Goal: Task Accomplishment & Management: Use online tool/utility

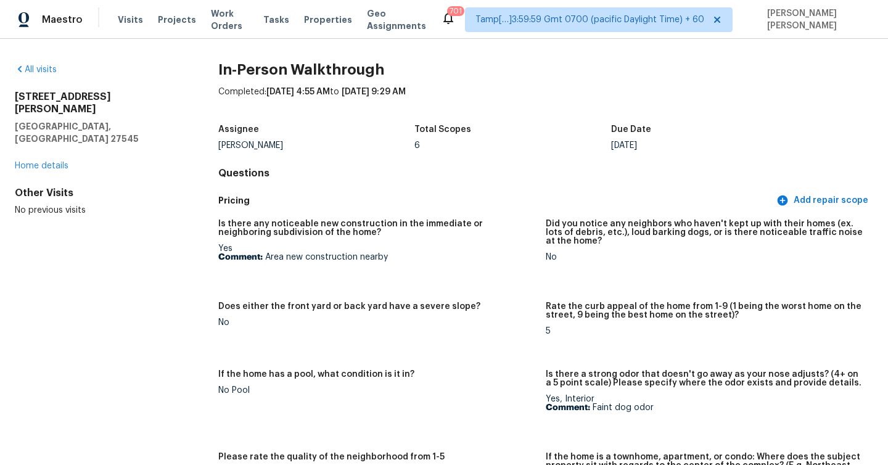
scroll to position [732, 0]
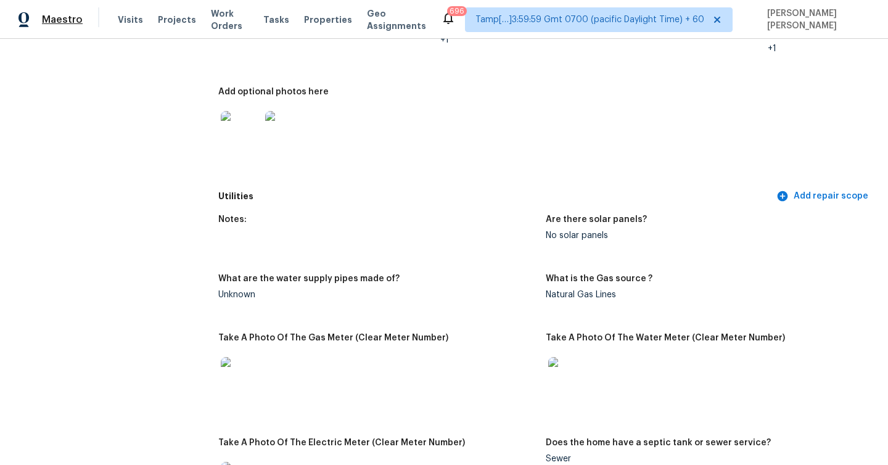
click at [62, 20] on span "Maestro" at bounding box center [62, 20] width 41 height 12
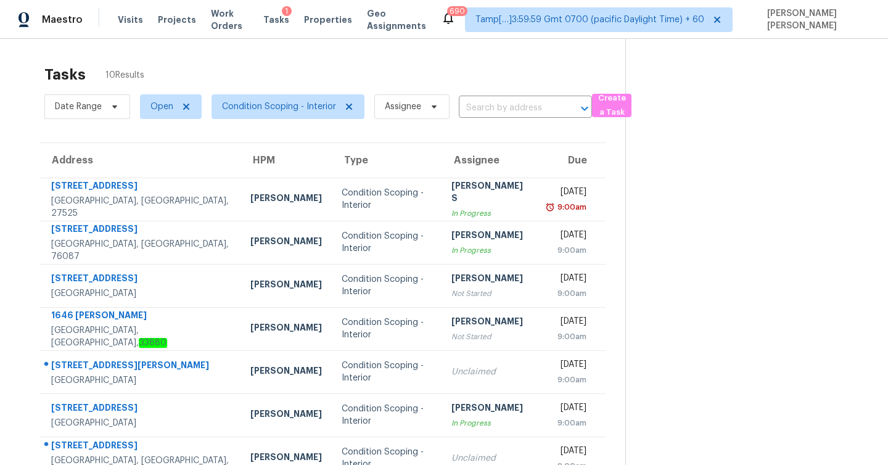
scroll to position [39, 0]
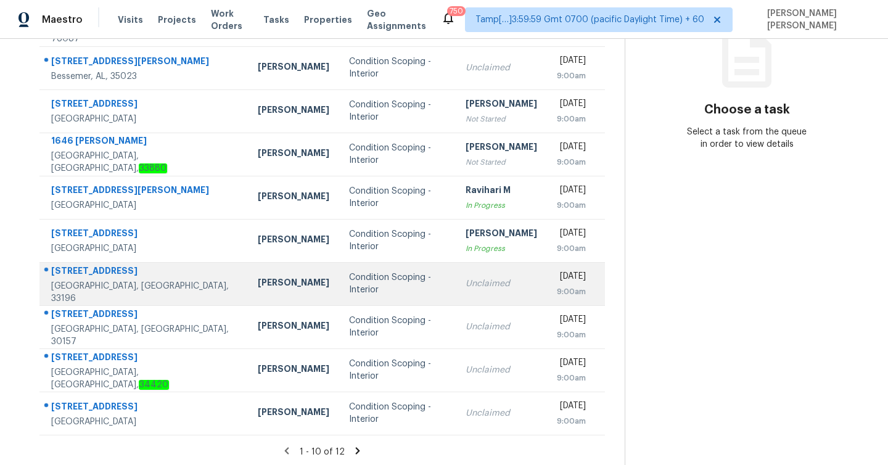
scroll to position [177, 0]
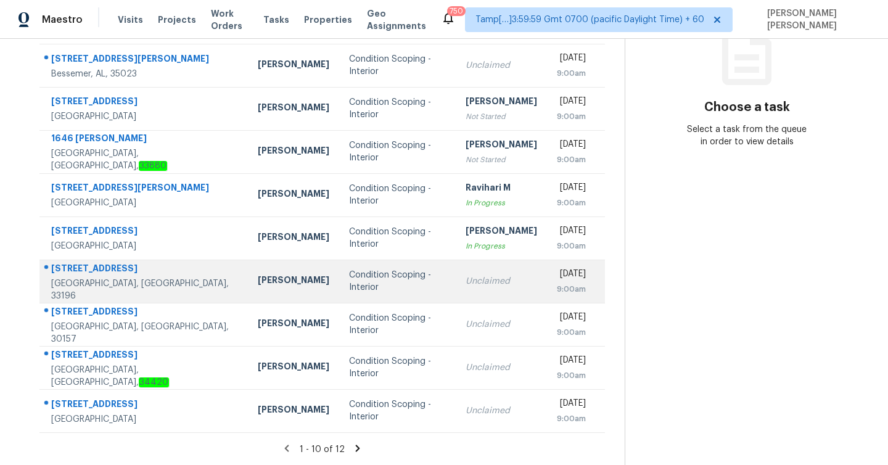
click at [95, 273] on div "14831 SW 149th Ave" at bounding box center [144, 269] width 187 height 15
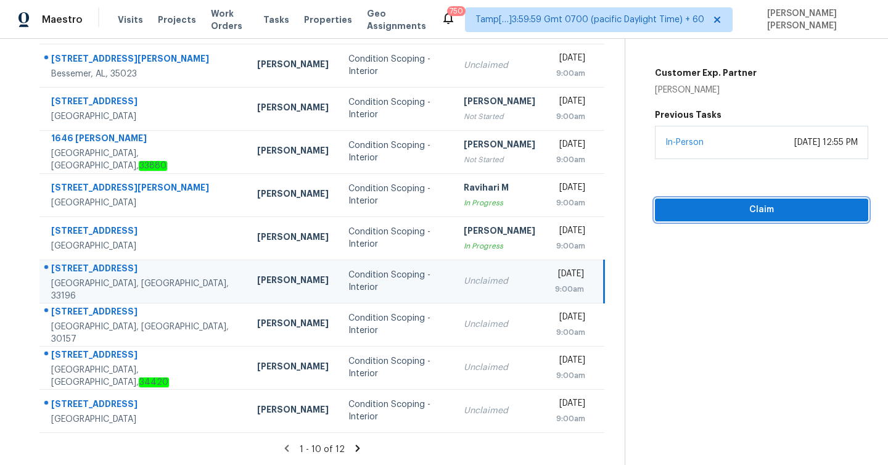
click at [770, 211] on span "Claim" at bounding box center [762, 209] width 194 height 15
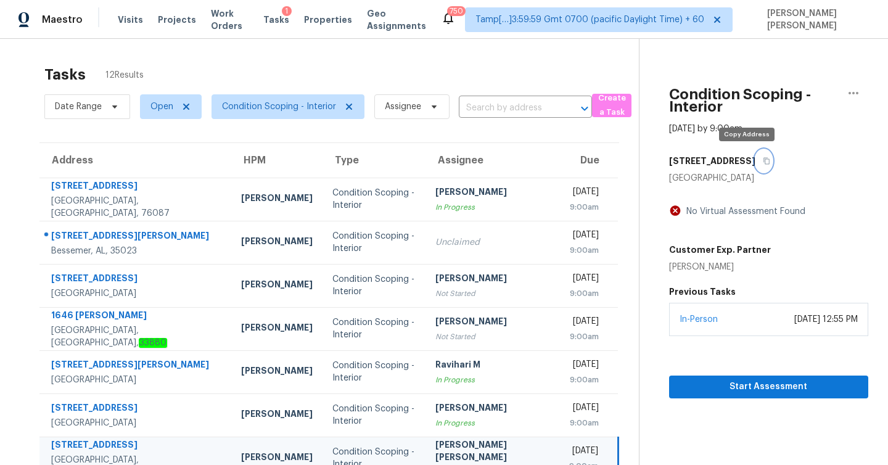
click at [763, 160] on icon "button" at bounding box center [766, 160] width 7 height 7
click at [763, 159] on icon "button" at bounding box center [766, 161] width 6 height 7
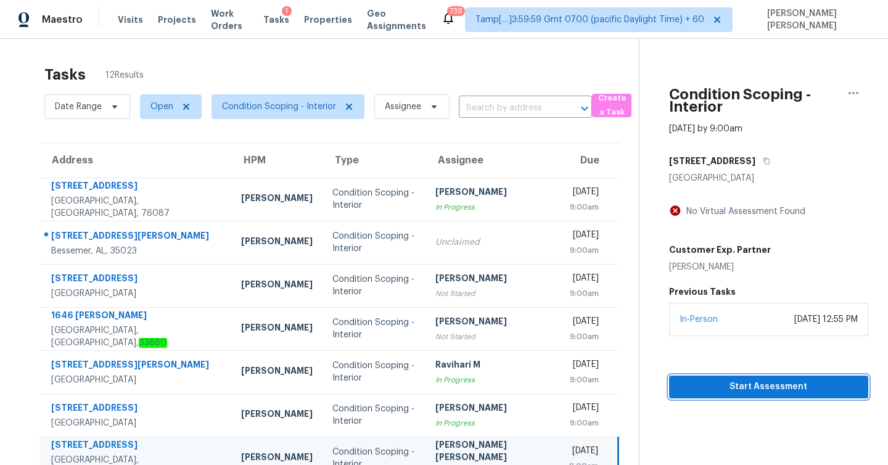
click at [769, 388] on span "Start Assessment" at bounding box center [768, 386] width 179 height 15
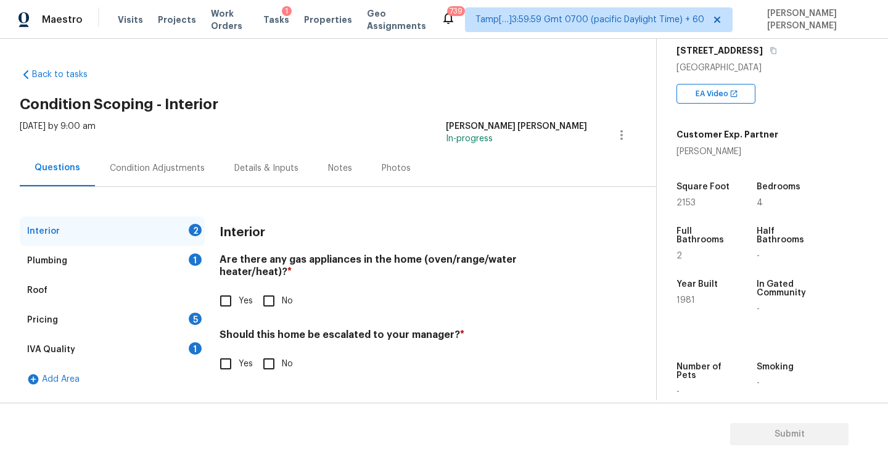
scroll to position [205, 0]
click at [158, 174] on div "Condition Adjustments" at bounding box center [157, 168] width 125 height 36
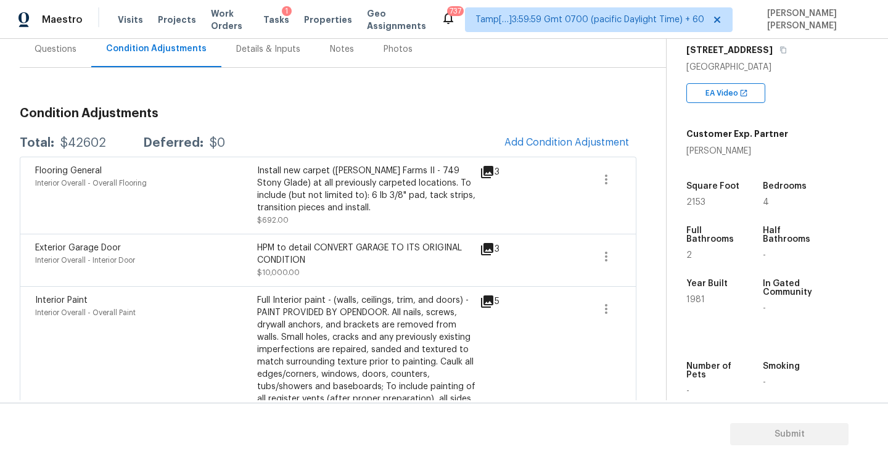
scroll to position [120, 0]
click at [533, 137] on span "Add Condition Adjustment" at bounding box center [566, 141] width 125 height 11
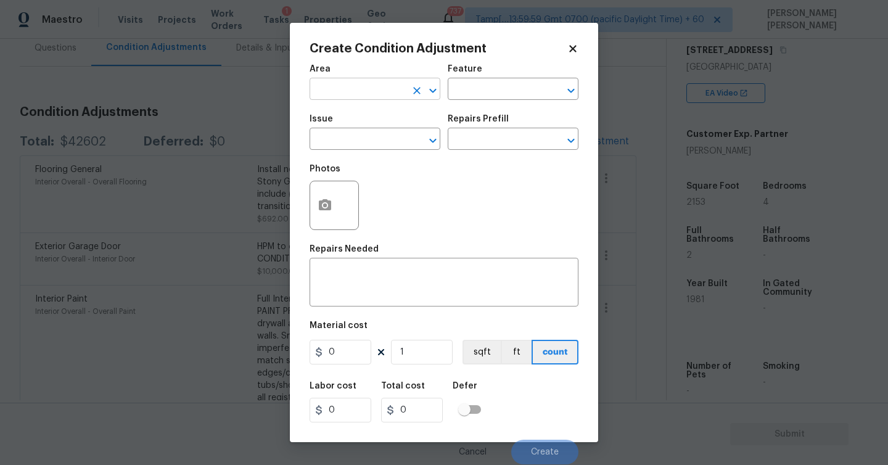
click at [382, 96] on input "text" at bounding box center [357, 90] width 96 height 19
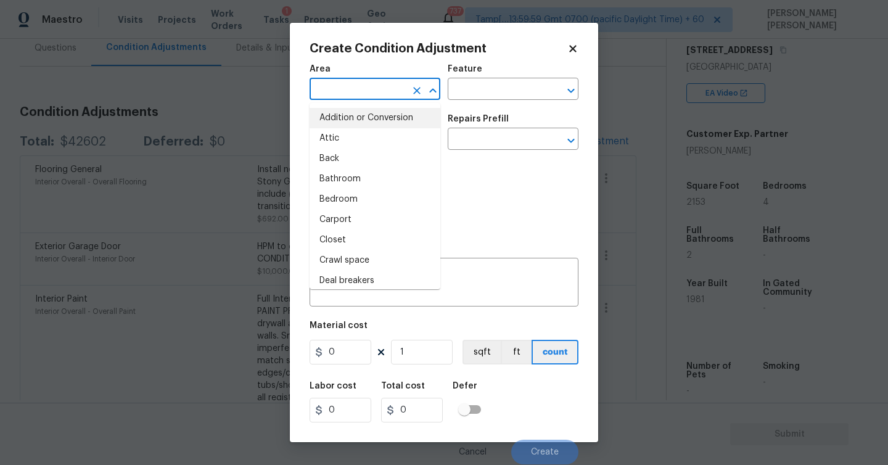
click at [491, 216] on div "Photos" at bounding box center [443, 197] width 269 height 80
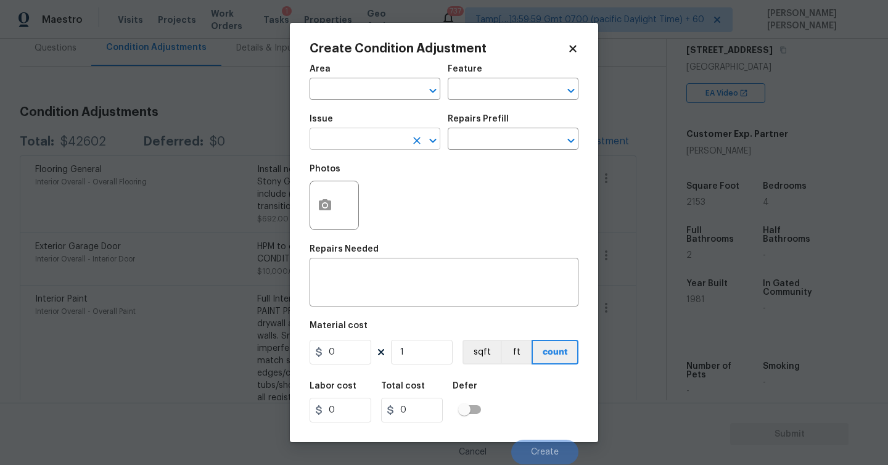
click at [330, 143] on input "text" at bounding box center [357, 140] width 96 height 19
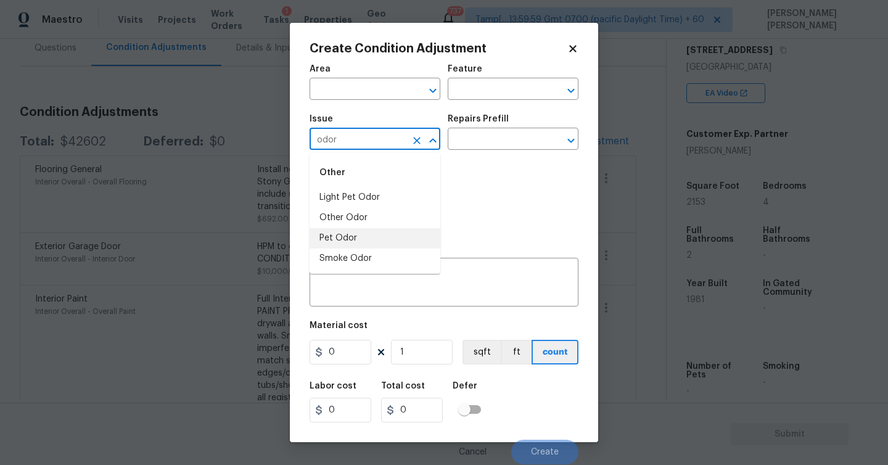
click at [341, 240] on li "Pet Odor" at bounding box center [374, 238] width 131 height 20
click at [478, 144] on input "text" at bounding box center [496, 140] width 96 height 19
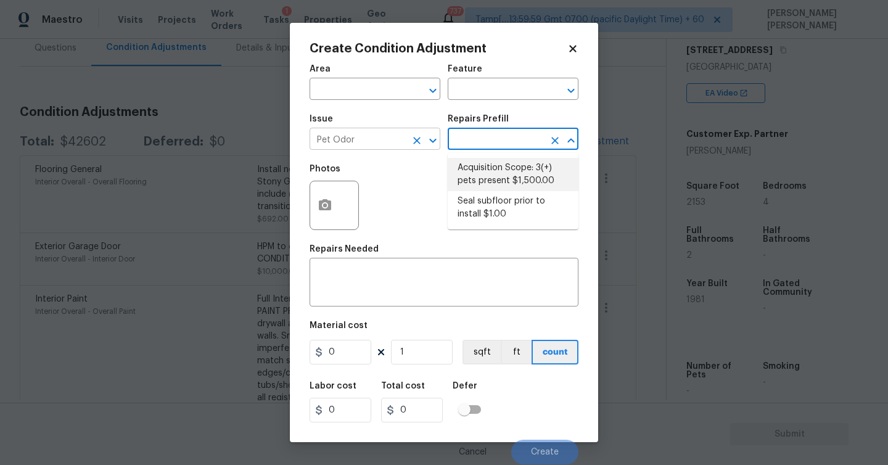
click at [393, 148] on input "Pet Odor" at bounding box center [357, 140] width 96 height 19
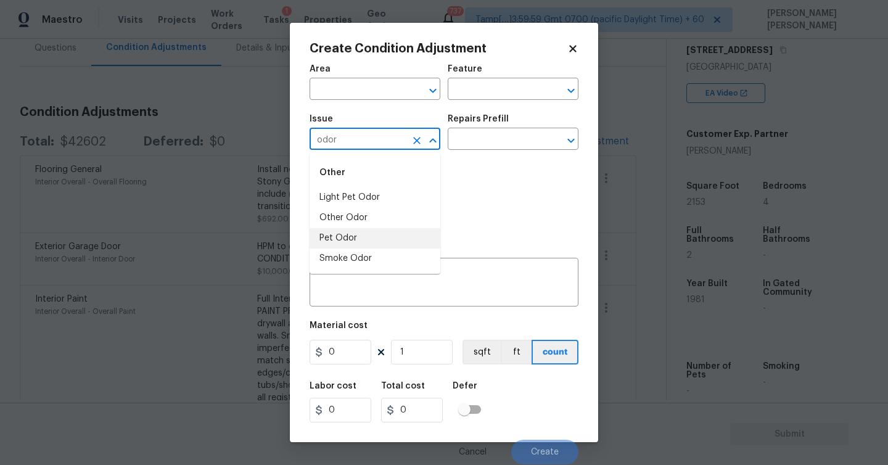
click at [363, 233] on li "Pet Odor" at bounding box center [374, 238] width 131 height 20
type input "Pet Odor"
click at [505, 134] on input "text" at bounding box center [496, 140] width 96 height 19
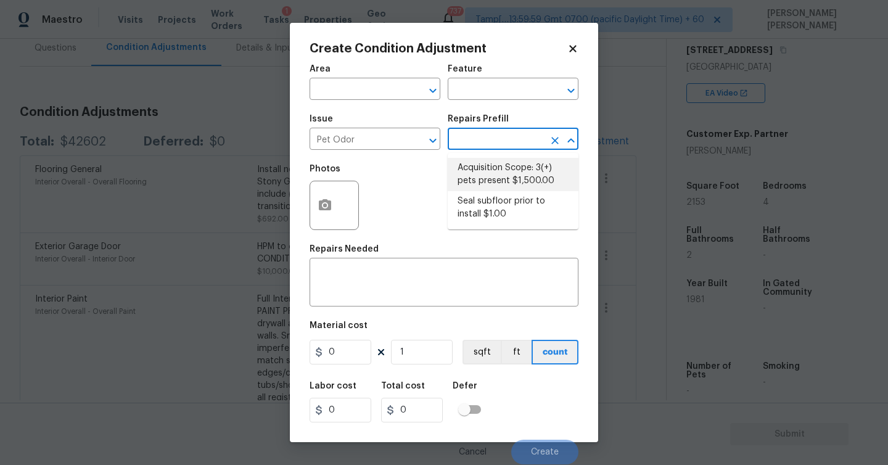
click at [492, 174] on li "Acquisition Scope: 3(+) pets present $1,500.00" at bounding box center [513, 174] width 131 height 33
type textarea "Acquisition Scope: 3(+) pets present"
type input "1500"
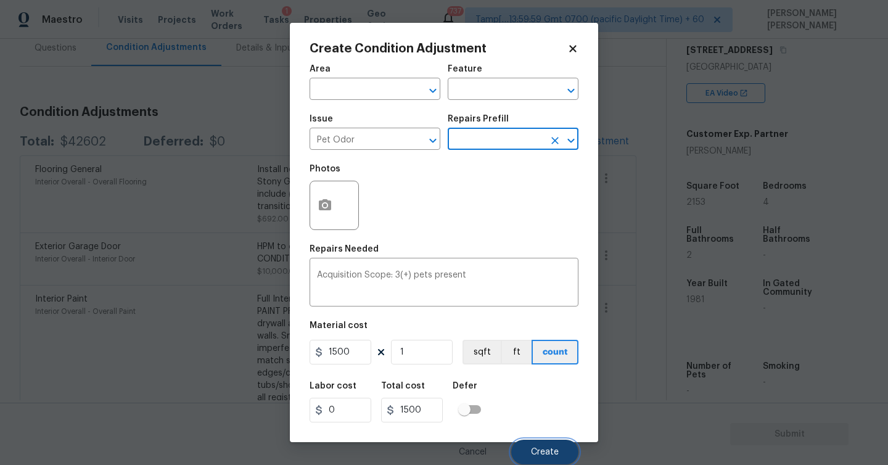
click at [539, 451] on span "Create" at bounding box center [545, 452] width 28 height 9
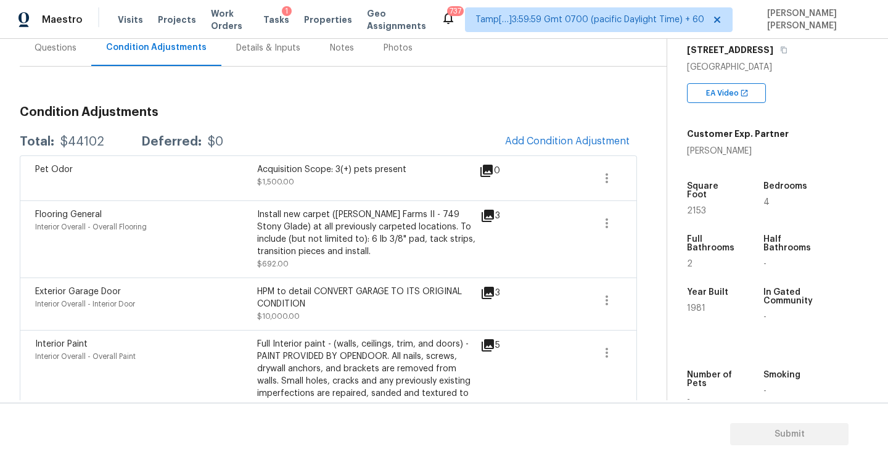
click at [61, 51] on div "Questions" at bounding box center [56, 48] width 42 height 12
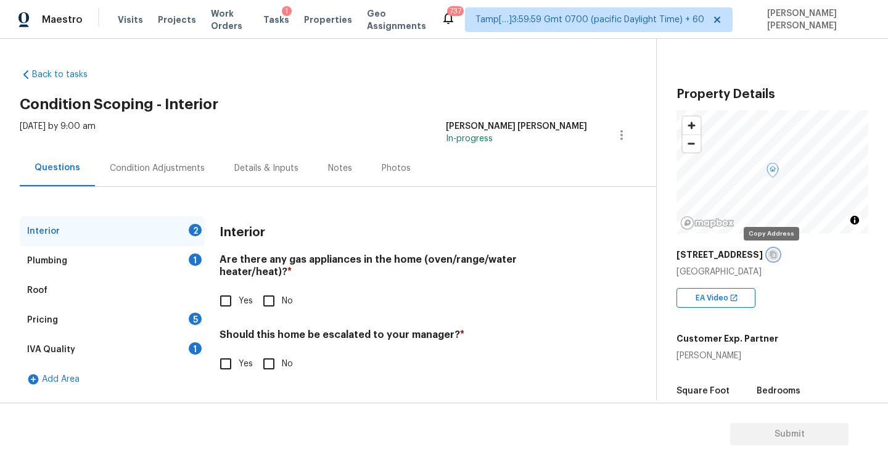
click at [770, 254] on icon "button" at bounding box center [772, 254] width 7 height 7
click at [49, 260] on div "Plumbing" at bounding box center [47, 261] width 40 height 12
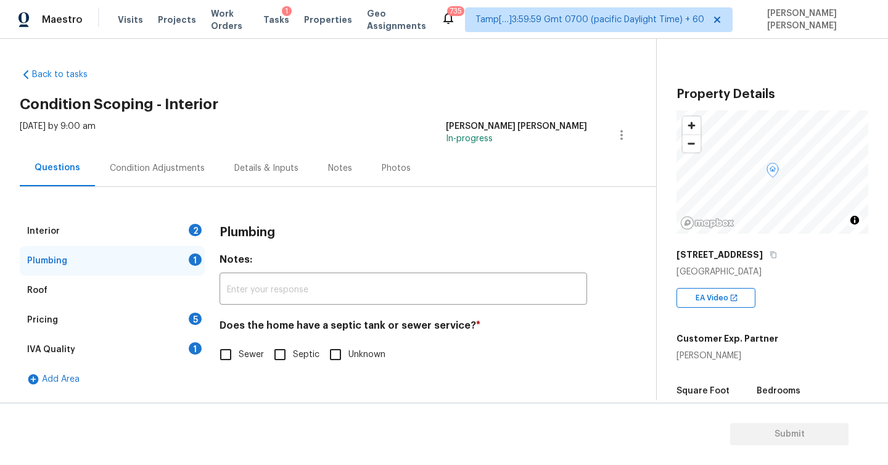
click at [343, 354] on input "Unknown" at bounding box center [335, 354] width 26 height 26
checkbox input "true"
click at [158, 165] on div "Condition Adjustments" at bounding box center [157, 168] width 95 height 12
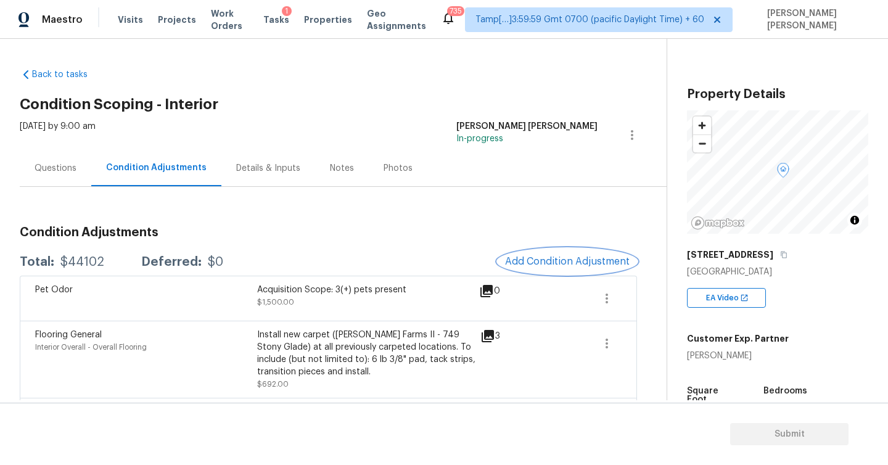
click at [551, 257] on span "Add Condition Adjustment" at bounding box center [567, 261] width 125 height 11
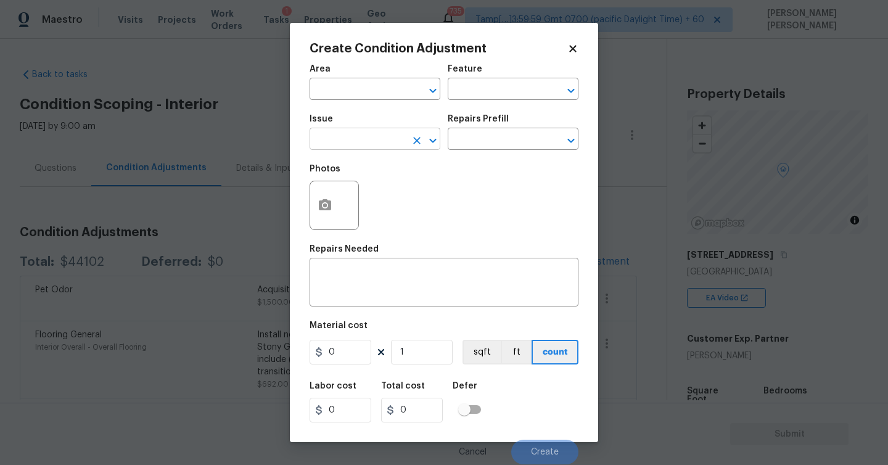
click at [377, 136] on input "text" at bounding box center [357, 140] width 96 height 19
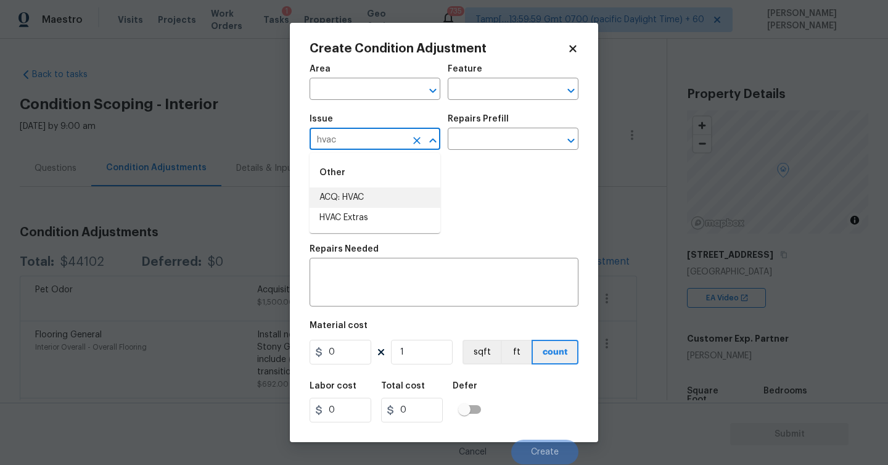
click at [348, 194] on li "ACQ: HVAC" at bounding box center [374, 197] width 131 height 20
type input "ACQ: HVAC"
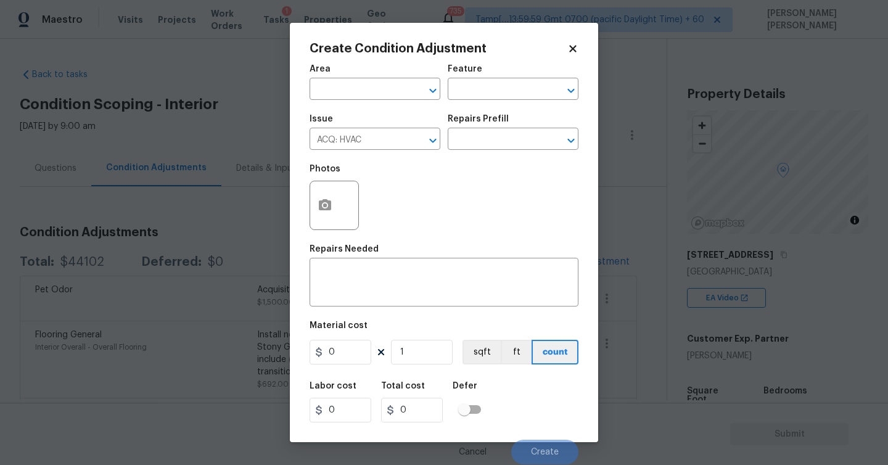
click at [498, 126] on div "Repairs Prefill" at bounding box center [513, 123] width 131 height 16
click at [498, 130] on div "Repairs Prefill" at bounding box center [513, 123] width 131 height 16
click at [499, 139] on input "text" at bounding box center [496, 140] width 96 height 19
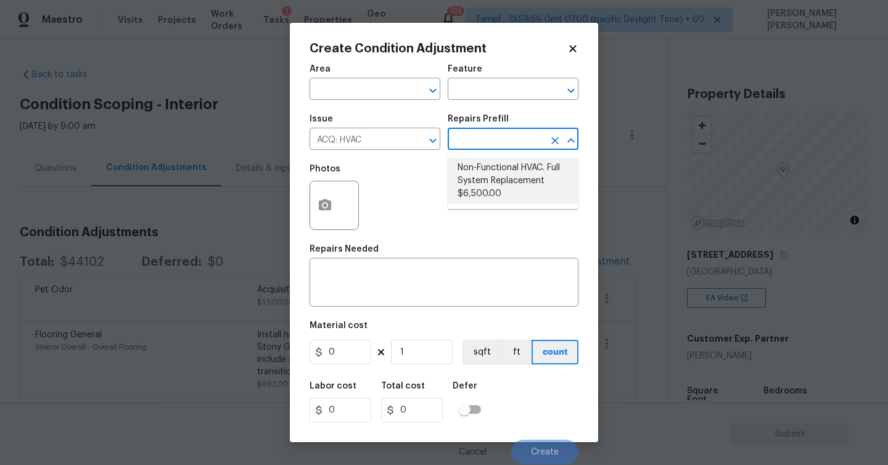
click at [504, 206] on ul "Non-Functional HVAC. Full System Replacement $6,500.00" at bounding box center [513, 181] width 131 height 56
click at [491, 178] on li "Non-Functional HVAC. Full System Replacement $6,500.00" at bounding box center [513, 181] width 131 height 46
type input "Acquisition"
type textarea "Acquisition Scope: Full System Replacement"
type input "6500"
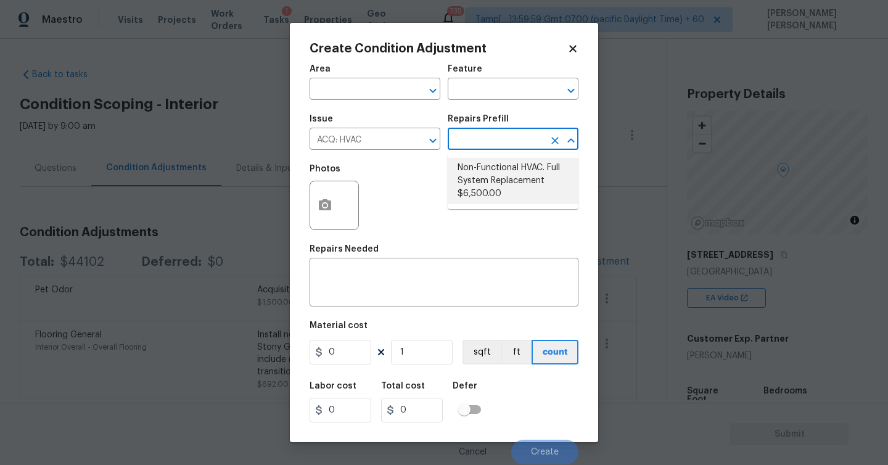
type input "6500"
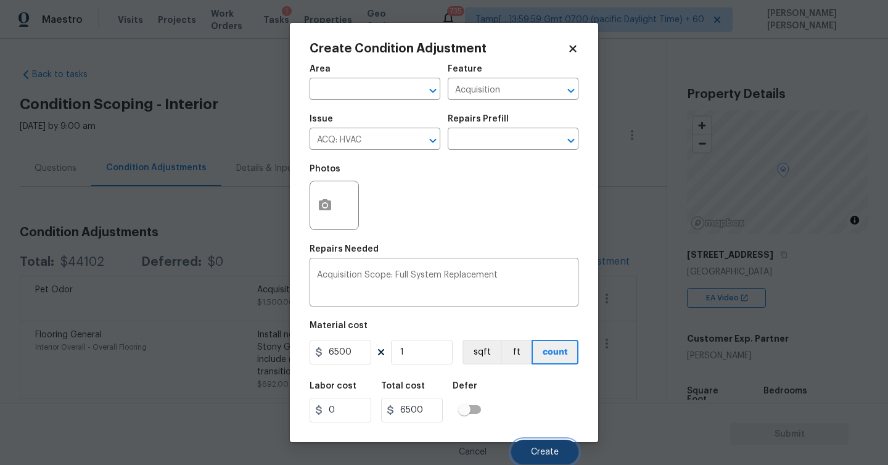
click at [552, 453] on span "Create" at bounding box center [545, 452] width 28 height 9
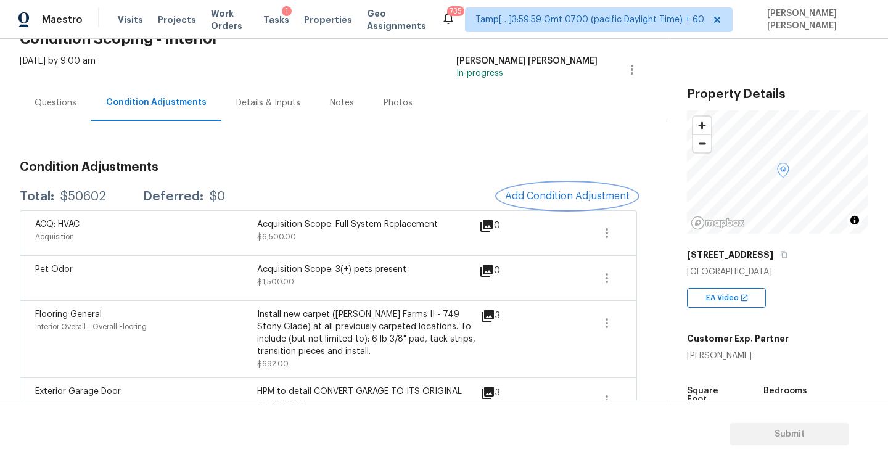
scroll to position [61, 0]
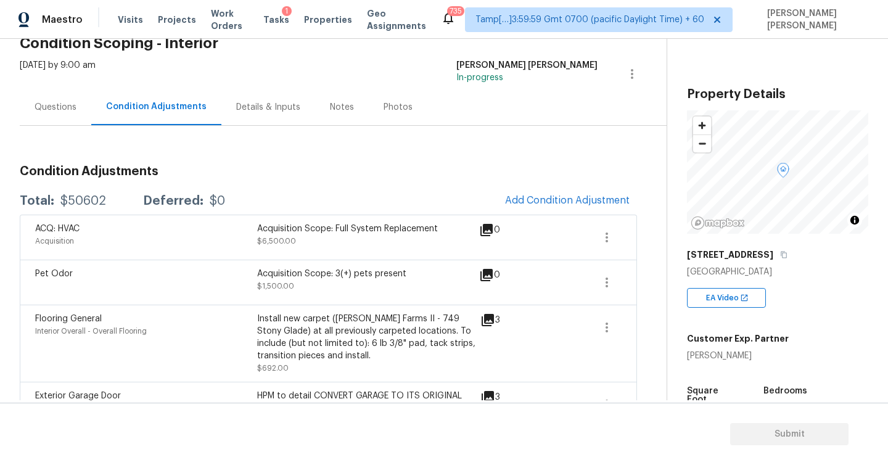
click at [43, 107] on div "Questions" at bounding box center [56, 107] width 42 height 12
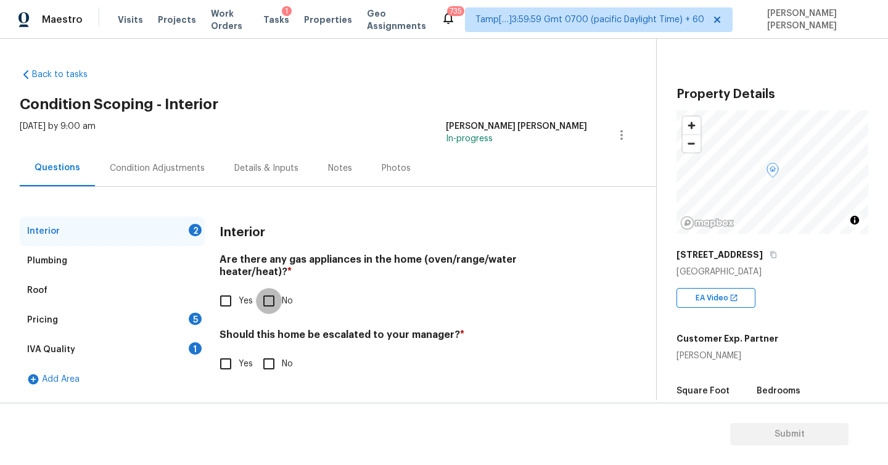
click at [269, 288] on input "No" at bounding box center [269, 301] width 26 height 26
checkbox input "true"
click at [53, 263] on div "Plumbing" at bounding box center [47, 261] width 40 height 12
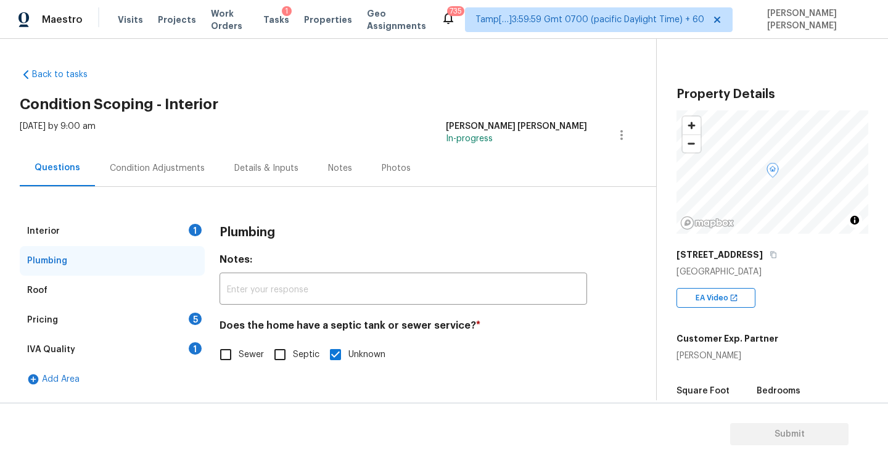
click at [41, 321] on div "Pricing" at bounding box center [42, 320] width 31 height 12
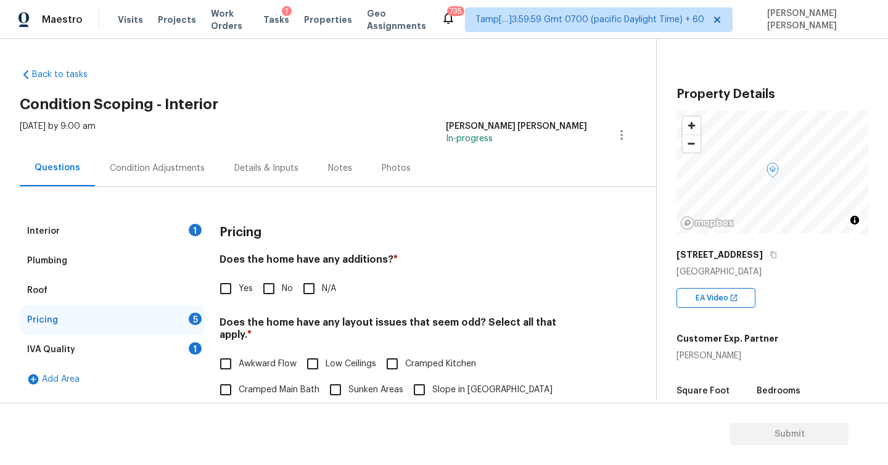
scroll to position [54, 0]
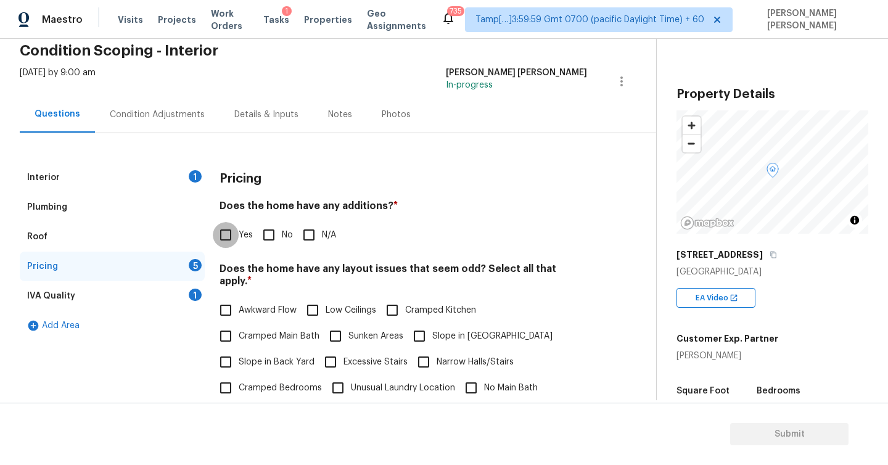
click at [223, 239] on input "Yes" at bounding box center [226, 235] width 26 height 26
checkbox input "true"
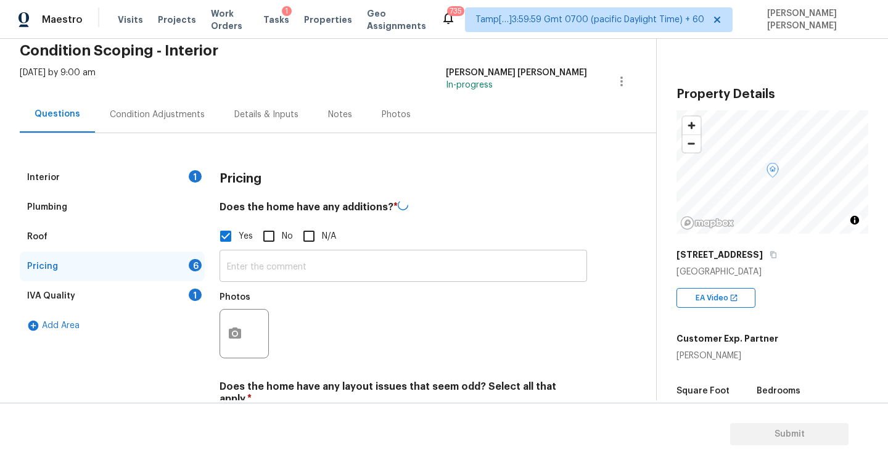
click at [266, 258] on input "text" at bounding box center [402, 267] width 367 height 29
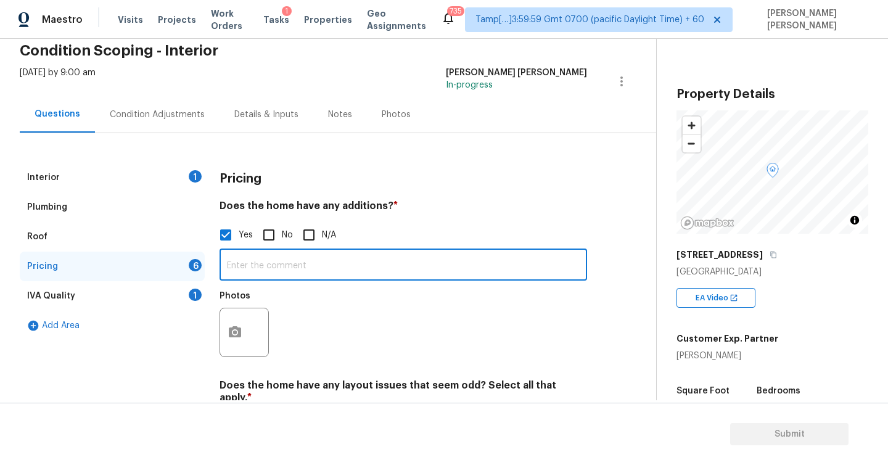
paste input "Converted Garage"
type input "Converted Garage"
click at [232, 330] on icon "button" at bounding box center [234, 332] width 15 height 15
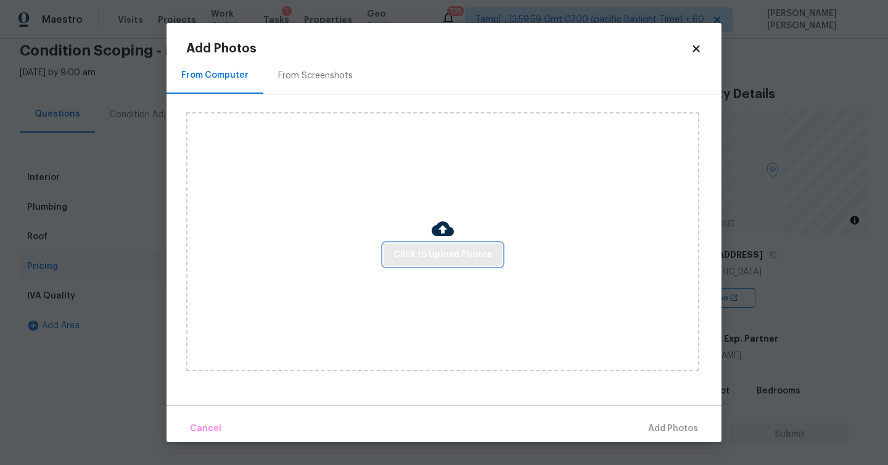
click at [422, 255] on span "Click to Upload Photos" at bounding box center [442, 254] width 99 height 15
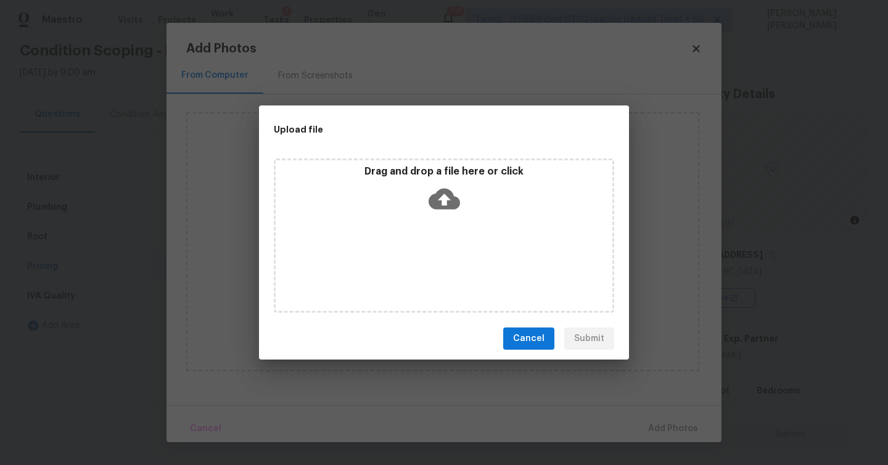
click at [445, 199] on icon at bounding box center [443, 198] width 31 height 31
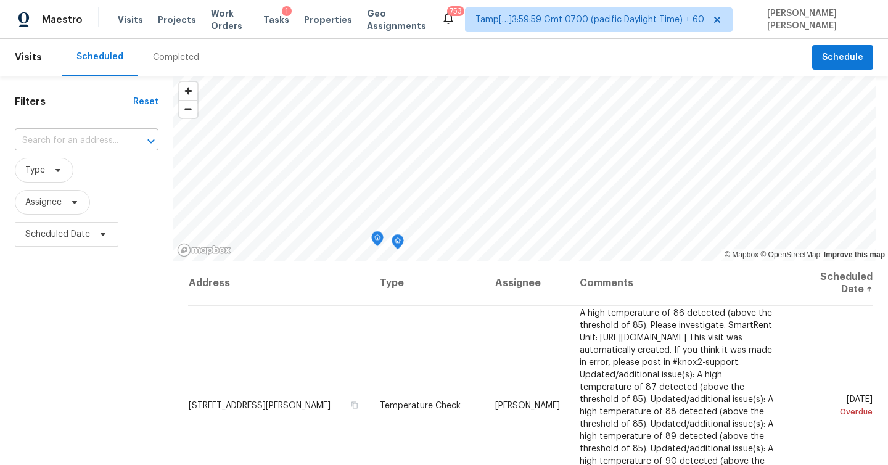
click at [78, 144] on input "text" at bounding box center [69, 140] width 109 height 19
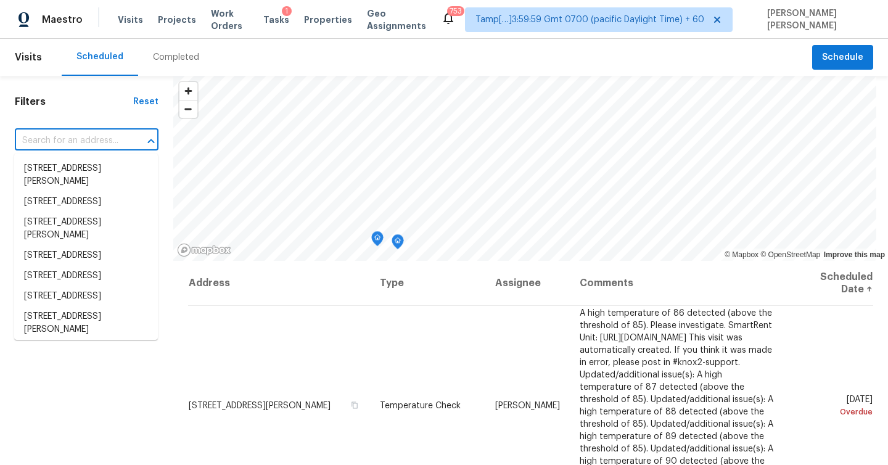
click at [145, 65] on div "Completed" at bounding box center [176, 57] width 76 height 37
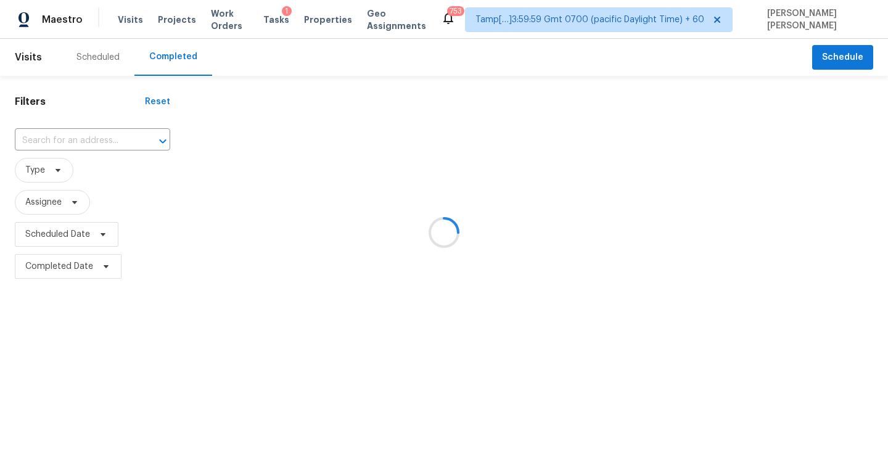
click at [70, 139] on div at bounding box center [444, 232] width 888 height 465
click at [83, 134] on div at bounding box center [444, 232] width 888 height 465
click at [81, 137] on div at bounding box center [444, 232] width 888 height 465
click at [80, 138] on div at bounding box center [444, 232] width 888 height 465
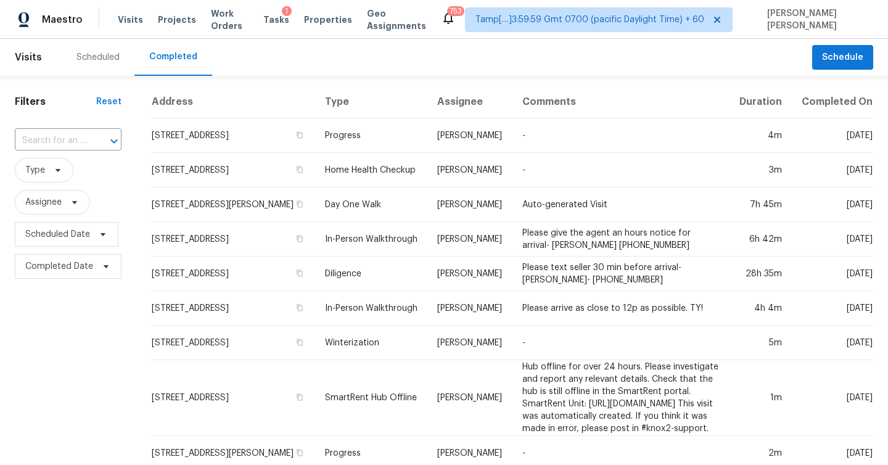
click at [83, 140] on input "text" at bounding box center [51, 140] width 72 height 19
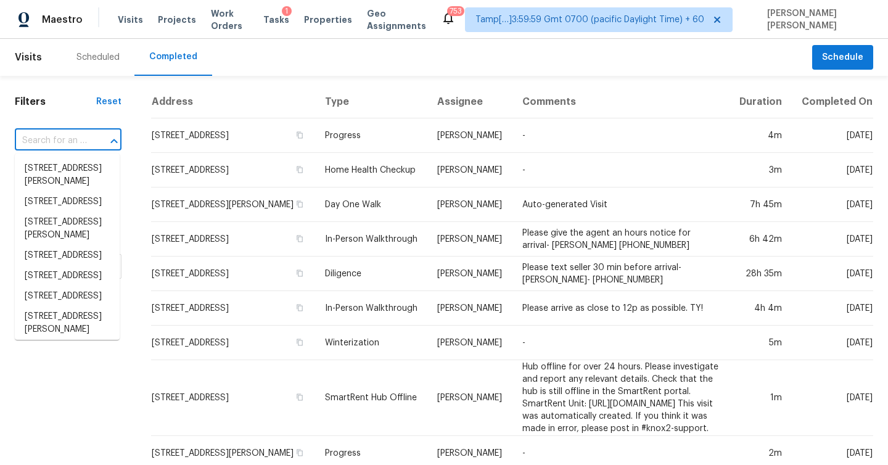
paste input "14831 SW 149th Ave, Miami, FL 33196"
type input "14831 SW 149th Ave, Miami, FL 33196"
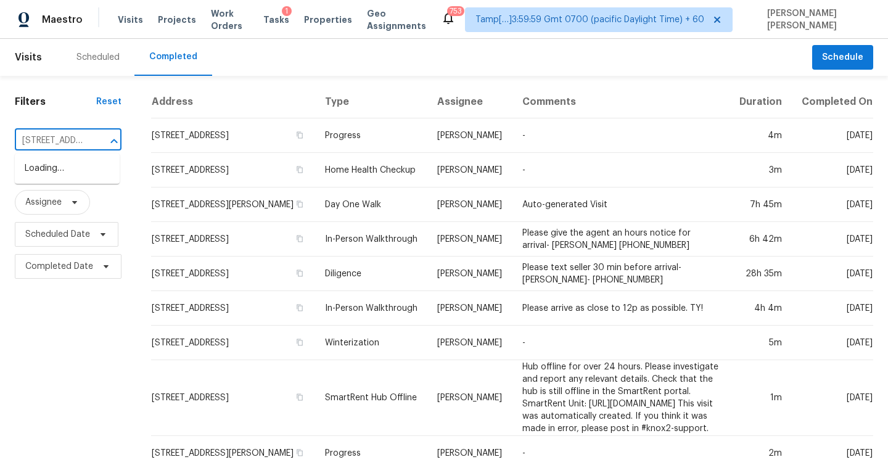
scroll to position [0, 86]
click at [54, 176] on li "14831 SW 149th Ave, Miami, FL 33196" at bounding box center [67, 168] width 105 height 20
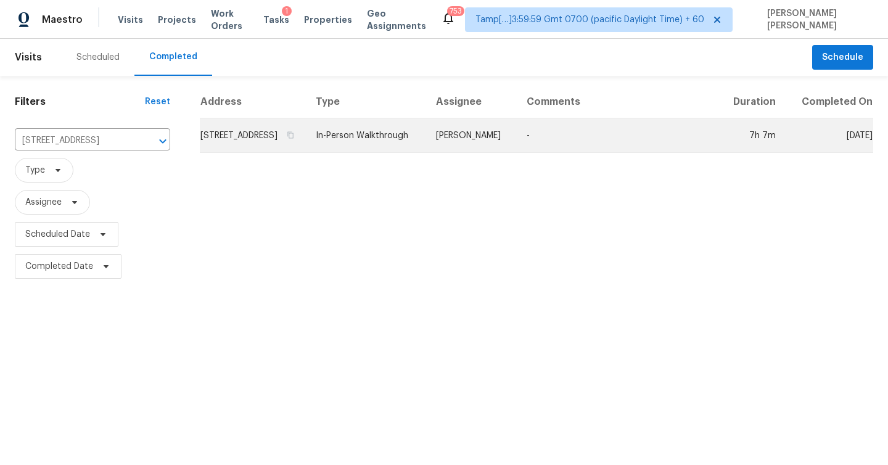
click at [285, 150] on td "14831 SW 149th Ave, Miami, FL 33196" at bounding box center [253, 135] width 106 height 35
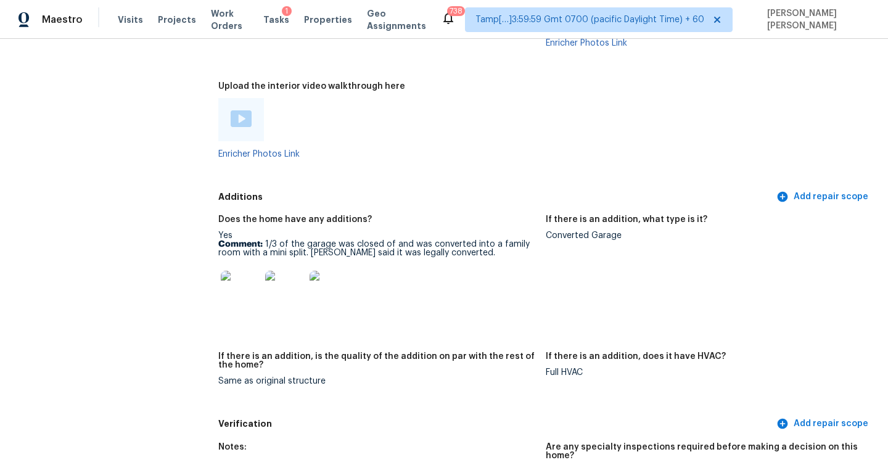
scroll to position [3003, 0]
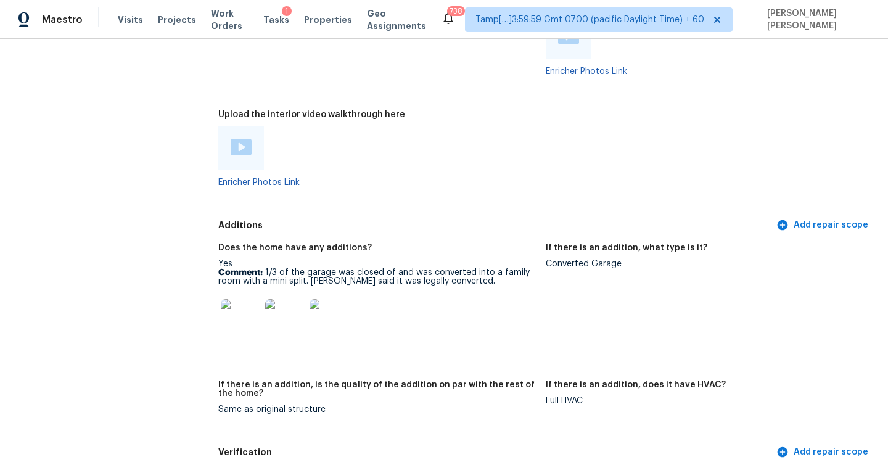
click at [242, 139] on img at bounding box center [241, 147] width 21 height 17
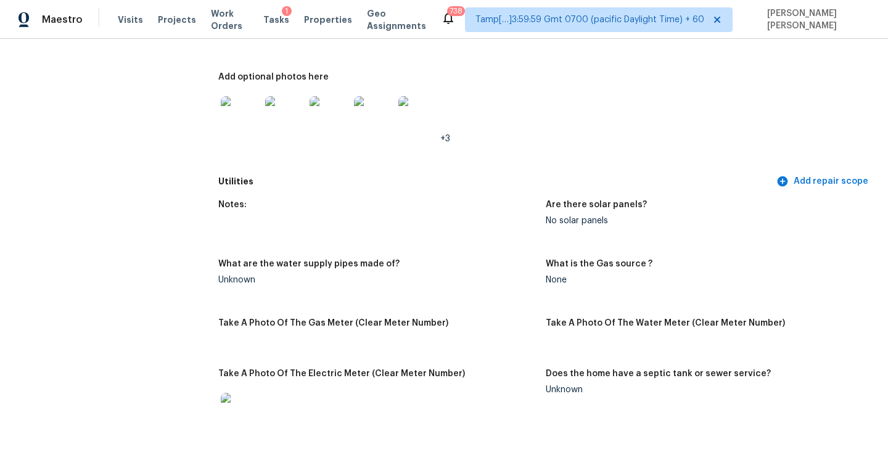
scroll to position [2942, 0]
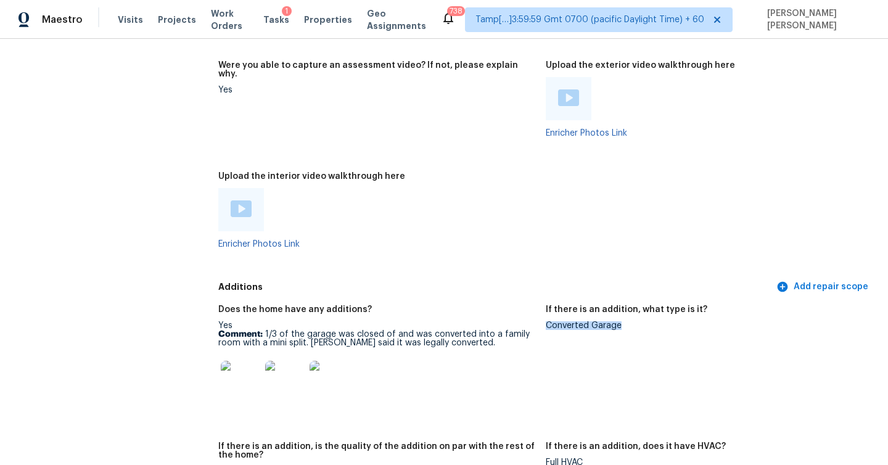
drag, startPoint x: 546, startPoint y: 292, endPoint x: 629, endPoint y: 294, distance: 83.3
click at [629, 321] on div "Converted Garage" at bounding box center [704, 325] width 317 height 9
copy div "Converted Garage"
click at [243, 361] on img at bounding box center [240, 380] width 39 height 39
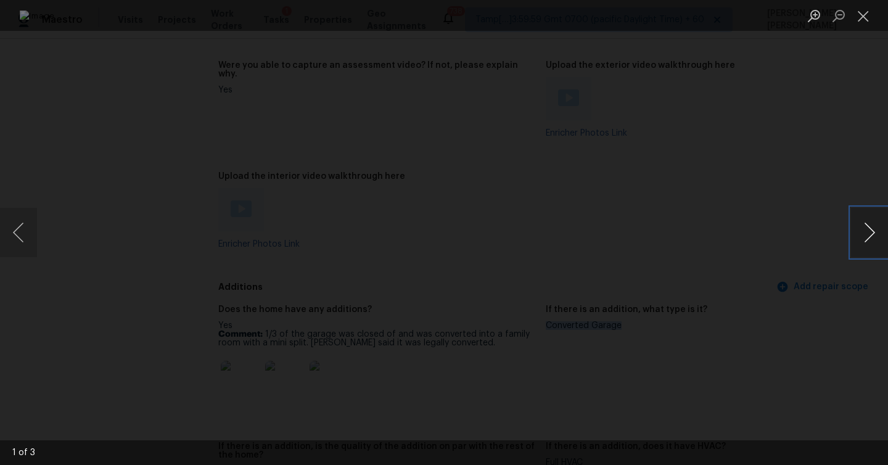
click at [865, 231] on button "Next image" at bounding box center [869, 232] width 37 height 49
click at [856, 14] on button "Close lightbox" at bounding box center [863, 16] width 25 height 22
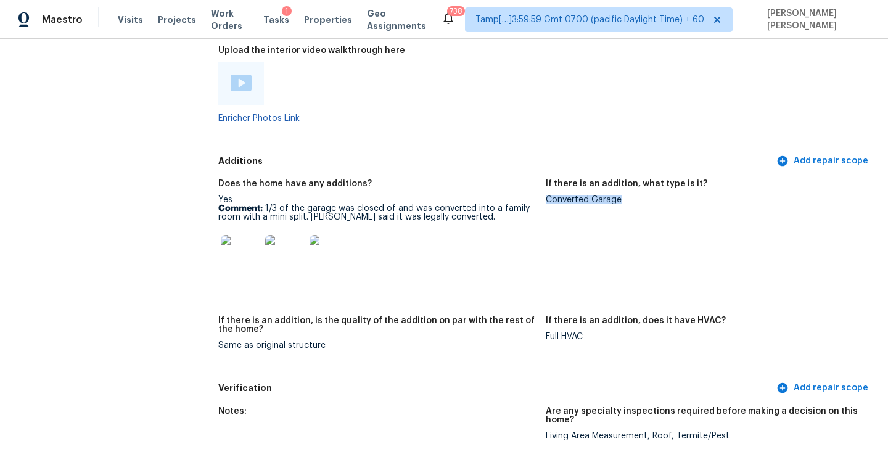
scroll to position [3067, 0]
drag, startPoint x: 214, startPoint y: 312, endPoint x: 348, endPoint y: 311, distance: 134.4
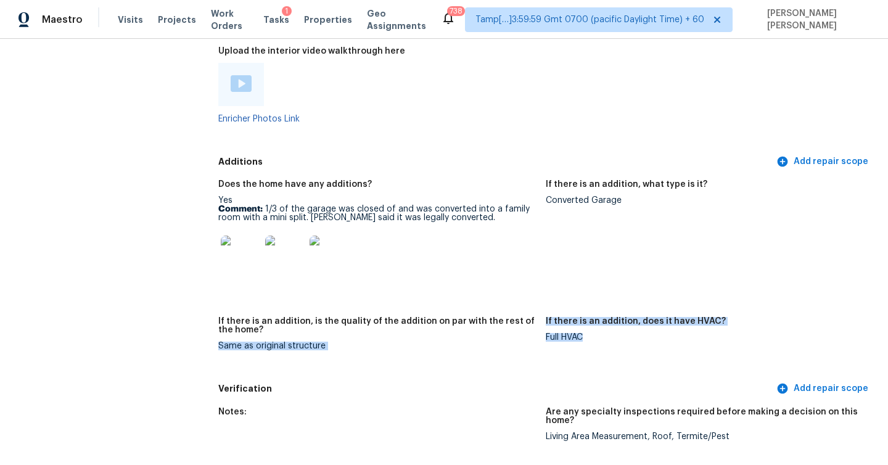
drag, startPoint x: 543, startPoint y: 303, endPoint x: 616, endPoint y: 302, distance: 73.4
click at [616, 302] on div "Does the home have any additions? Yes Comment: 1/3 of the garage was closed of …" at bounding box center [545, 275] width 655 height 205
click at [603, 333] on div "Full HVAC" at bounding box center [704, 337] width 317 height 9
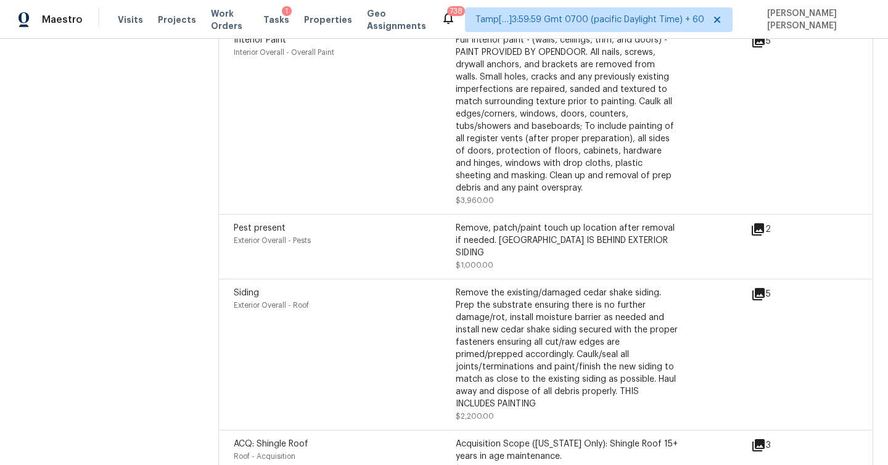
scroll to position [3946, 0]
click at [552, 288] on div "Remove the existing/damaged cedar shake siding. Prep the substrate ensuring the…" at bounding box center [567, 349] width 222 height 123
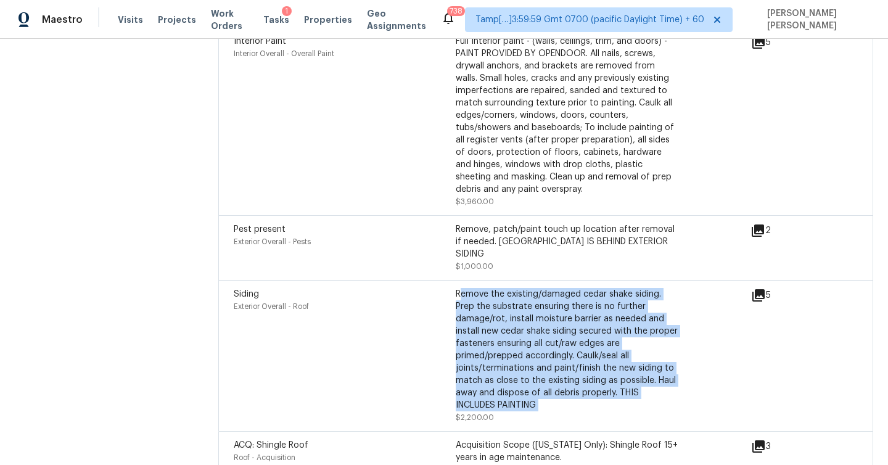
click at [552, 288] on div "Remove the existing/damaged cedar shake siding. Prep the substrate ensuring the…" at bounding box center [567, 349] width 222 height 123
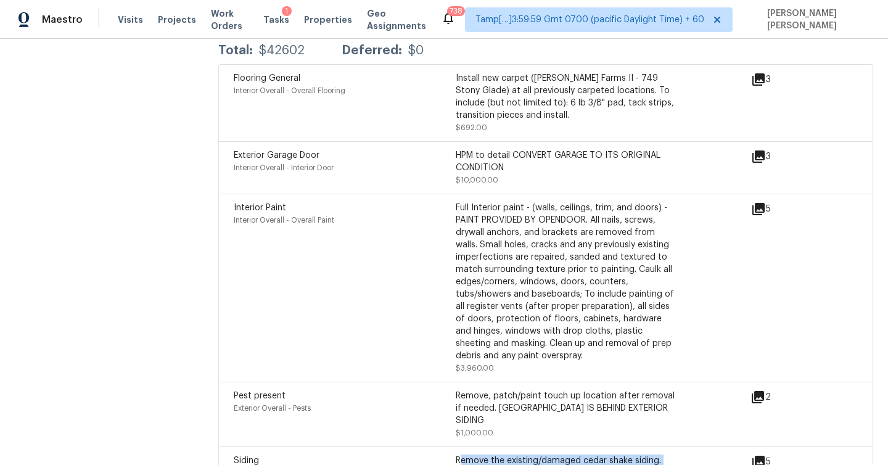
scroll to position [3761, 0]
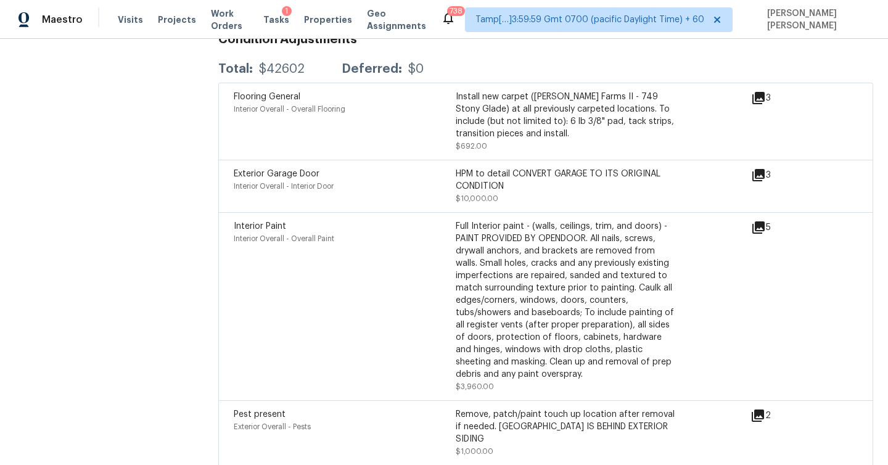
click at [491, 91] on div "Install new carpet ([PERSON_NAME] Farms II - 749 Stony Glade) at all previously…" at bounding box center [567, 115] width 222 height 49
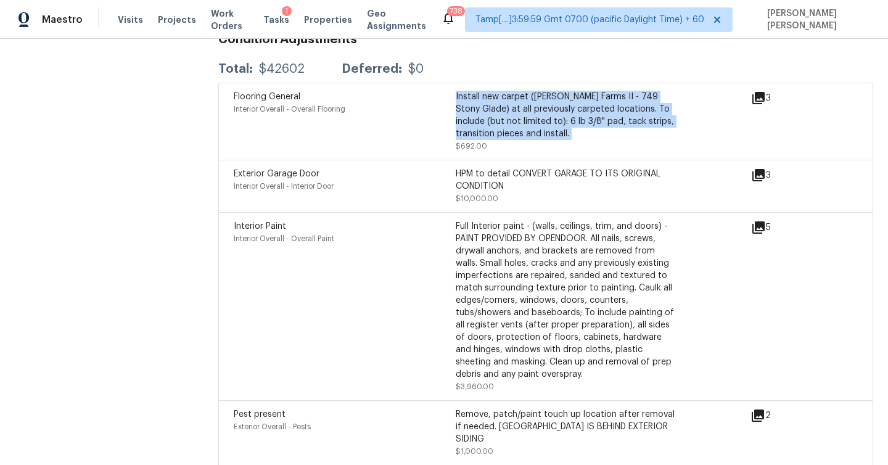
click at [491, 91] on div "Install new carpet ([PERSON_NAME] Farms II - 749 Stony Glade) at all previously…" at bounding box center [567, 115] width 222 height 49
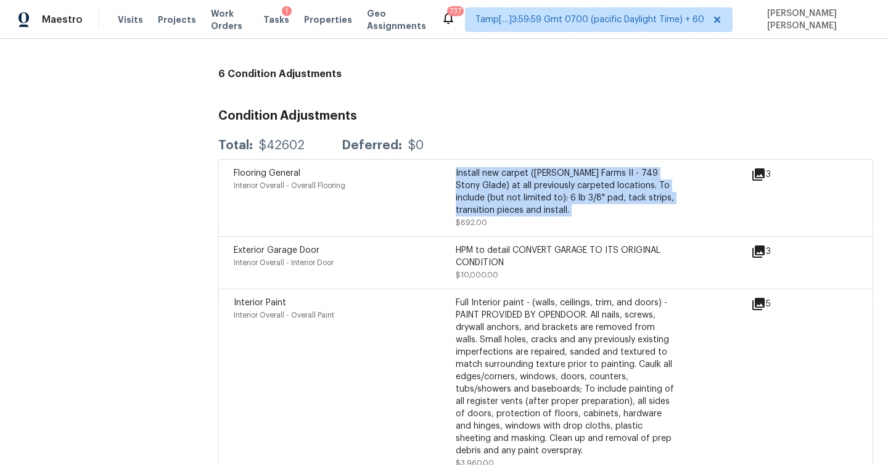
scroll to position [3673, 0]
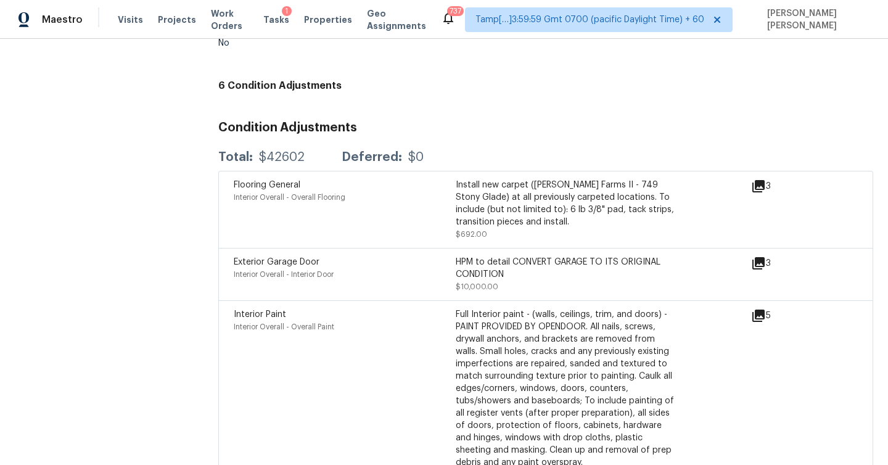
click at [401, 184] on div "Flooring General Interior Overall - Overall Flooring" at bounding box center [345, 210] width 222 height 62
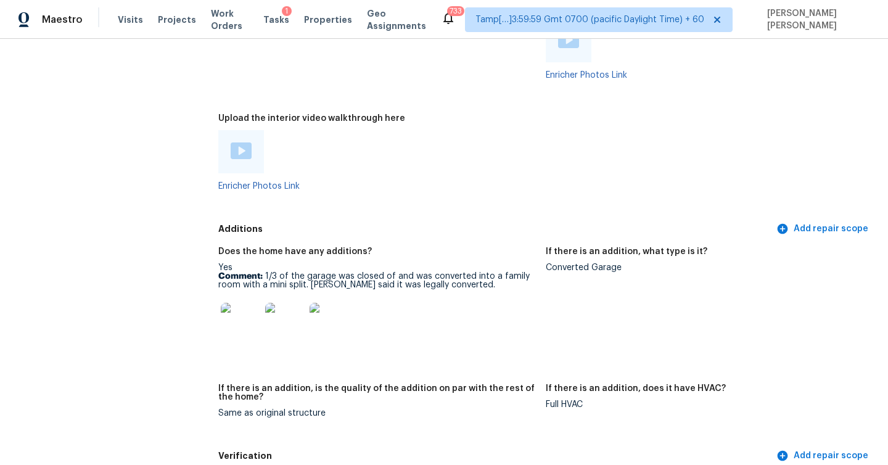
scroll to position [3011, 0]
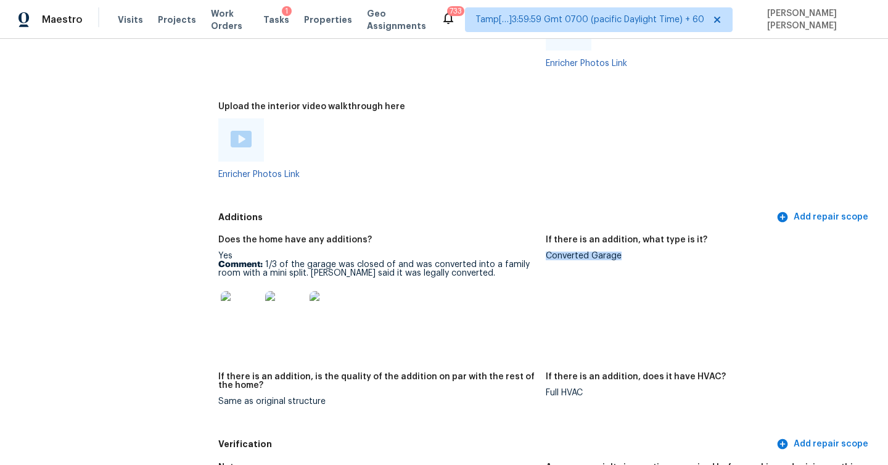
drag, startPoint x: 545, startPoint y: 220, endPoint x: 642, endPoint y: 222, distance: 97.4
click at [642, 252] on div "Converted Garage" at bounding box center [704, 256] width 317 height 9
copy div "Converted Garage"
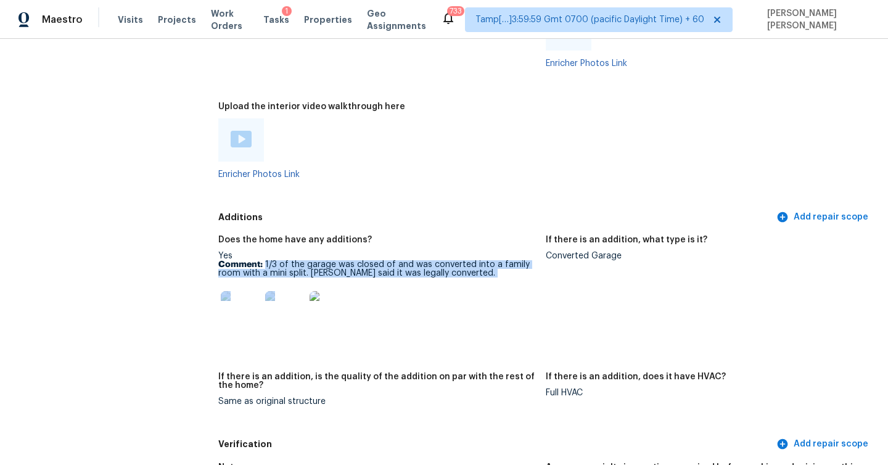
drag, startPoint x: 264, startPoint y: 230, endPoint x: 505, endPoint y: 243, distance: 241.4
click at [505, 260] on p "Comment: 1/3 of the garage was closed of and was converted into a family room w…" at bounding box center [376, 268] width 317 height 17
copy p "1/3 of the garage was closed of and was converted into a family room with a min…"
click at [455, 260] on p "Comment: 1/3 of the garage was closed of and was converted into a family room w…" at bounding box center [376, 268] width 317 height 17
drag, startPoint x: 265, startPoint y: 230, endPoint x: 460, endPoint y: 240, distance: 195.0
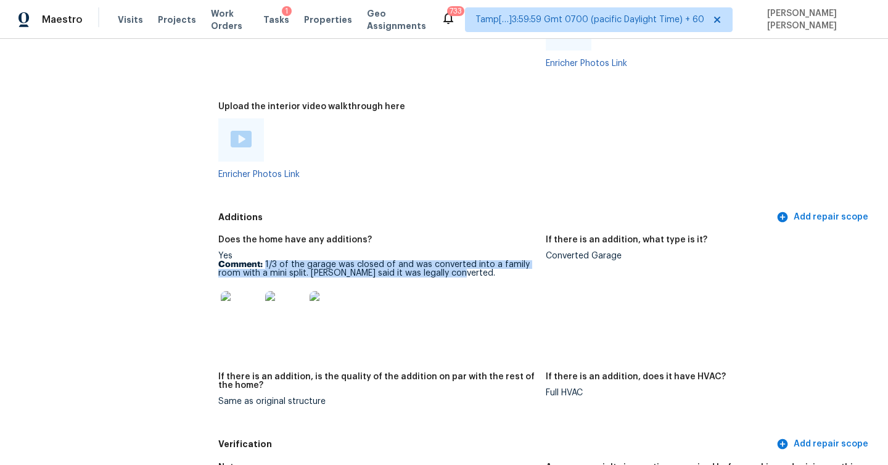
click at [460, 260] on p "Comment: 1/3 of the garage was closed of and was converted into a family room w…" at bounding box center [376, 268] width 317 height 17
copy p "1/3 of the garage was closed of and was converted into a family room with a min…"
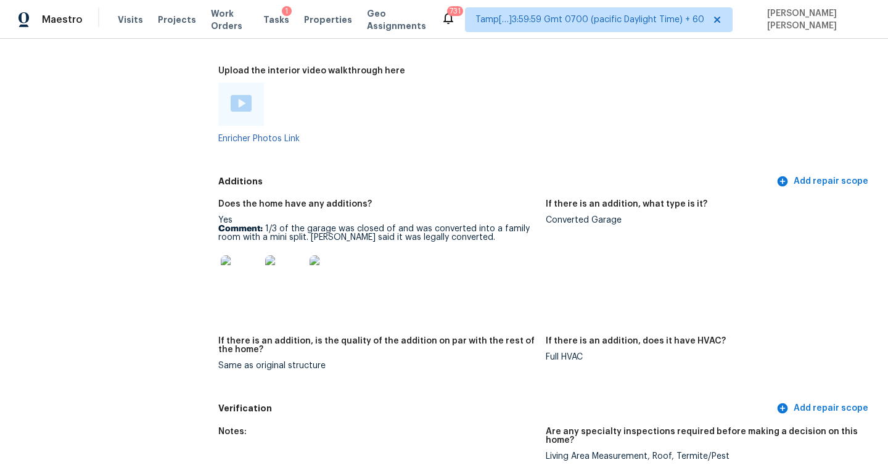
scroll to position [3048, 0]
drag, startPoint x: 219, startPoint y: 330, endPoint x: 337, endPoint y: 330, distance: 117.7
click at [337, 361] on div "Same as original structure" at bounding box center [376, 365] width 317 height 9
copy div "Same as original structure"
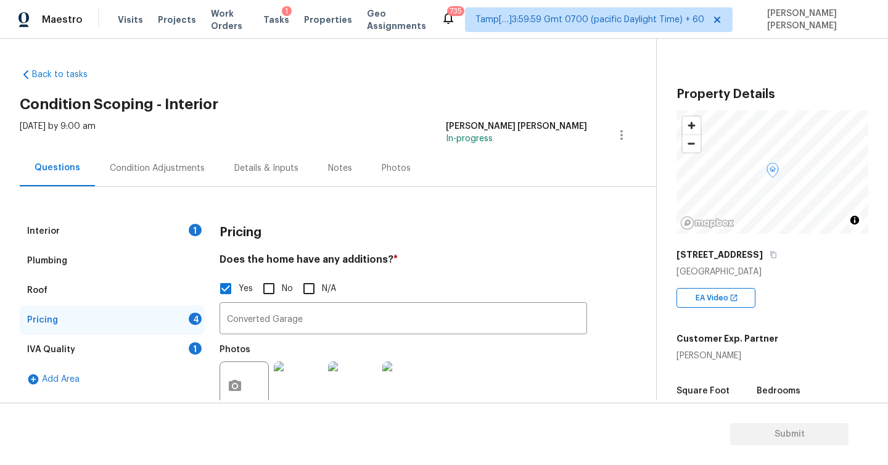
scroll to position [282, 0]
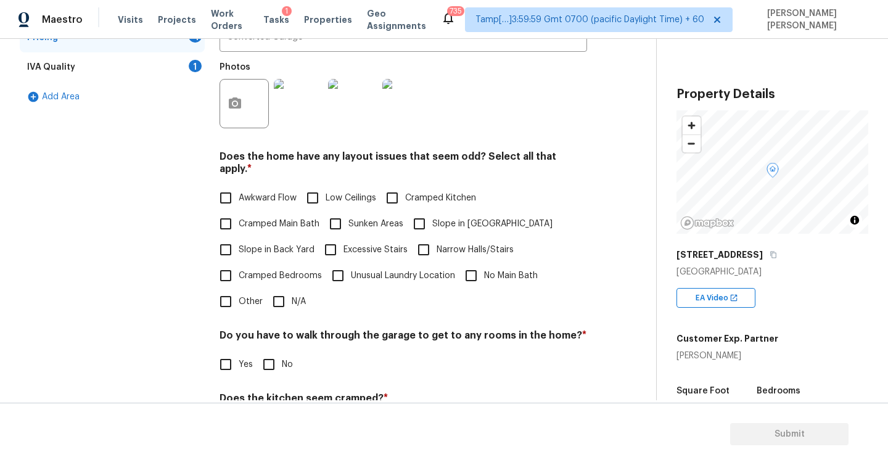
click at [316, 186] on input "Low Ceilings" at bounding box center [313, 198] width 26 height 26
checkbox input "true"
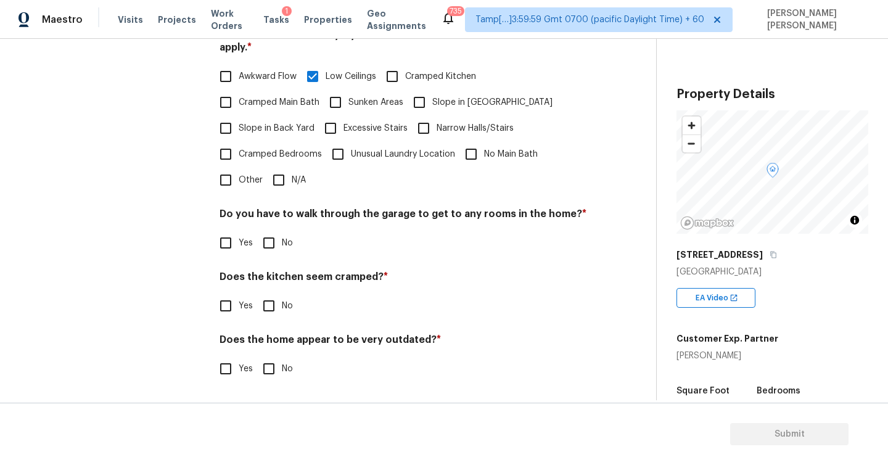
scroll to position [391, 0]
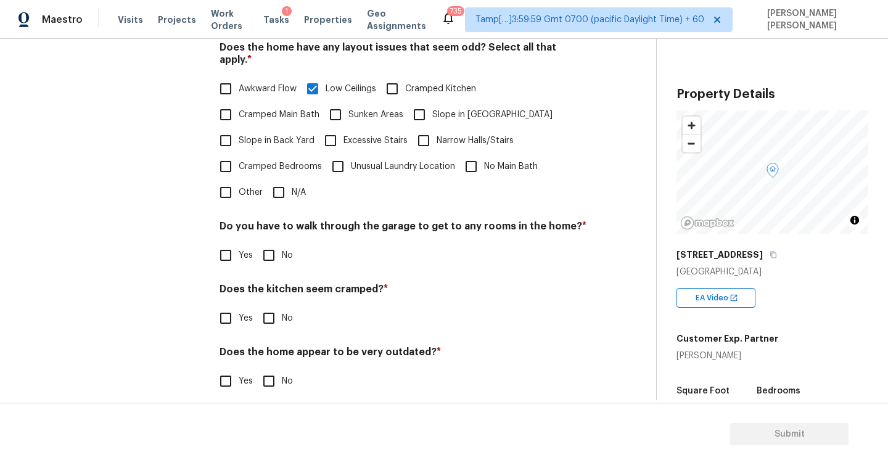
click at [269, 242] on input "No" at bounding box center [269, 255] width 26 height 26
checkbox input "true"
click at [273, 312] on input "No" at bounding box center [269, 318] width 26 height 26
checkbox input "true"
click at [266, 368] on input "No" at bounding box center [269, 381] width 26 height 26
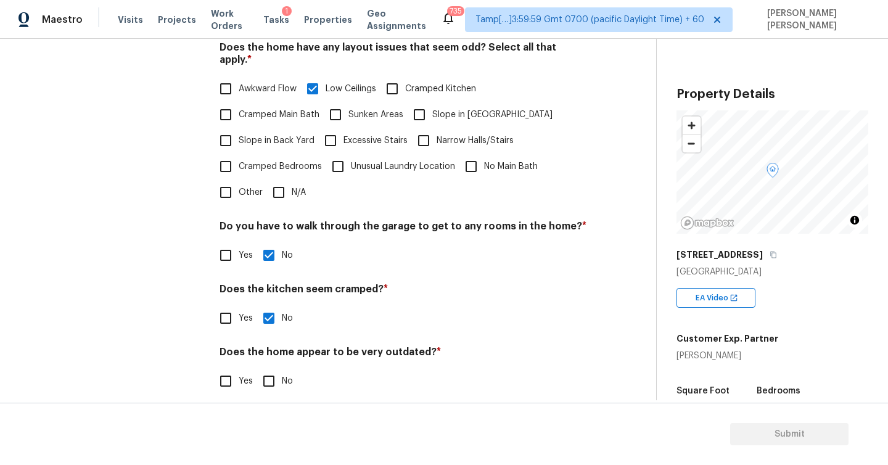
checkbox input "true"
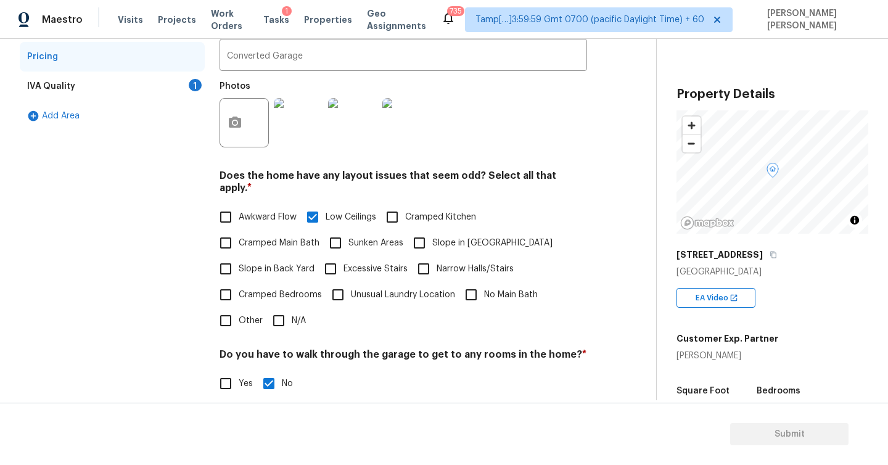
scroll to position [246, 0]
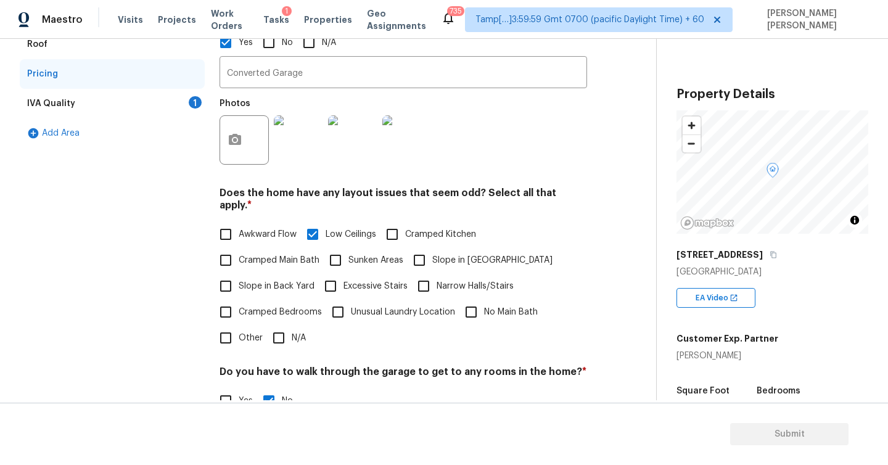
click at [63, 104] on div "IVA Quality" at bounding box center [51, 103] width 48 height 12
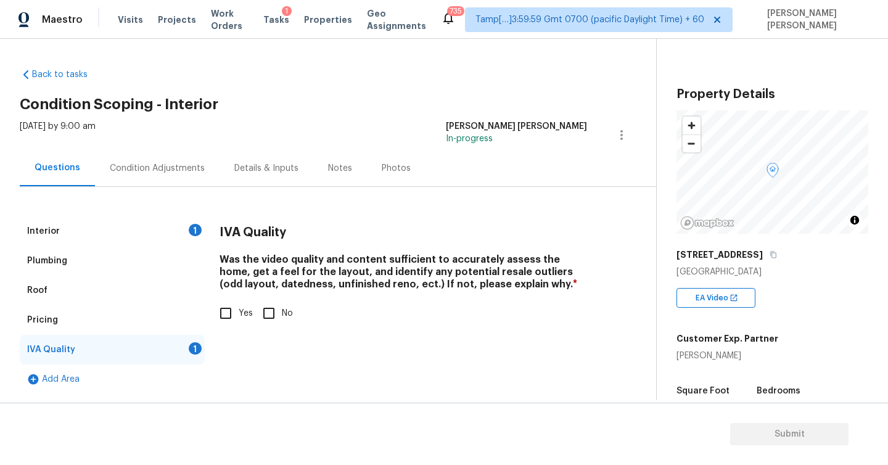
click at [225, 314] on input "Yes" at bounding box center [226, 313] width 26 height 26
checkbox input "true"
click at [157, 166] on div "Condition Adjustments" at bounding box center [157, 168] width 95 height 12
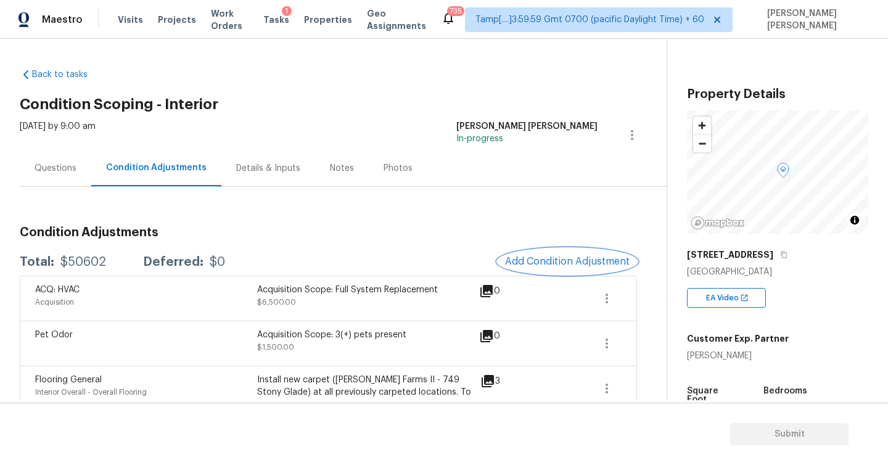
click at [540, 260] on span "Add Condition Adjustment" at bounding box center [567, 261] width 125 height 11
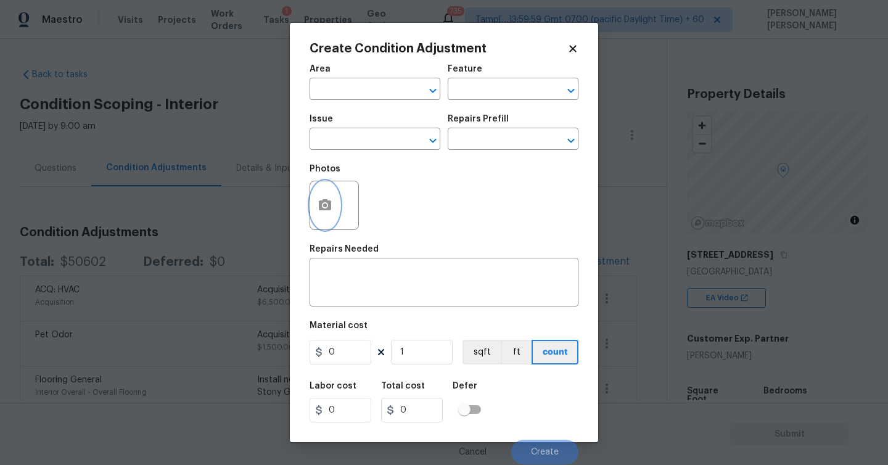
click at [327, 207] on icon "button" at bounding box center [324, 205] width 15 height 15
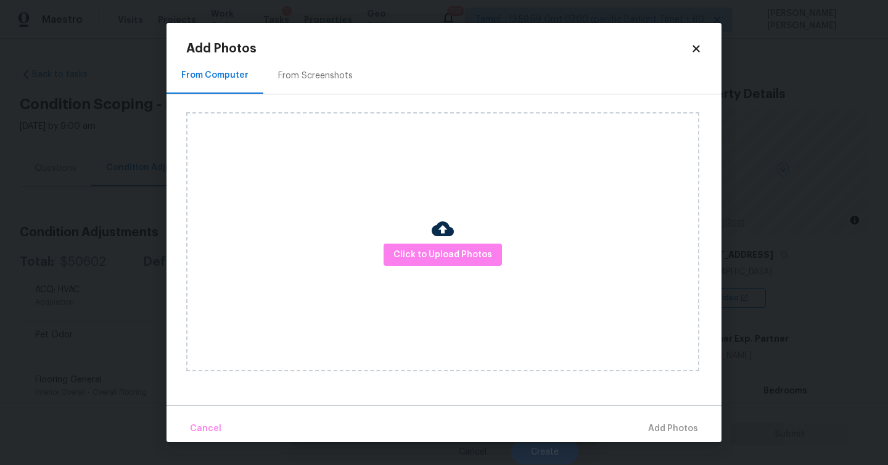
click at [313, 68] on div "From Screenshots" at bounding box center [315, 75] width 104 height 36
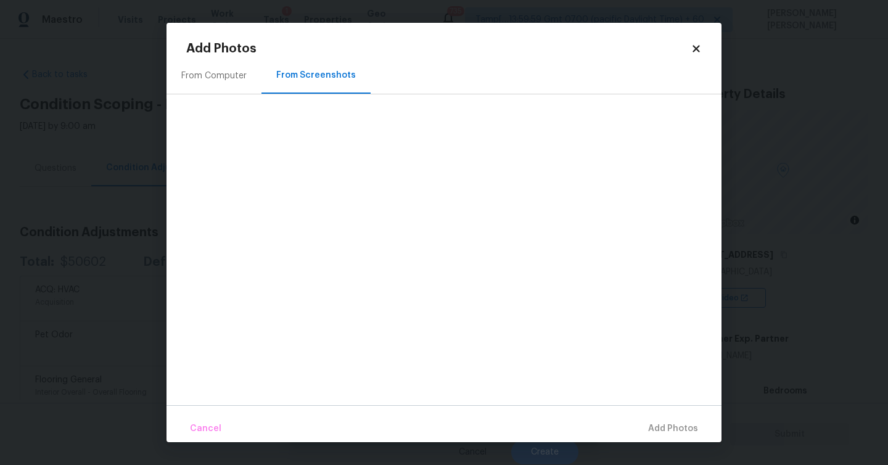
click at [699, 57] on div "Add Photos From Computer From Screenshots Cancel Add Photos" at bounding box center [443, 242] width 515 height 399
click at [698, 52] on icon at bounding box center [695, 48] width 7 height 7
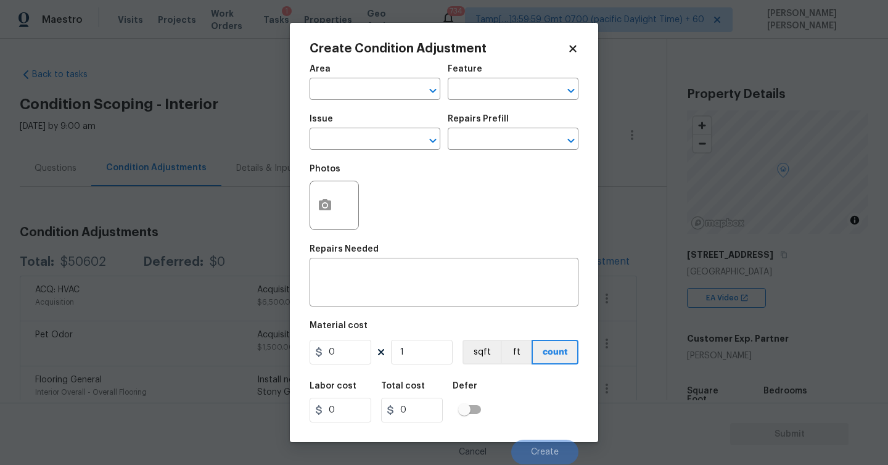
click at [572, 51] on icon at bounding box center [572, 48] width 11 height 11
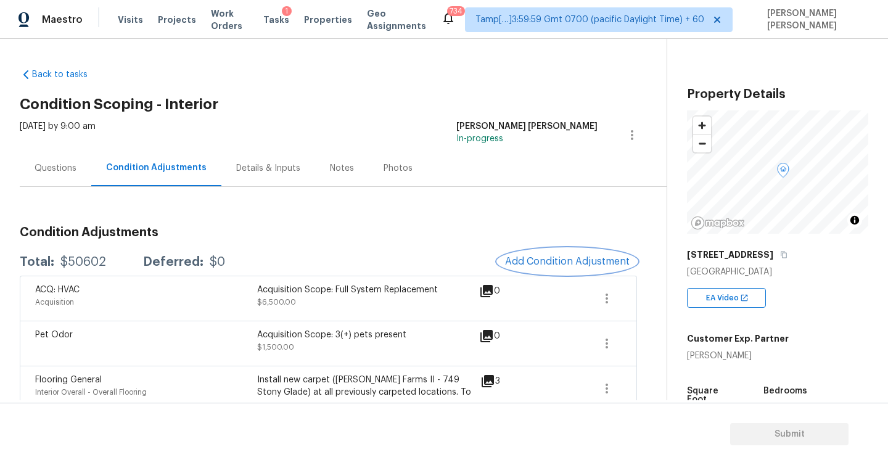
scroll to position [94, 0]
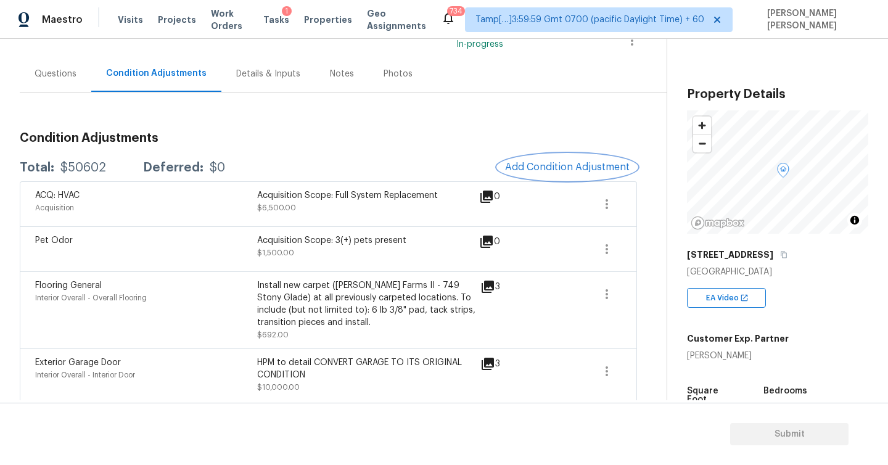
click at [539, 168] on span "Add Condition Adjustment" at bounding box center [567, 167] width 125 height 11
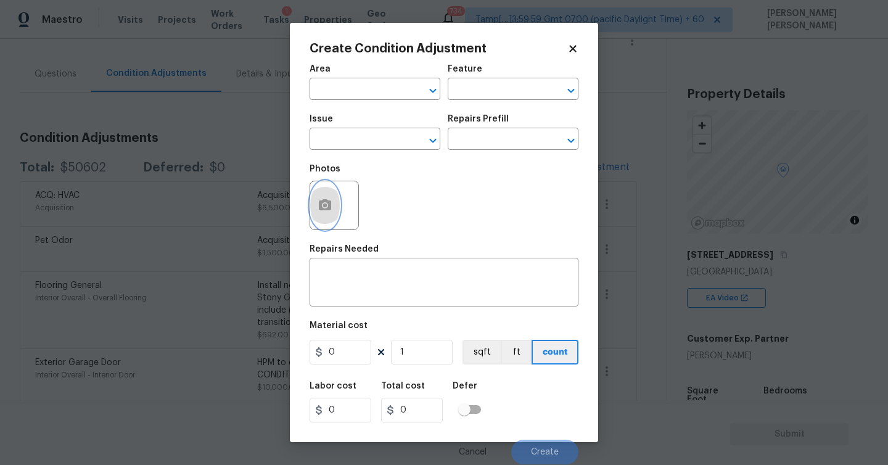
click at [321, 207] on icon "button" at bounding box center [325, 204] width 12 height 11
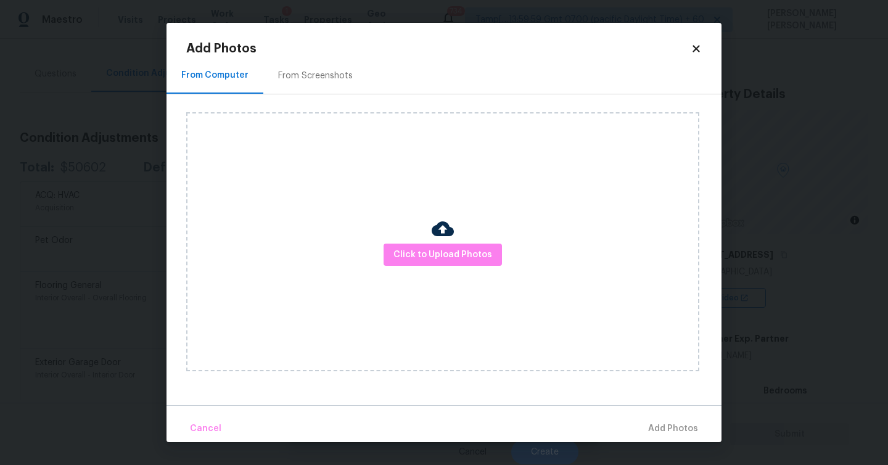
click at [418, 266] on div "Click to Upload Photos" at bounding box center [442, 241] width 513 height 259
click at [419, 257] on span "Click to Upload Photos" at bounding box center [442, 254] width 99 height 15
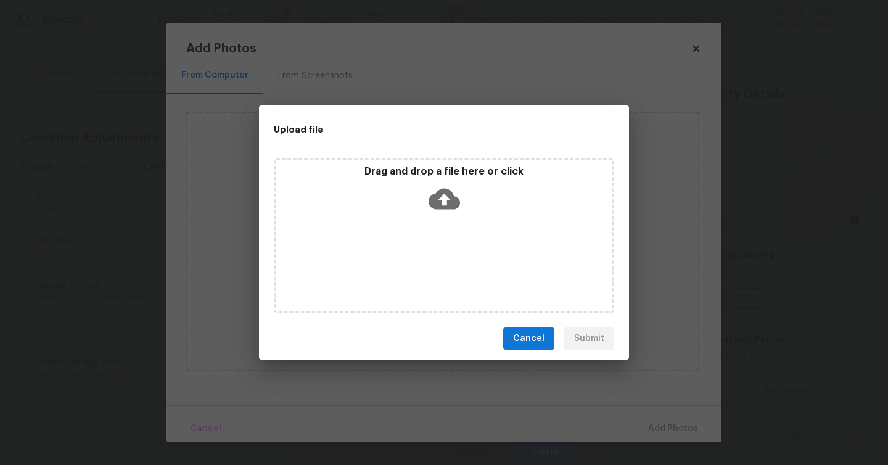
click at [448, 192] on icon at bounding box center [443, 199] width 31 height 21
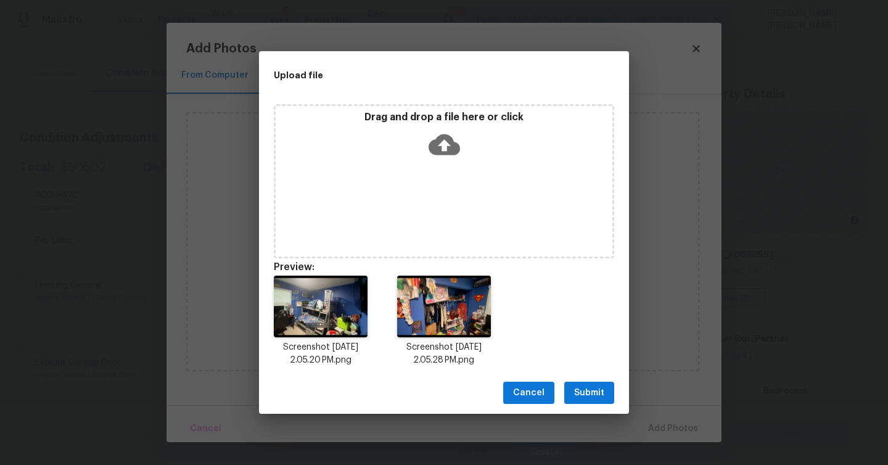
click at [575, 393] on span "Submit" at bounding box center [589, 392] width 30 height 15
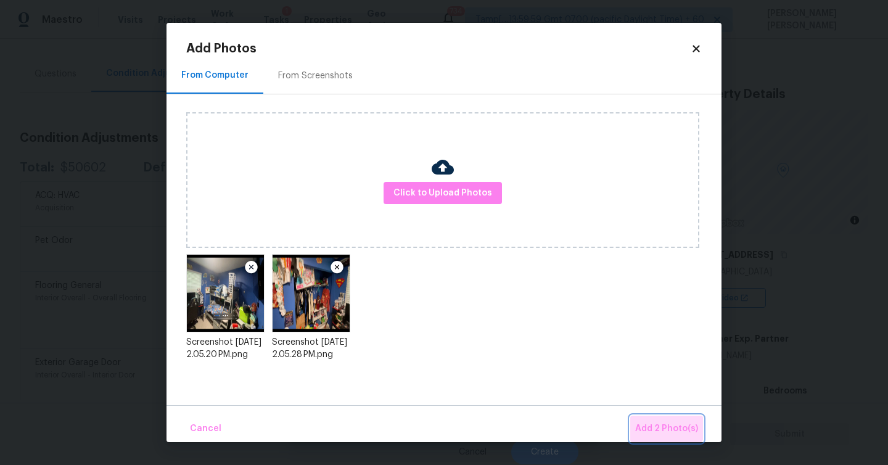
click at [655, 421] on span "Add 2 Photo(s)" at bounding box center [666, 428] width 63 height 15
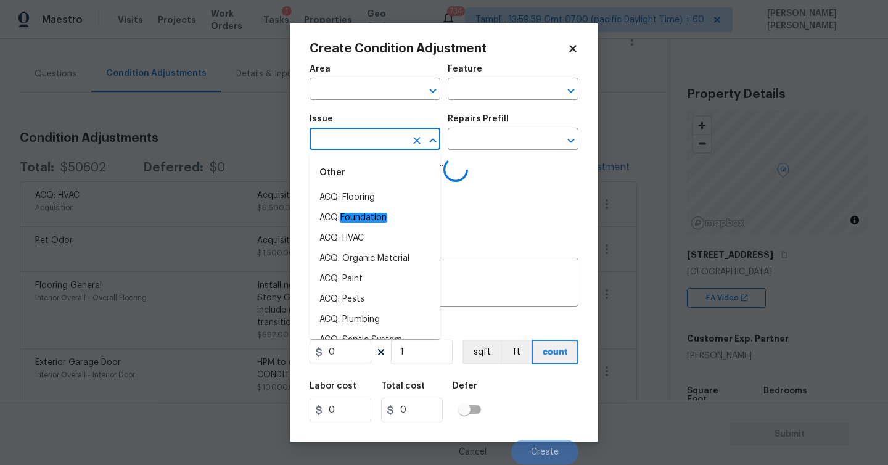
click at [366, 136] on input "text" at bounding box center [357, 140] width 96 height 19
type input "pai"
type input "n"
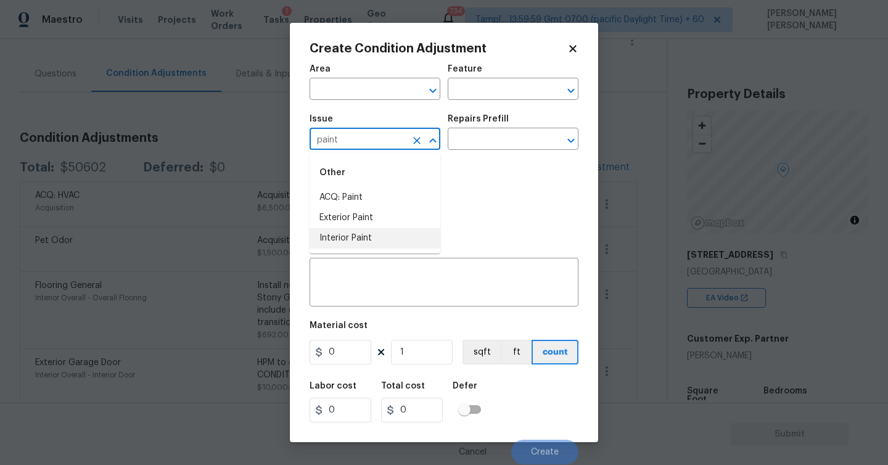
click at [346, 236] on li "Interior Paint" at bounding box center [374, 238] width 131 height 20
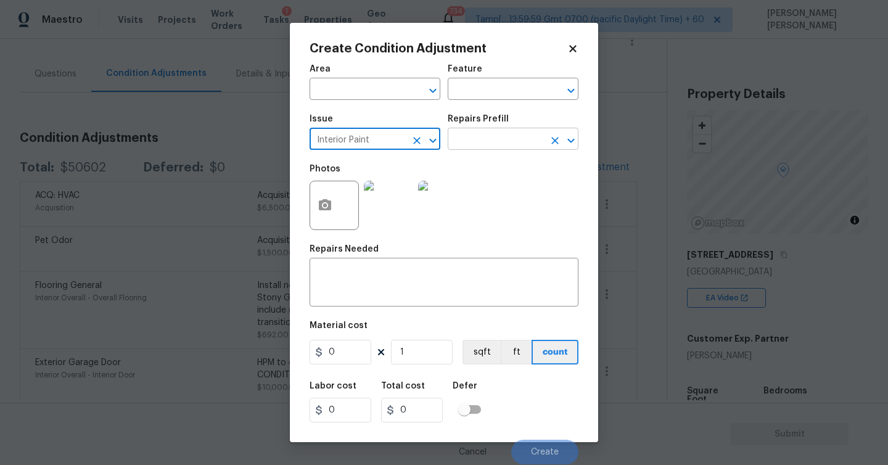
type input "Interior Paint"
click at [493, 135] on input "text" at bounding box center [496, 140] width 96 height 19
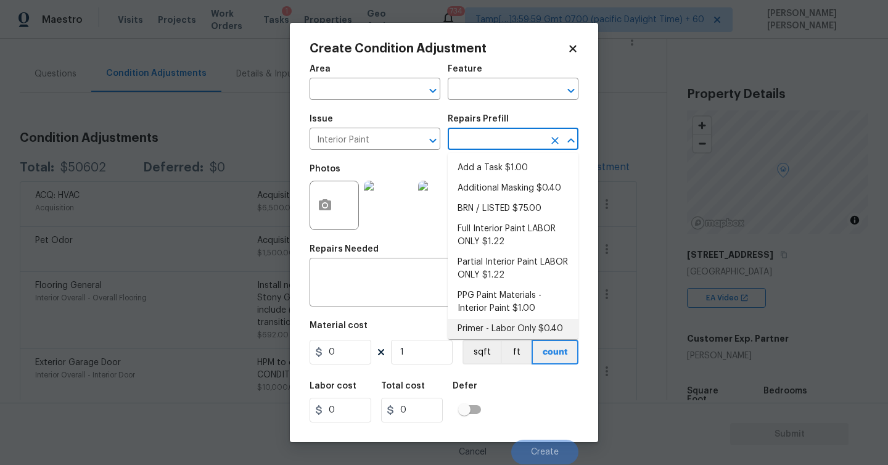
click at [501, 328] on li "Primer - Labor Only $0.40" at bounding box center [513, 329] width 131 height 20
type input "Overall Paint"
type textarea "Interior primer - PRIMER PROVIDED BY OPENDOOR - All nails, screws, drywall anch…"
type input "0.4"
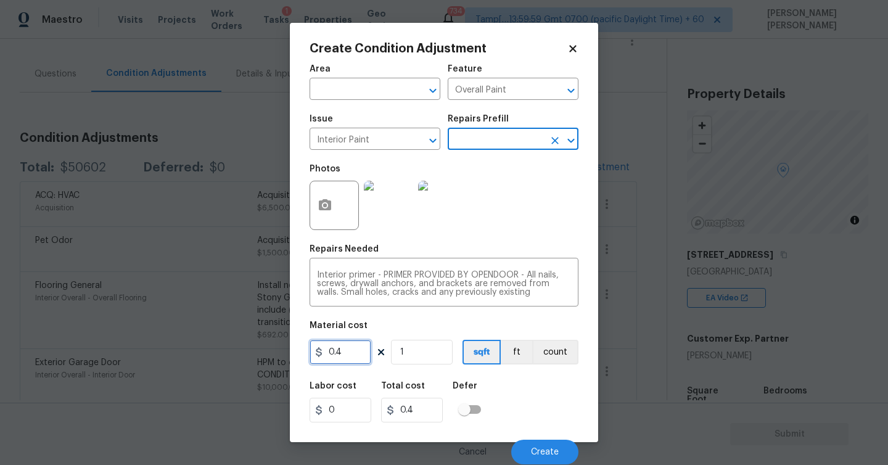
click at [336, 352] on input "0.4" at bounding box center [340, 352] width 62 height 25
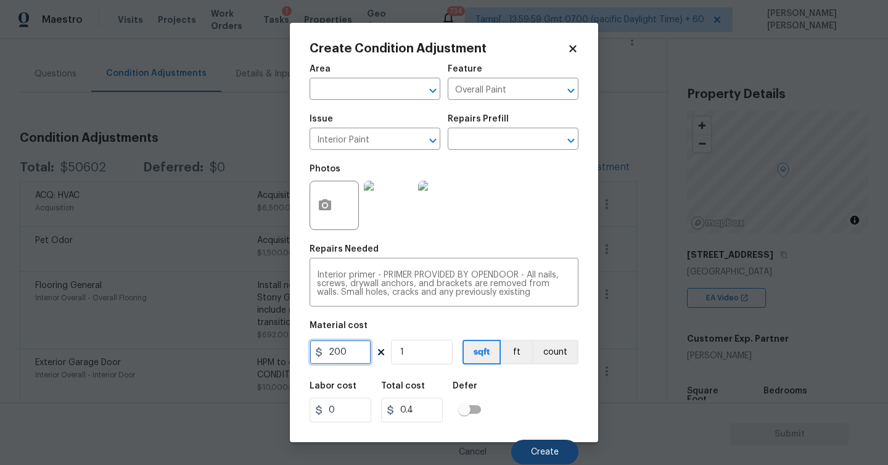
type input "200"
click at [540, 452] on span "Create" at bounding box center [545, 452] width 28 height 9
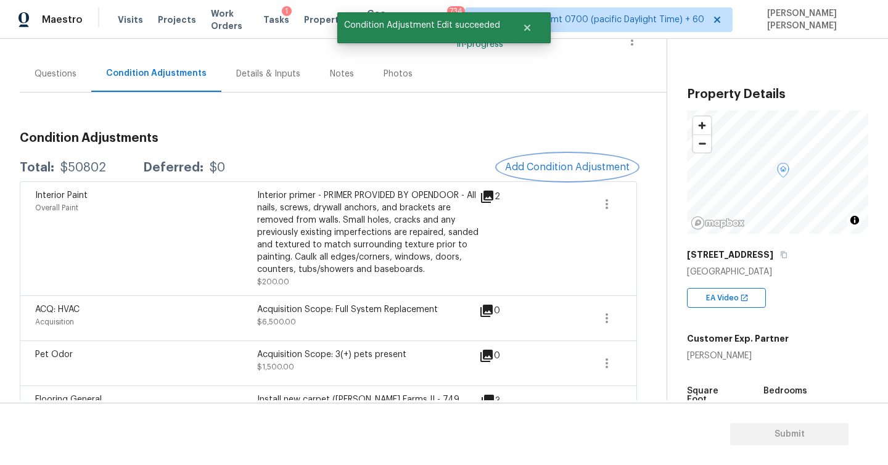
click at [561, 170] on span "Add Condition Adjustment" at bounding box center [567, 167] width 125 height 11
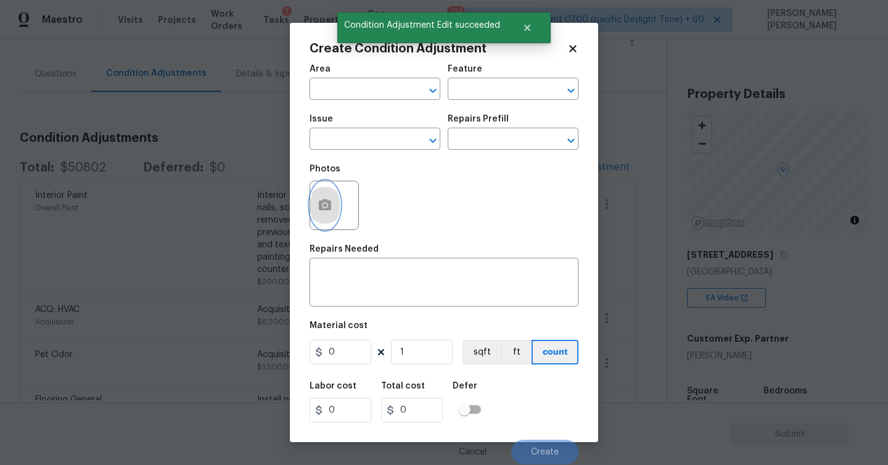
click at [324, 206] on circle "button" at bounding box center [325, 205] width 4 height 4
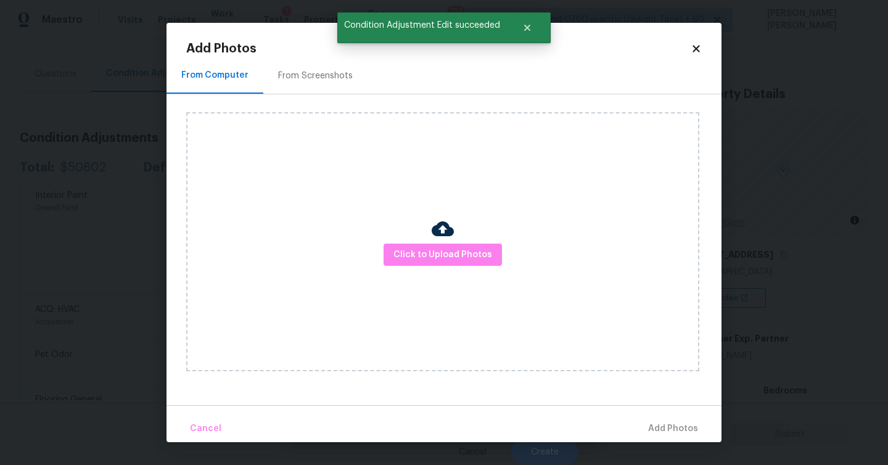
click at [420, 268] on div "Click to Upload Photos" at bounding box center [442, 241] width 513 height 259
click at [419, 260] on span "Click to Upload Photos" at bounding box center [442, 254] width 99 height 15
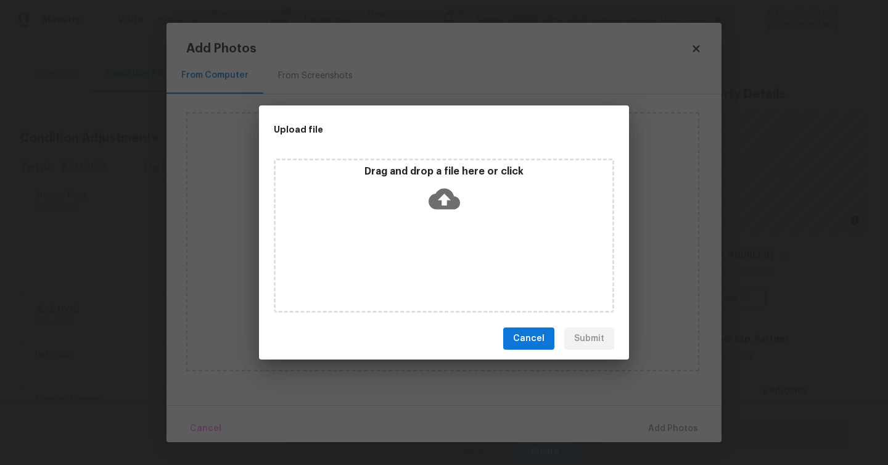
click at [424, 181] on div "Drag and drop a file here or click" at bounding box center [444, 191] width 337 height 53
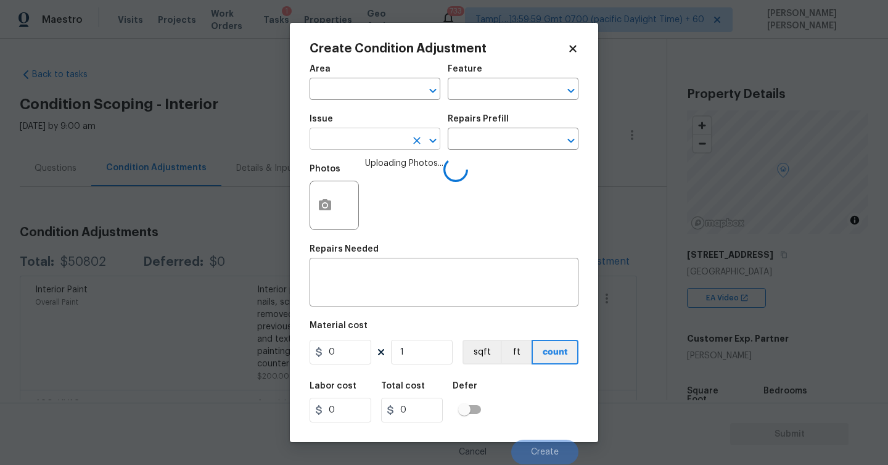
scroll to position [94, 0]
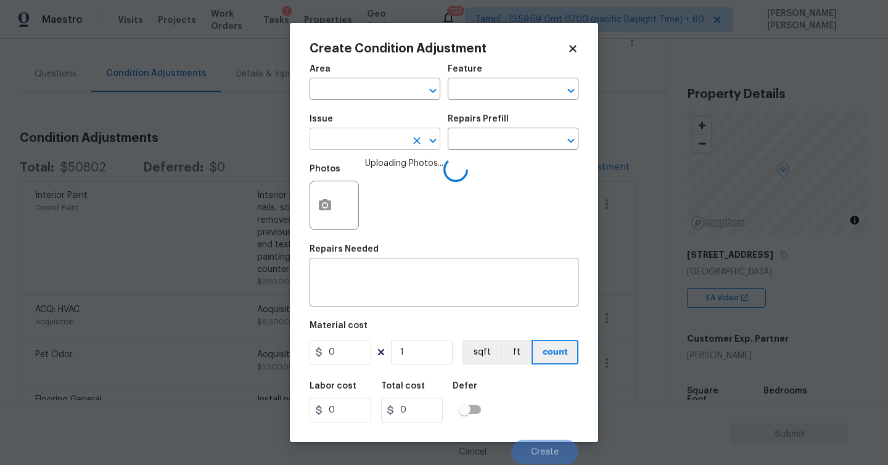
click at [348, 142] on input "text" at bounding box center [357, 140] width 96 height 19
type input "Interior Resurfacing"
click at [479, 142] on input "text" at bounding box center [496, 140] width 96 height 19
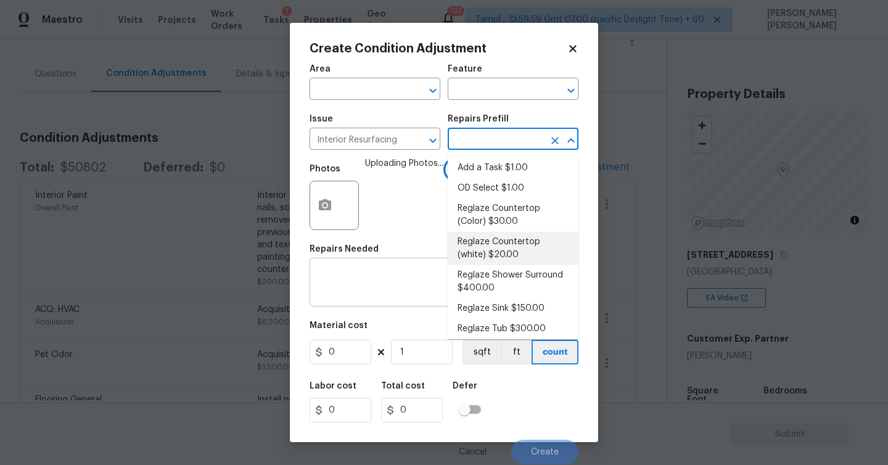
click at [365, 288] on textarea at bounding box center [444, 284] width 254 height 26
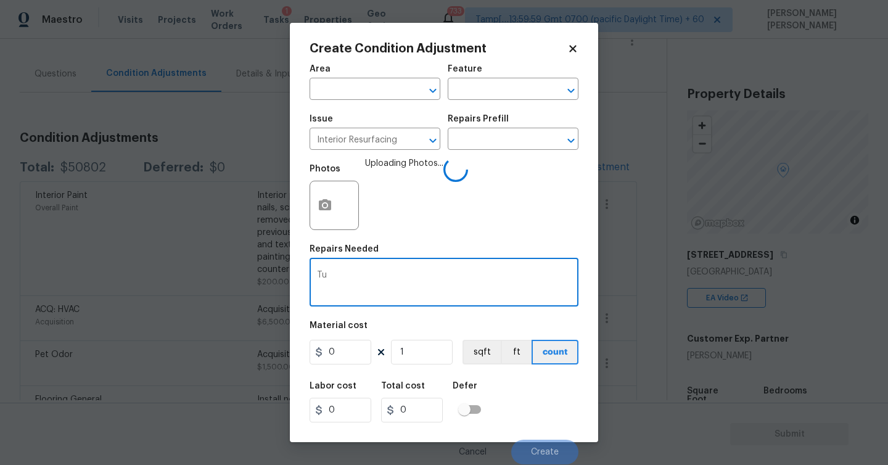
type textarea "T"
type textarea "Bathroom Tub Resurfacing"
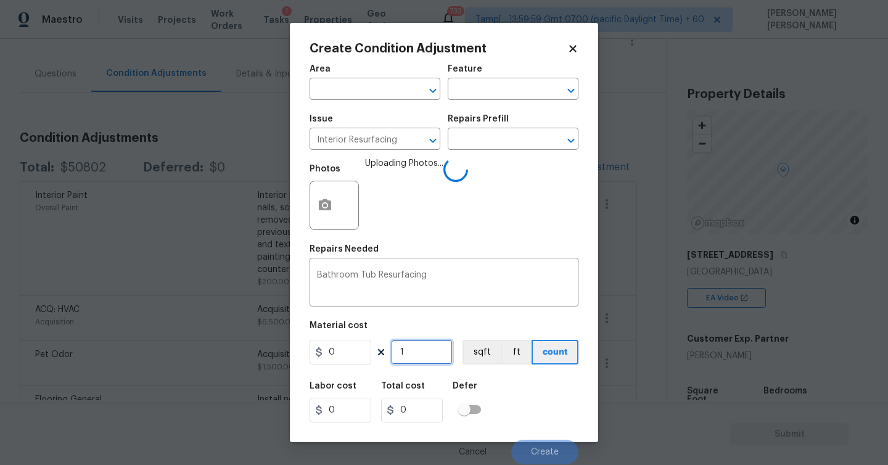
click at [419, 352] on input "1" at bounding box center [422, 352] width 62 height 25
click at [336, 351] on input "0" at bounding box center [340, 352] width 62 height 25
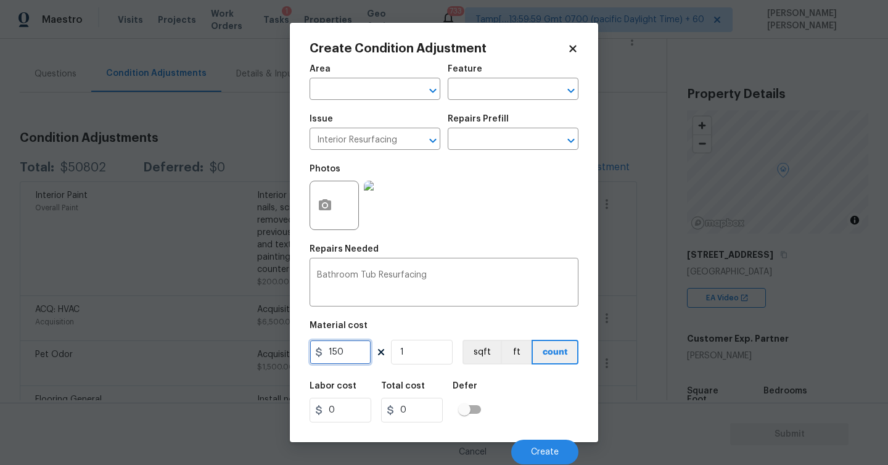
click at [333, 353] on input "150" at bounding box center [340, 352] width 62 height 25
type input "350"
click at [539, 449] on span "Create" at bounding box center [545, 452] width 28 height 9
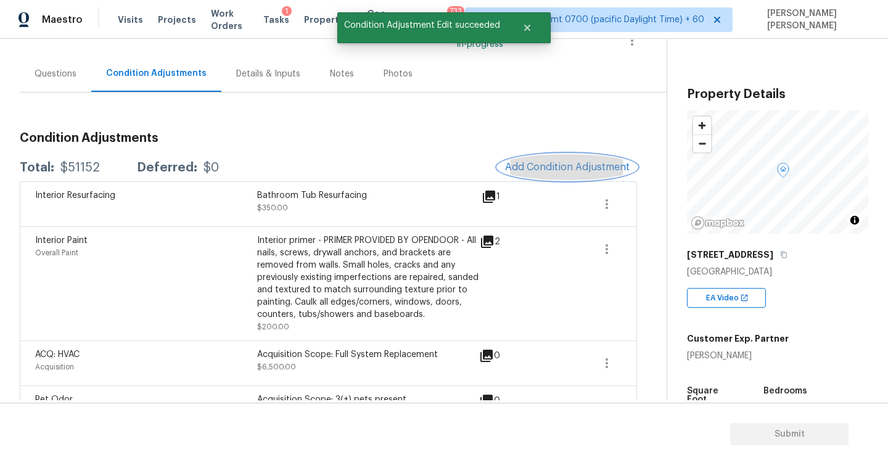
click at [568, 170] on span "Add Condition Adjustment" at bounding box center [567, 167] width 125 height 11
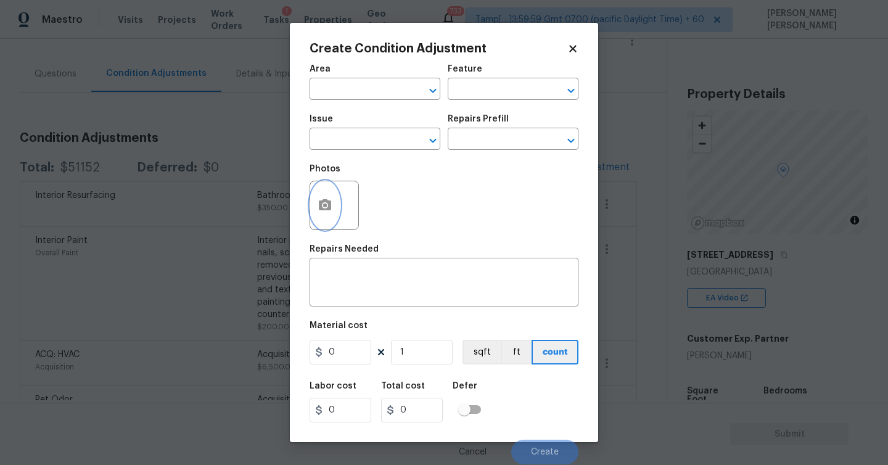
click at [335, 206] on button "button" at bounding box center [325, 205] width 30 height 48
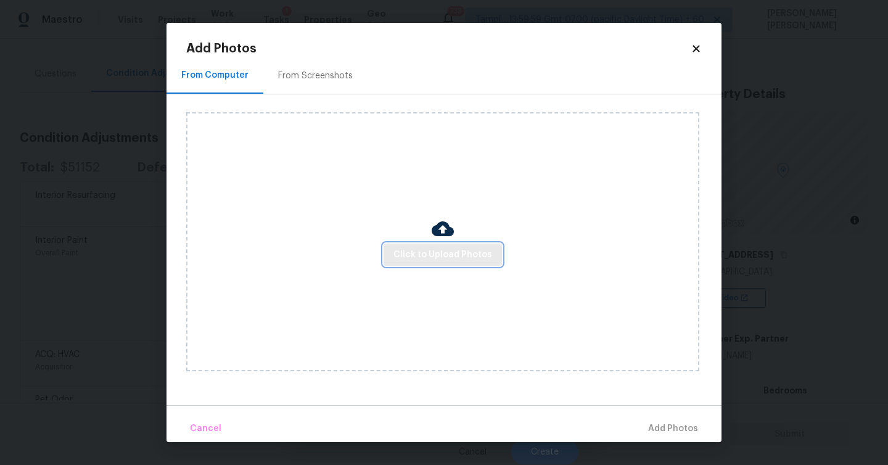
click at [409, 256] on span "Click to Upload Photos" at bounding box center [442, 254] width 99 height 15
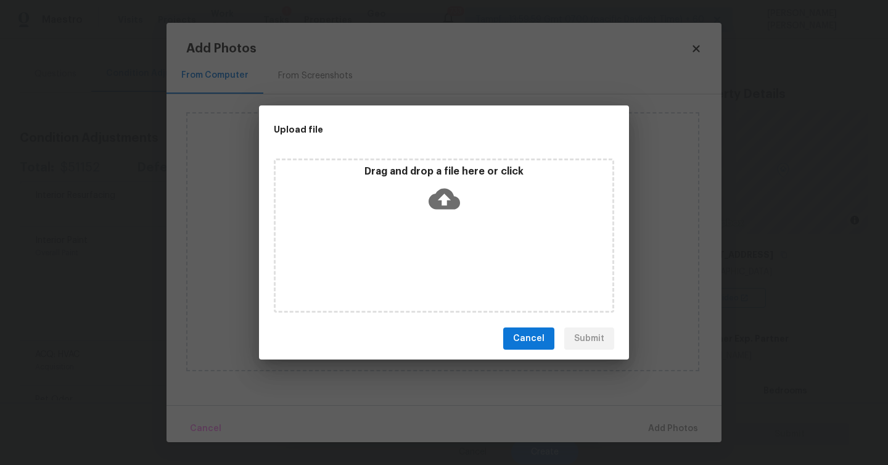
click at [448, 215] on div "Drag and drop a file here or click" at bounding box center [444, 191] width 337 height 53
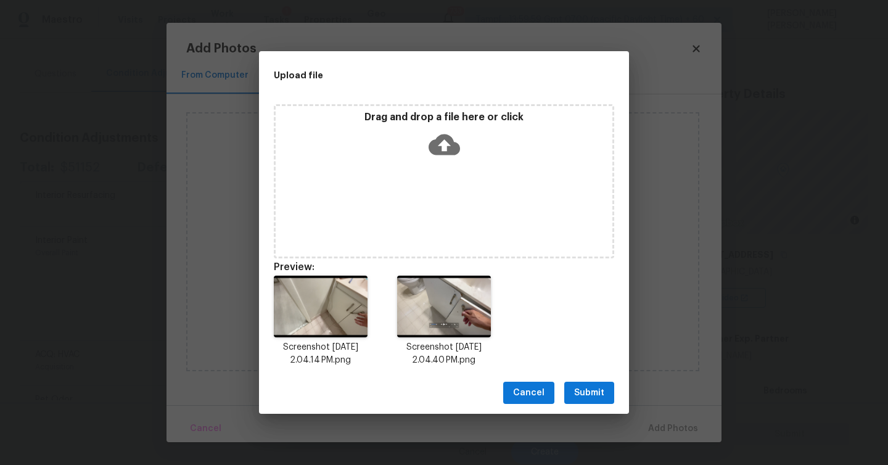
click at [579, 391] on span "Submit" at bounding box center [589, 392] width 30 height 15
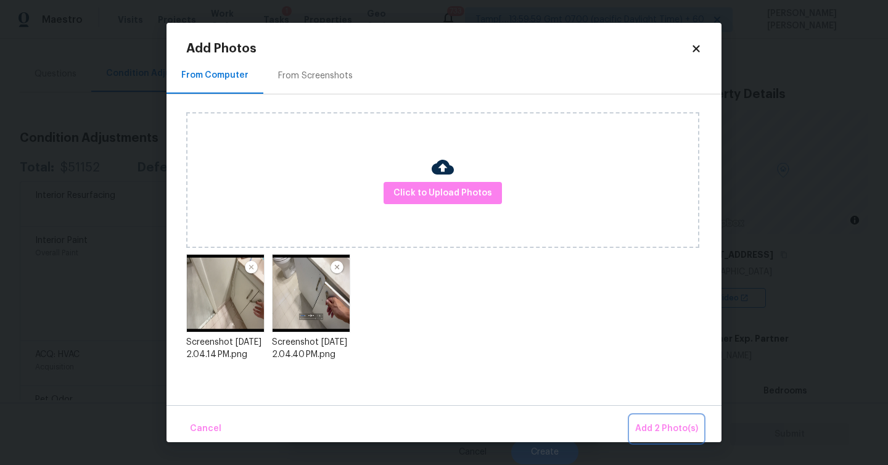
click at [665, 431] on span "Add 2 Photo(s)" at bounding box center [666, 428] width 63 height 15
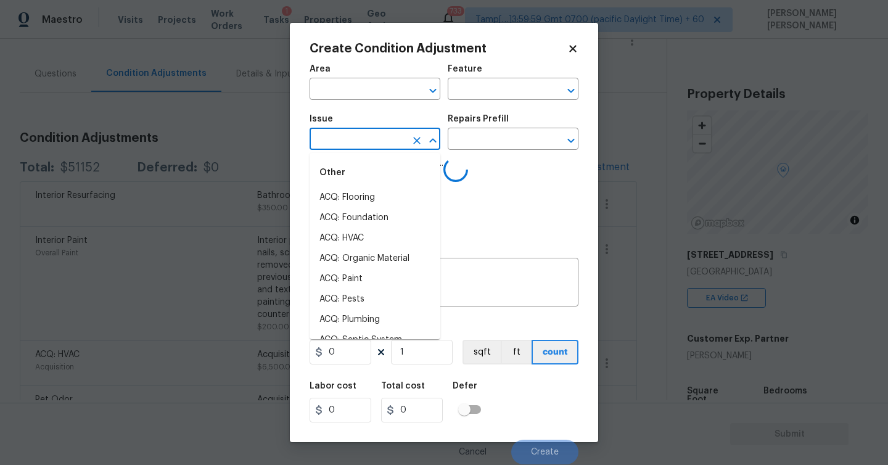
click at [370, 144] on input "text" at bounding box center [357, 140] width 96 height 19
type input "d"
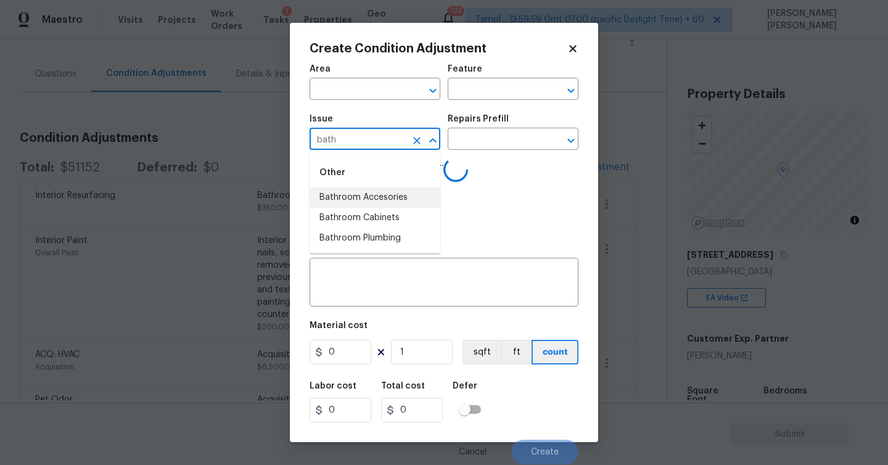
click at [358, 198] on li "Bathroom Accesories" at bounding box center [374, 197] width 131 height 20
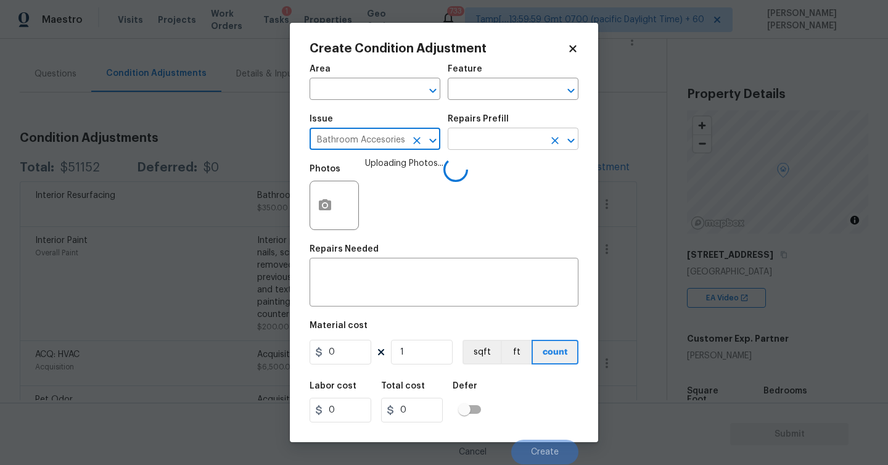
type input "Bathroom Accesories"
click at [505, 142] on input "text" at bounding box center [496, 140] width 96 height 19
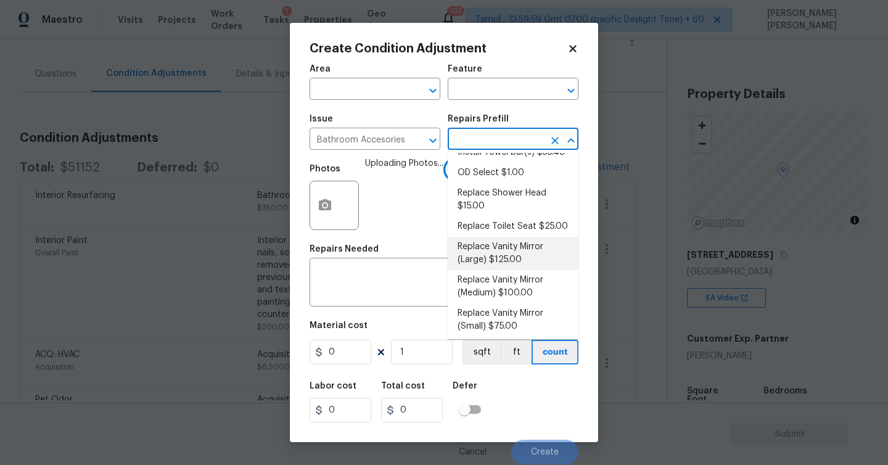
scroll to position [184, 0]
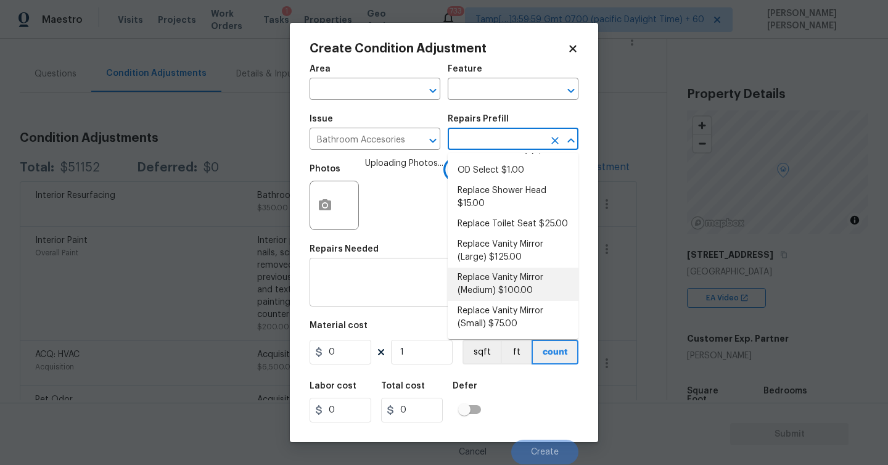
click at [372, 290] on textarea at bounding box center [444, 284] width 254 height 26
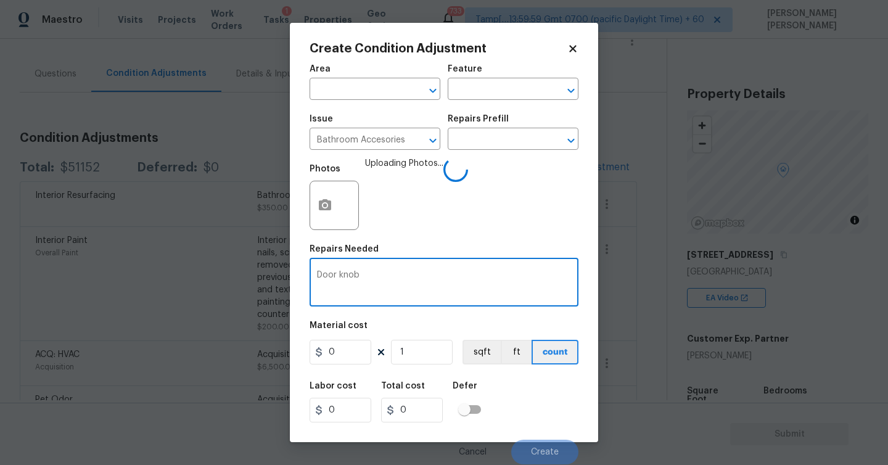
type textarea "Door knob"
click at [337, 354] on input "0" at bounding box center [340, 352] width 62 height 25
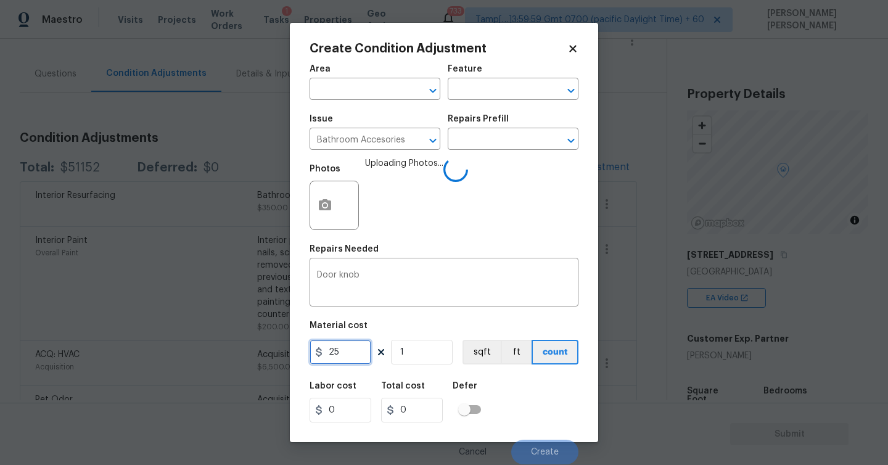
type input "25"
click at [413, 350] on input "1" at bounding box center [422, 352] width 62 height 25
type input "0"
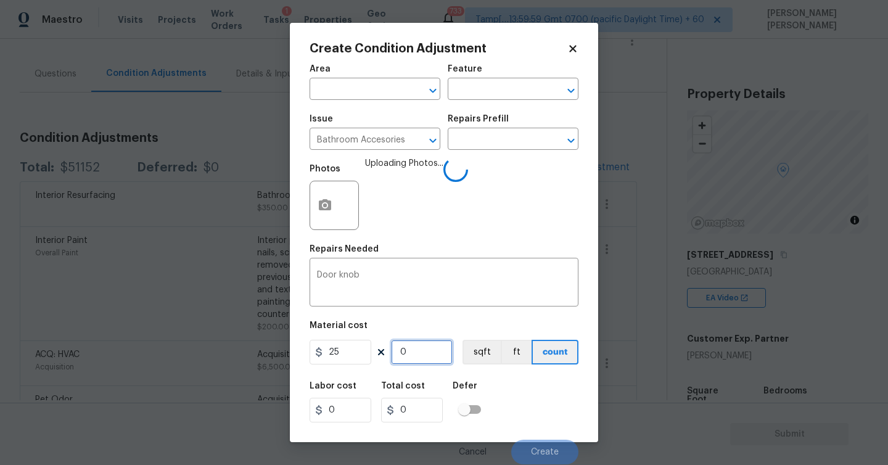
type input "2"
type input "50"
type input "2"
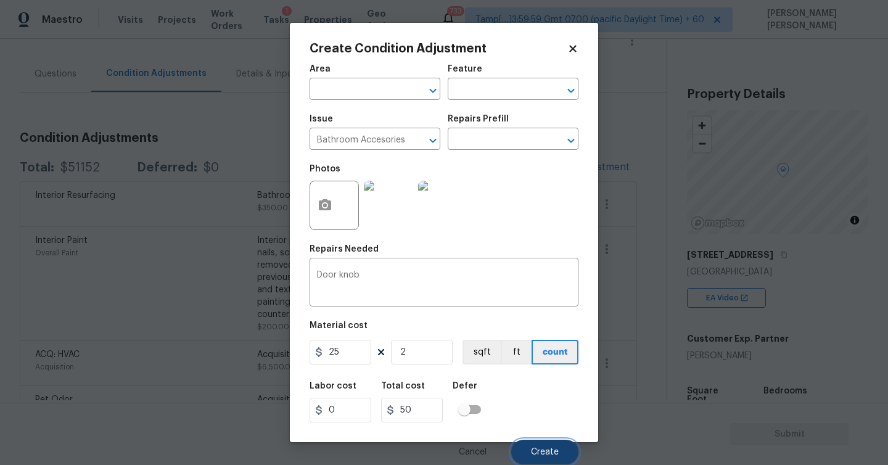
click at [546, 446] on button "Create" at bounding box center [544, 452] width 67 height 25
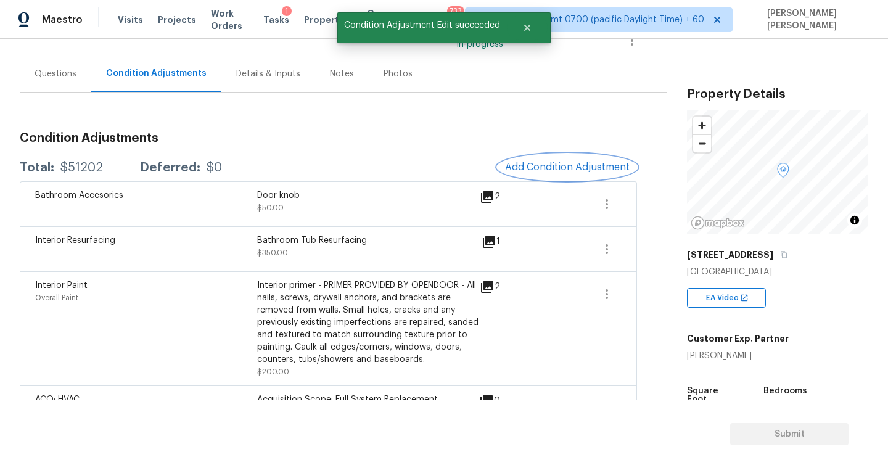
click at [539, 165] on span "Add Condition Adjustment" at bounding box center [567, 167] width 125 height 11
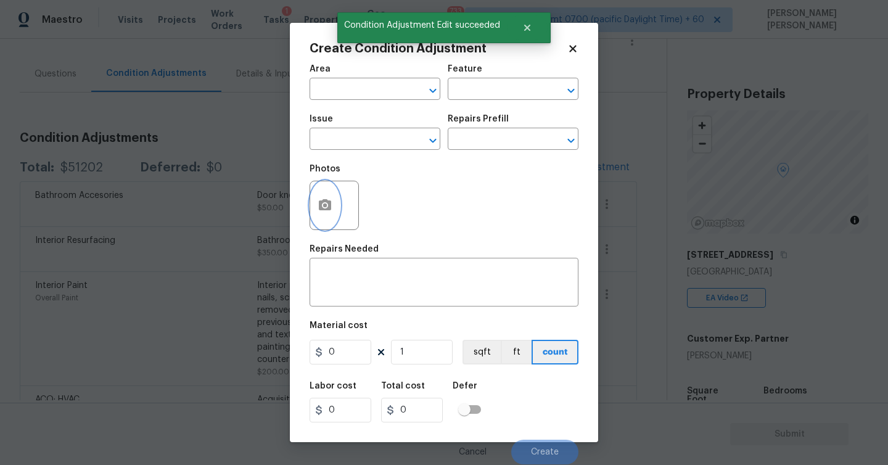
click at [327, 205] on icon "button" at bounding box center [324, 205] width 15 height 15
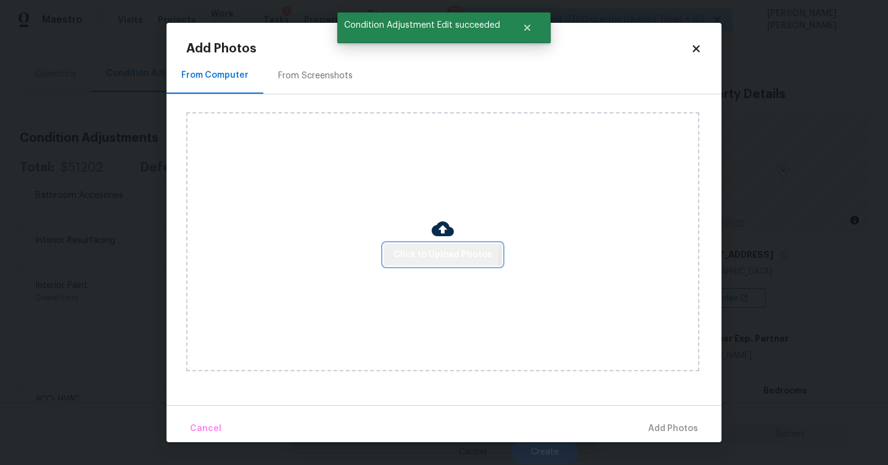
click at [412, 245] on button "Click to Upload Photos" at bounding box center [442, 254] width 118 height 23
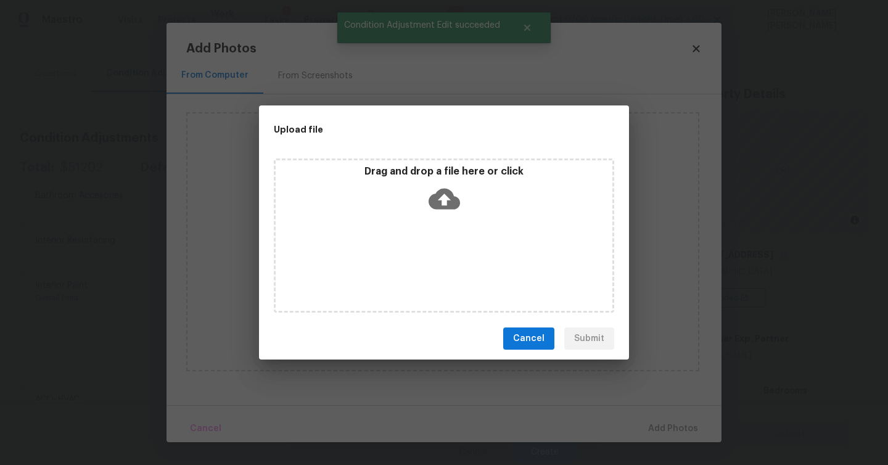
click at [452, 210] on icon at bounding box center [443, 198] width 31 height 31
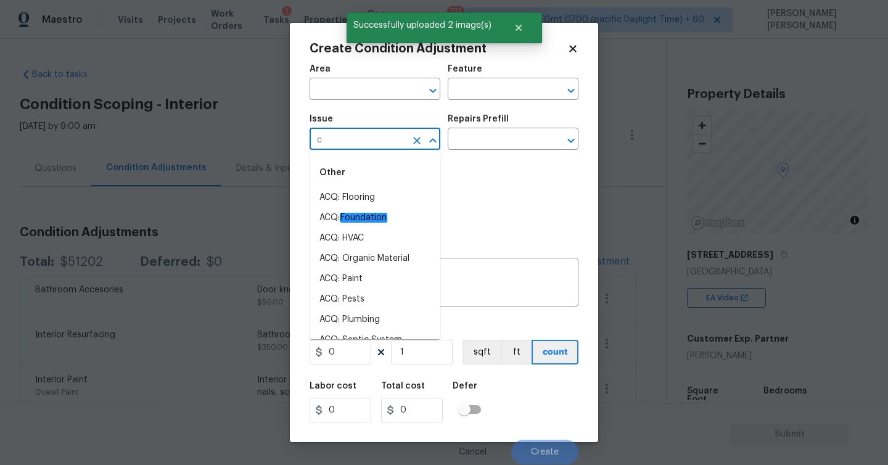
scroll to position [94, 0]
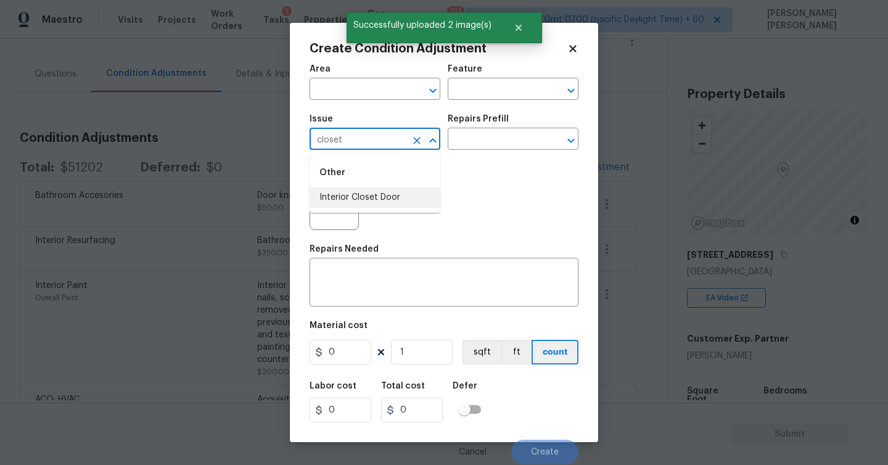
click at [377, 195] on li "Interior Closet Door" at bounding box center [374, 197] width 131 height 20
type input "Interior Closet Door"
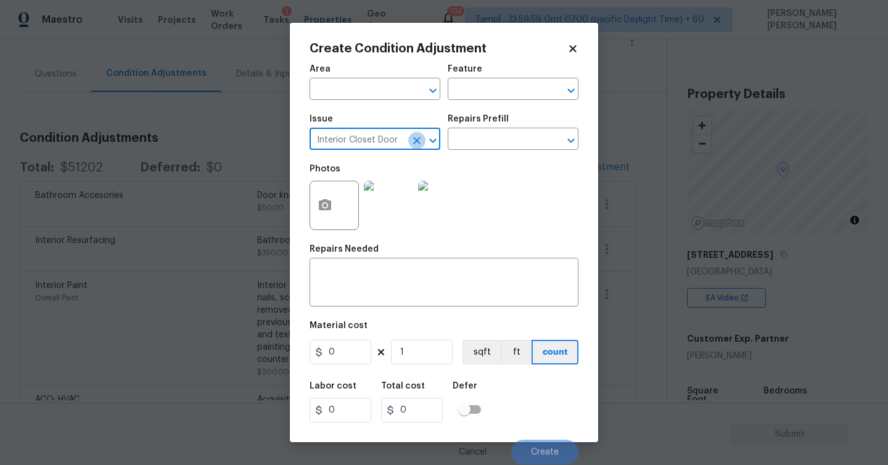
click at [408, 142] on button "Clear" at bounding box center [416, 140] width 17 height 17
click at [378, 136] on input "text" at bounding box center [357, 140] width 96 height 19
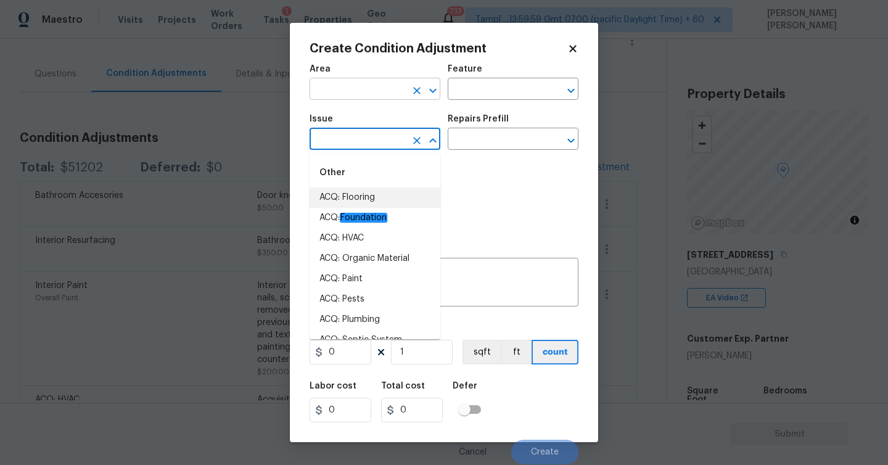
click at [350, 85] on input "text" at bounding box center [357, 90] width 96 height 19
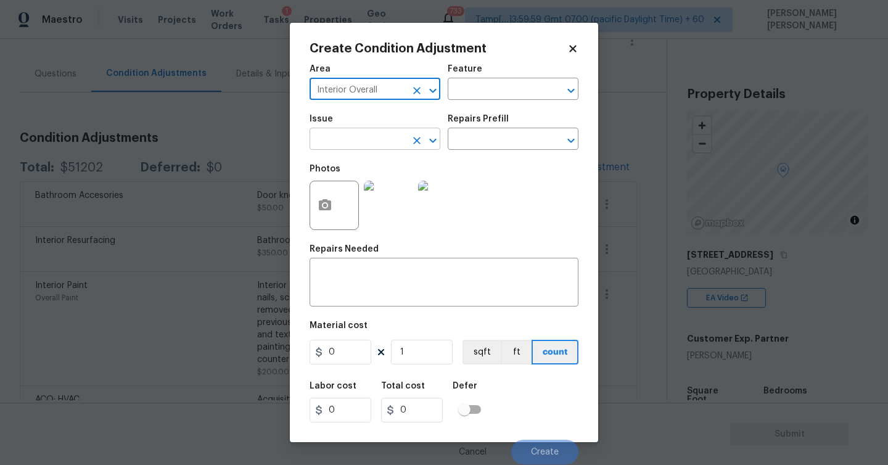
type input "Interior Overall"
click at [324, 142] on input "text" at bounding box center [357, 140] width 96 height 19
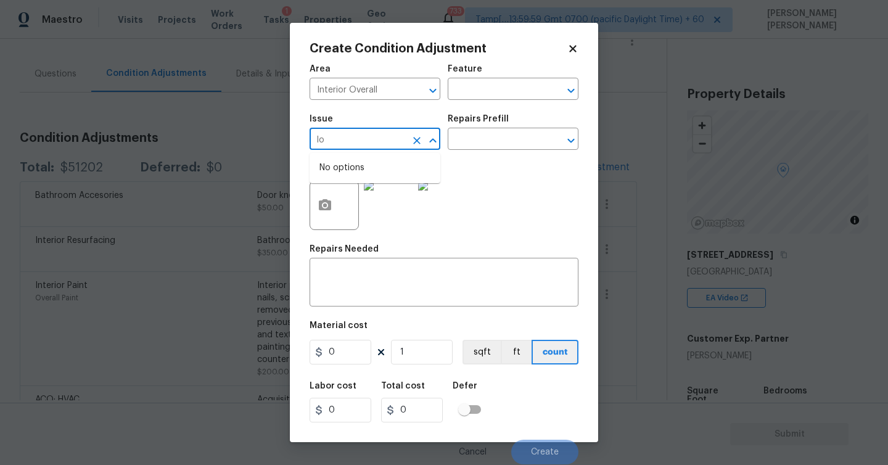
type input "l"
type input "Interior Closet Door"
click at [400, 192] on img at bounding box center [388, 205] width 49 height 49
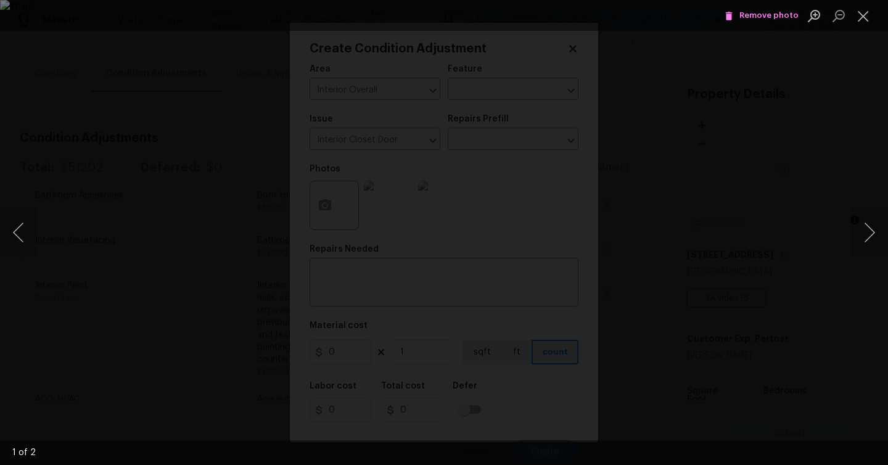
click at [784, 15] on span "Remove photo" at bounding box center [761, 16] width 74 height 14
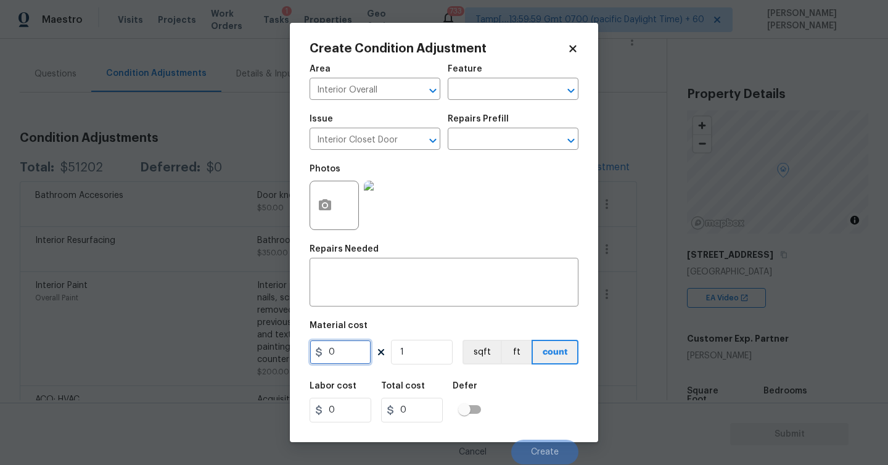
click at [345, 353] on input "0" at bounding box center [340, 352] width 62 height 25
type input "150"
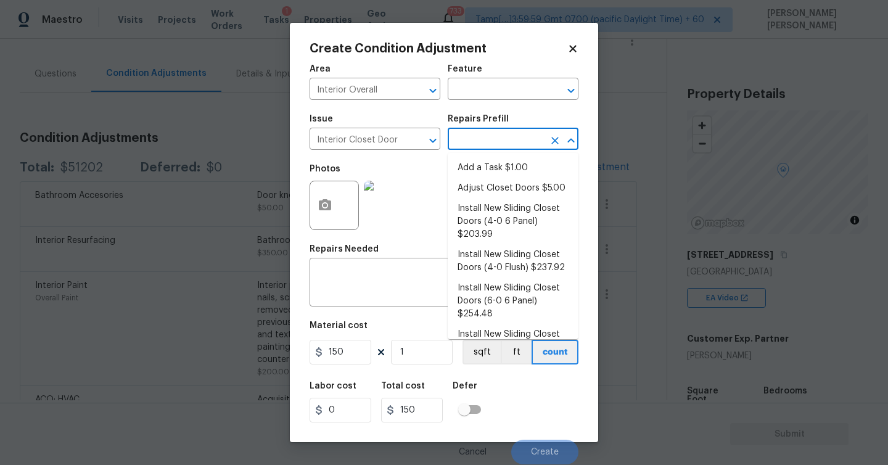
click at [468, 134] on input "text" at bounding box center [496, 140] width 96 height 19
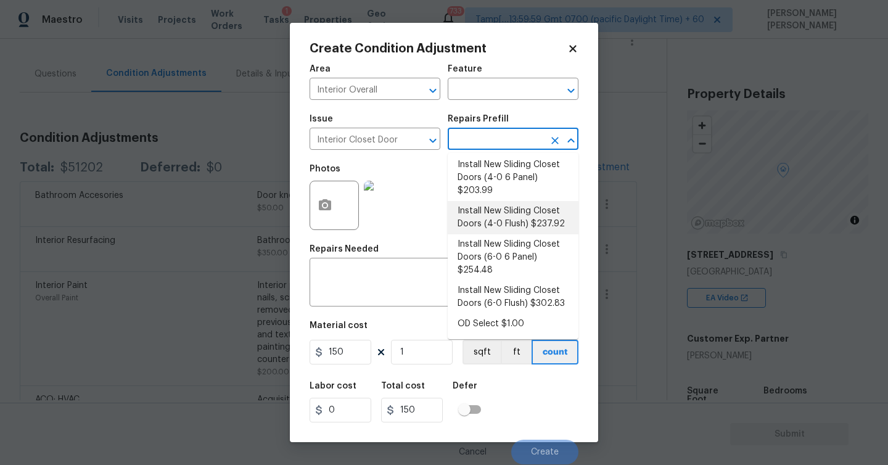
scroll to position [44, 0]
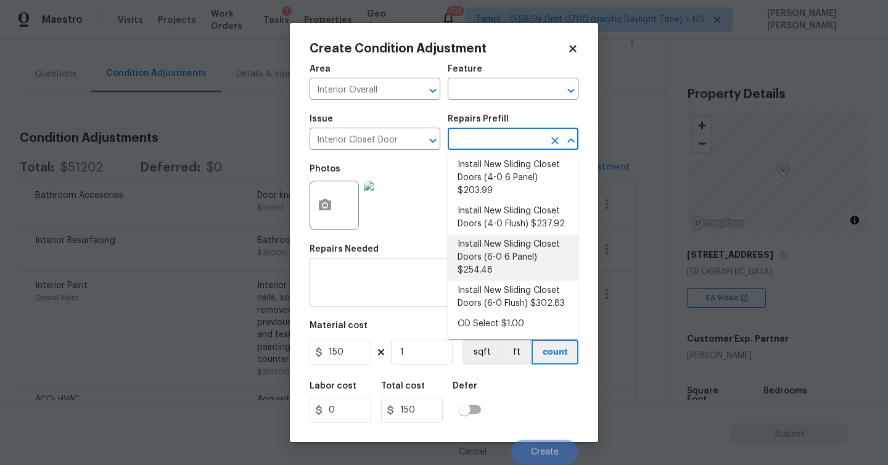
click at [378, 282] on textarea at bounding box center [444, 284] width 254 height 26
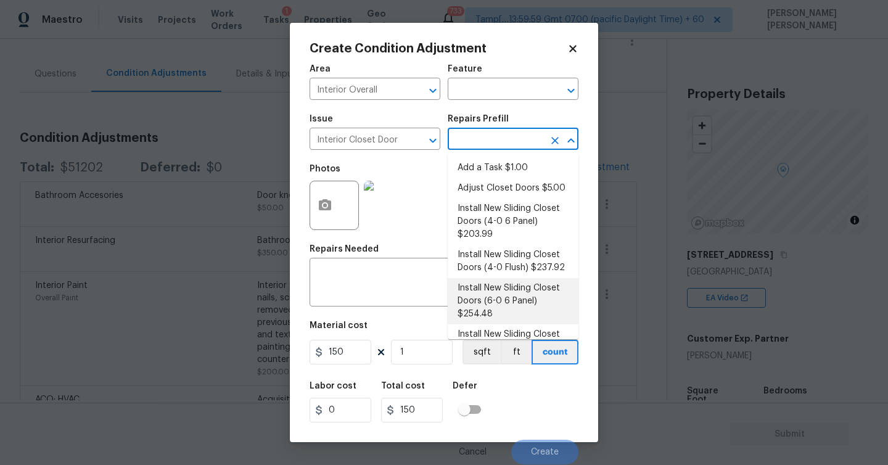
click at [526, 131] on input "text" at bounding box center [496, 140] width 96 height 19
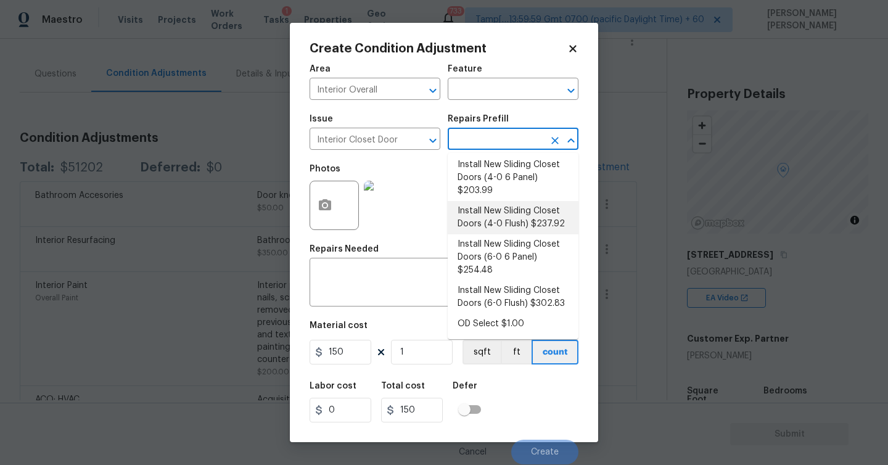
scroll to position [0, 0]
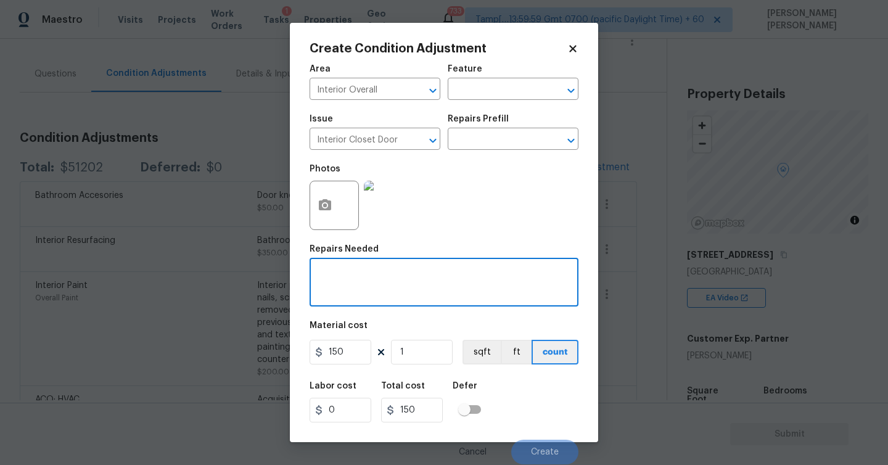
click at [358, 288] on textarea at bounding box center [444, 284] width 254 height 26
type textarea "C"
type textarea "Install Closet door"
click at [555, 453] on span "Create" at bounding box center [545, 452] width 28 height 9
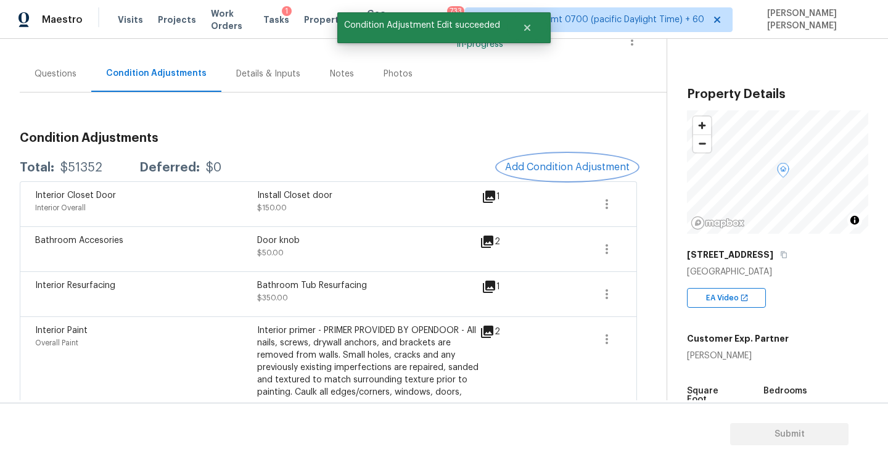
click at [545, 168] on span "Add Condition Adjustment" at bounding box center [567, 167] width 125 height 11
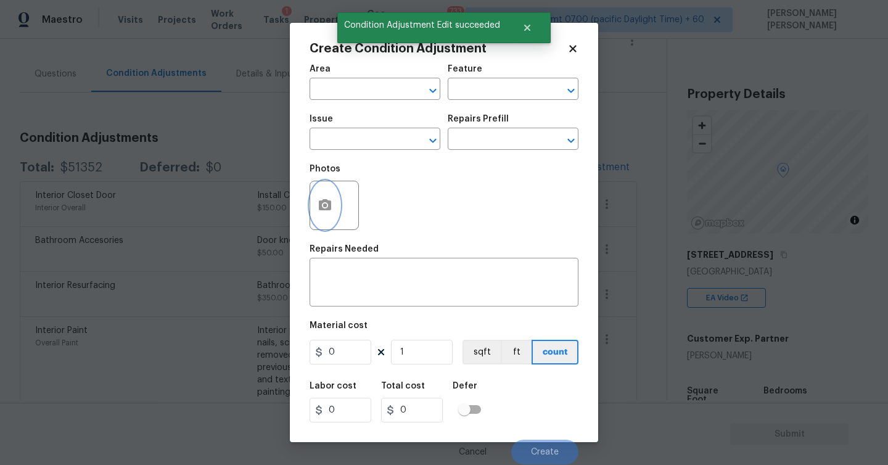
click at [332, 194] on button "button" at bounding box center [325, 205] width 30 height 48
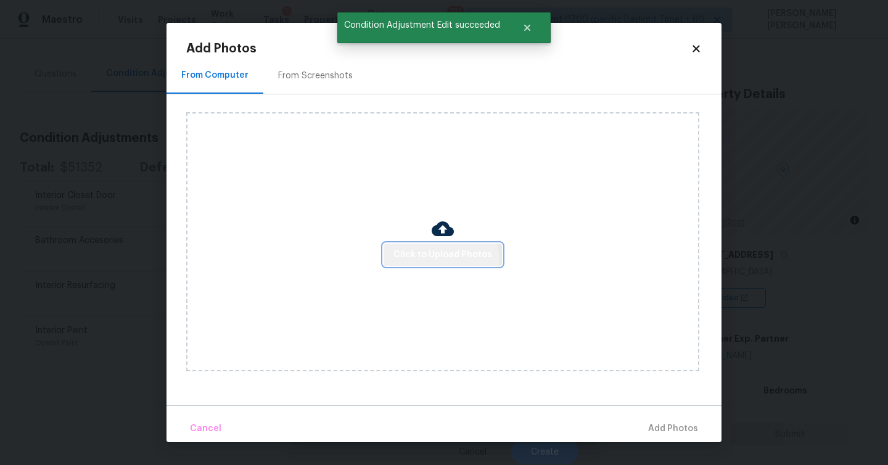
click at [440, 260] on span "Click to Upload Photos" at bounding box center [442, 254] width 99 height 15
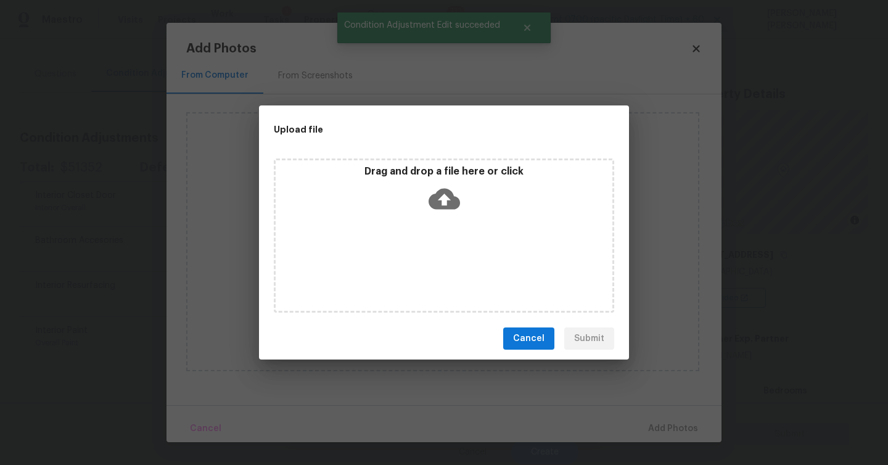
click at [443, 190] on icon at bounding box center [443, 199] width 31 height 21
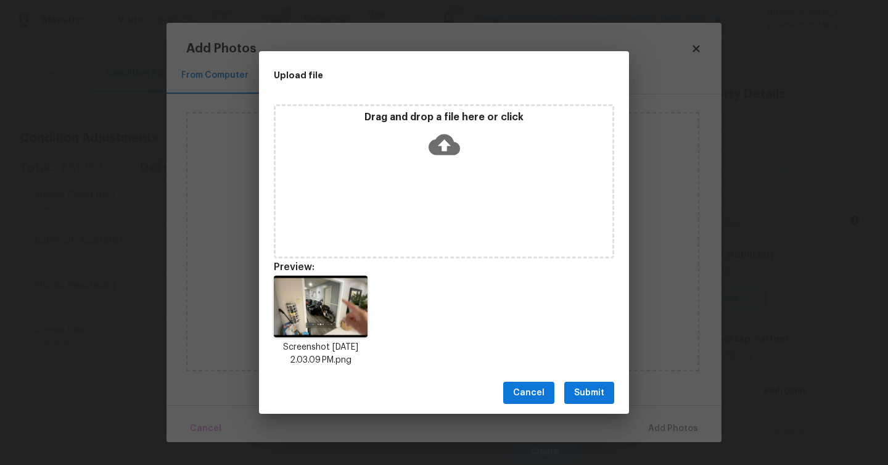
click at [579, 389] on span "Submit" at bounding box center [589, 392] width 30 height 15
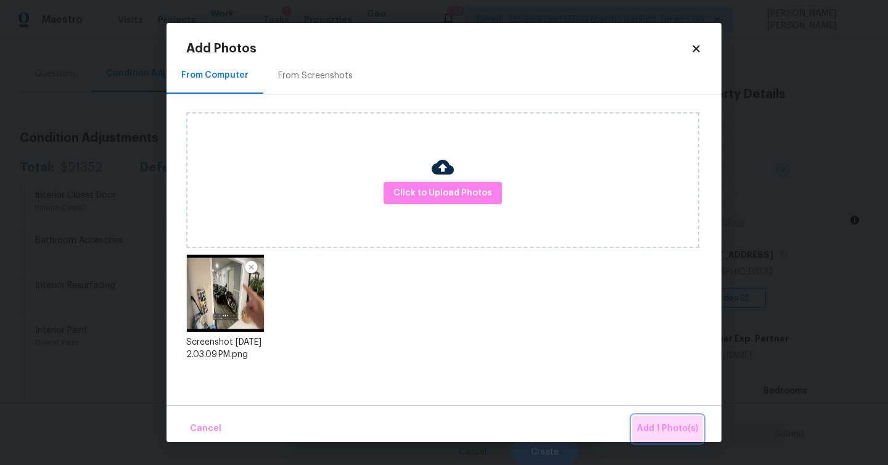
click at [669, 428] on span "Add 1 Photo(s)" at bounding box center [667, 428] width 61 height 15
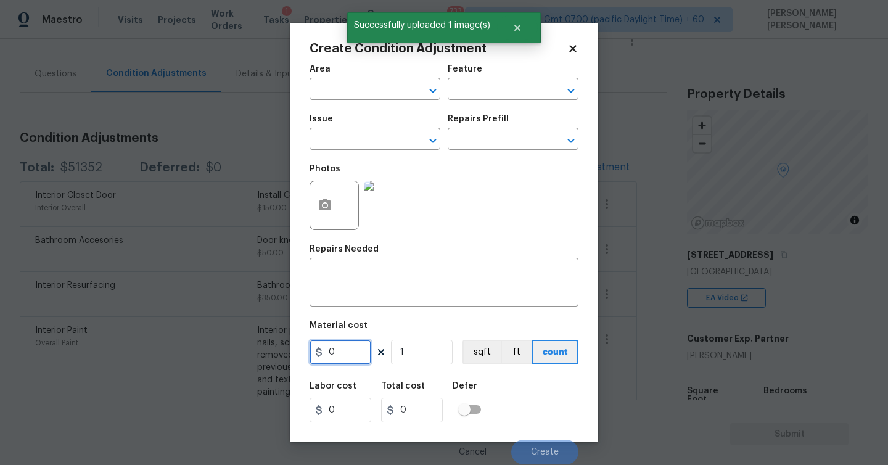
click at [345, 351] on input "0" at bounding box center [340, 352] width 62 height 25
type input "200"
click at [346, 142] on input "text" at bounding box center [357, 140] width 96 height 19
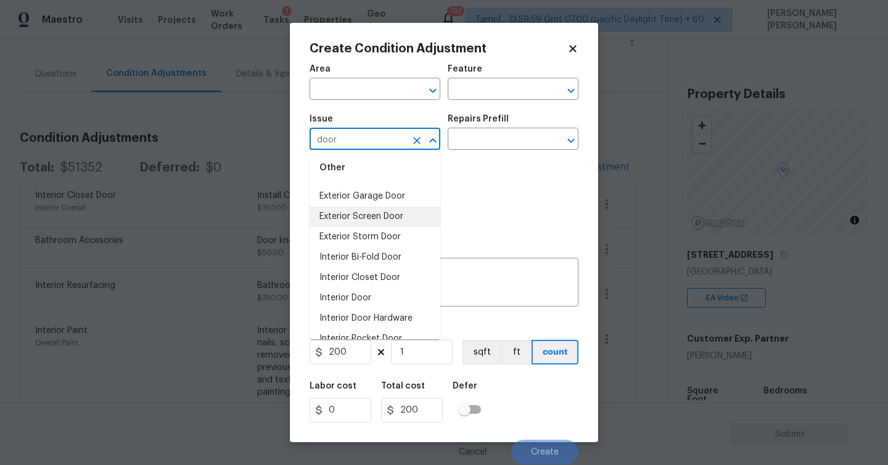
scroll to position [77, 0]
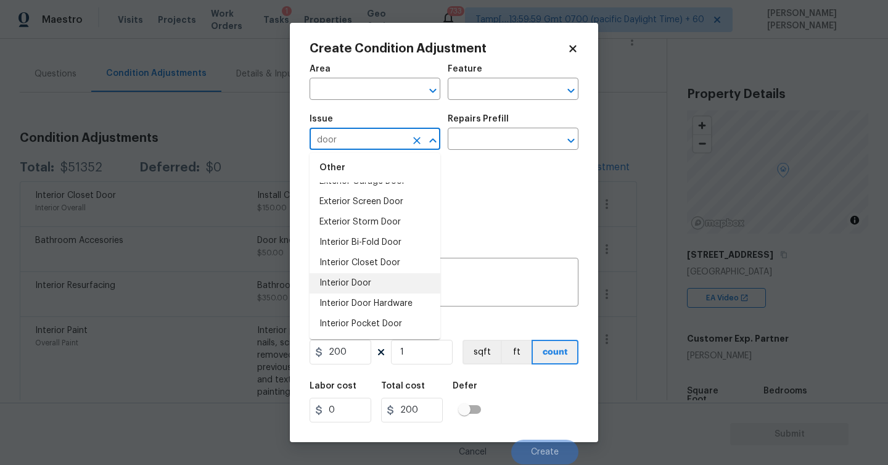
click at [349, 283] on li "Interior Door" at bounding box center [374, 283] width 131 height 20
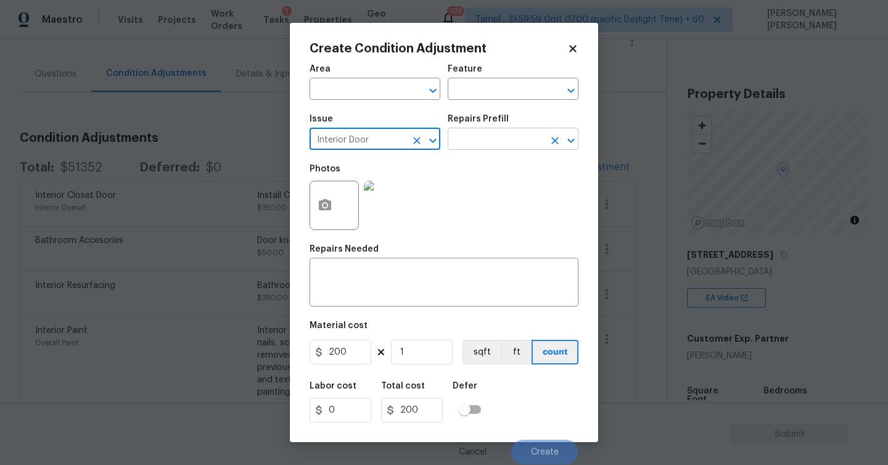
type input "Interior Door"
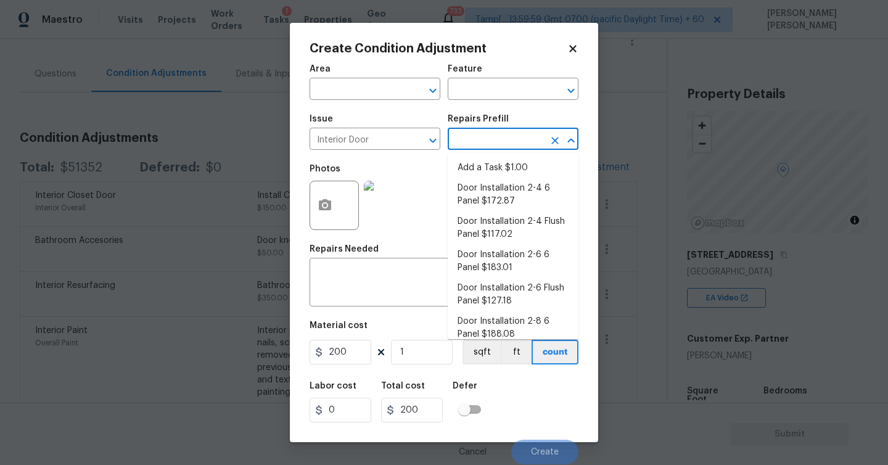
click at [509, 143] on input "text" at bounding box center [496, 140] width 96 height 19
click at [341, 282] on textarea at bounding box center [444, 284] width 254 height 26
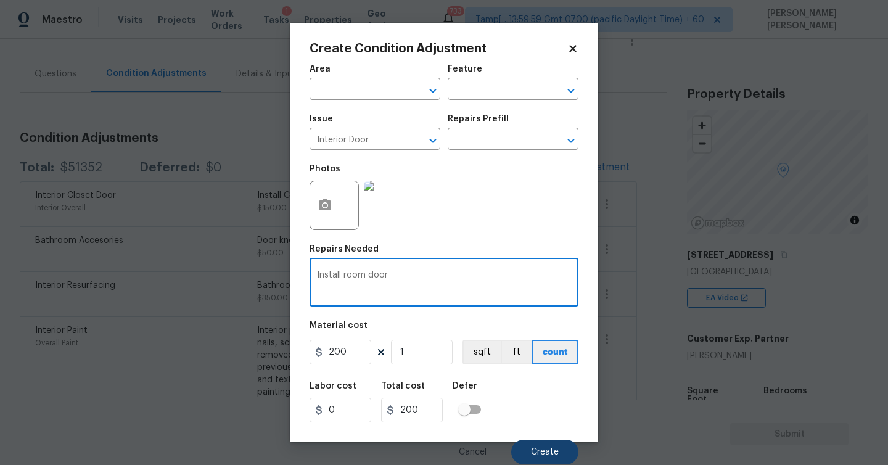
type textarea "Install room door"
click at [541, 454] on span "Create" at bounding box center [545, 452] width 28 height 9
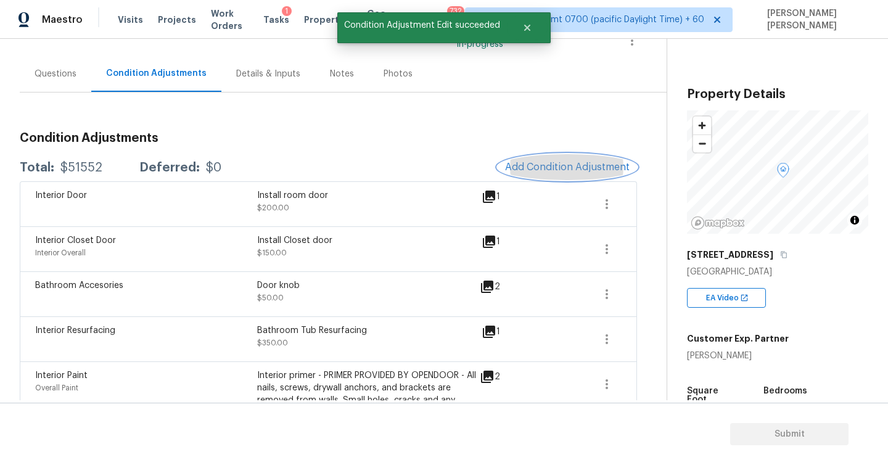
click at [581, 169] on span "Add Condition Adjustment" at bounding box center [567, 167] width 125 height 11
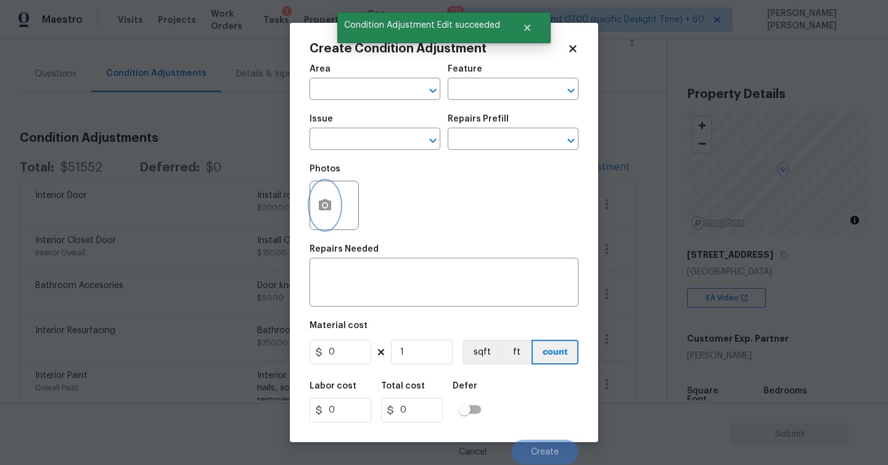
click at [333, 200] on button "button" at bounding box center [325, 205] width 30 height 48
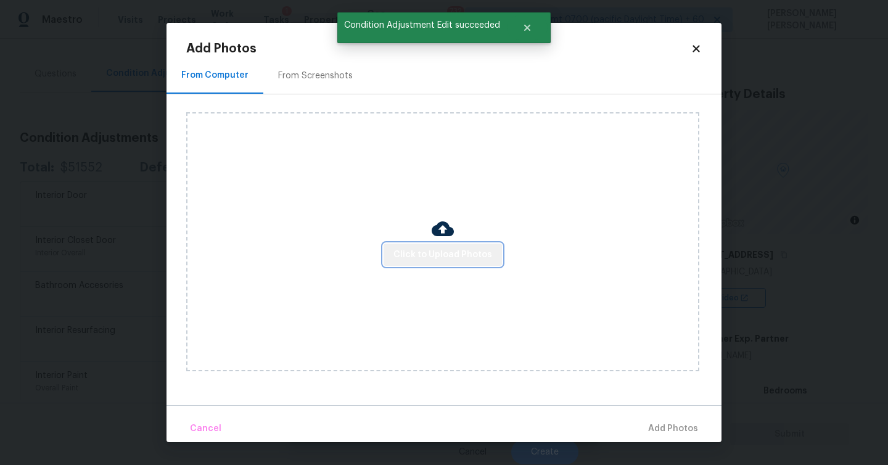
click at [471, 257] on span "Click to Upload Photos" at bounding box center [442, 254] width 99 height 15
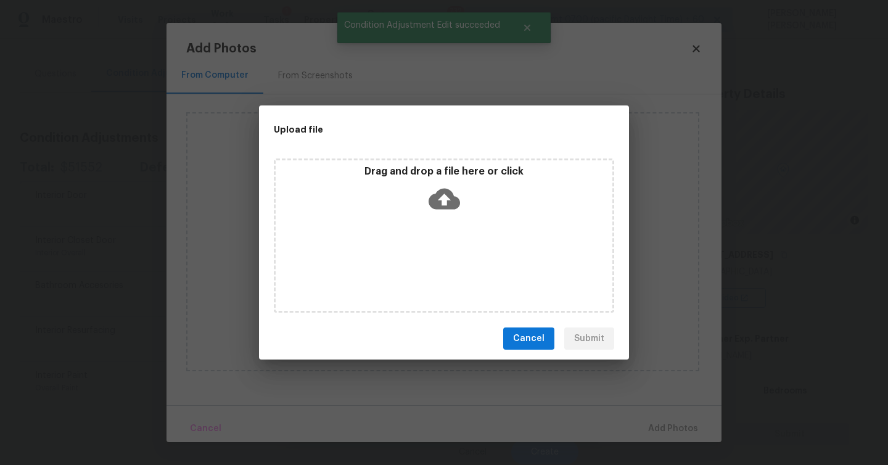
click at [457, 224] on div "Drag and drop a file here or click" at bounding box center [444, 235] width 340 height 154
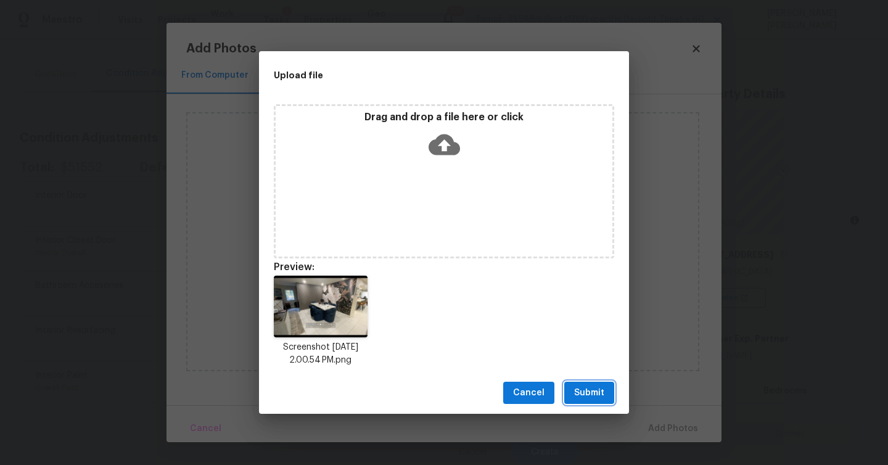
click at [580, 390] on span "Submit" at bounding box center [589, 392] width 30 height 15
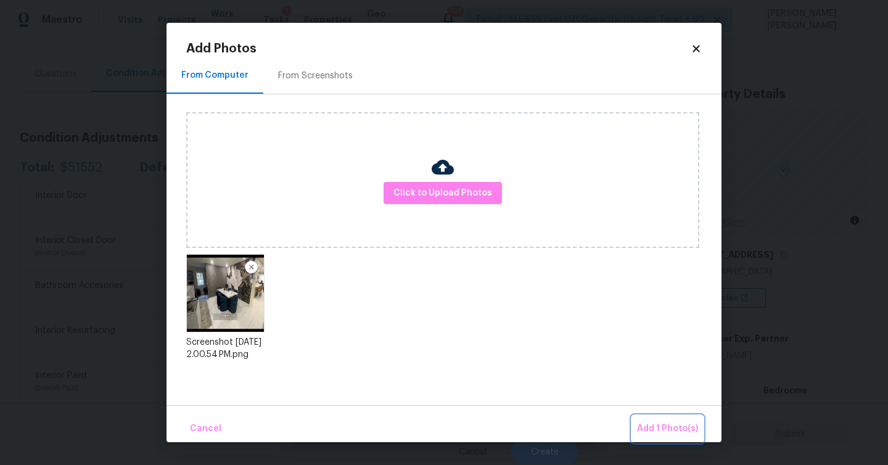
click at [669, 427] on span "Add 1 Photo(s)" at bounding box center [667, 428] width 61 height 15
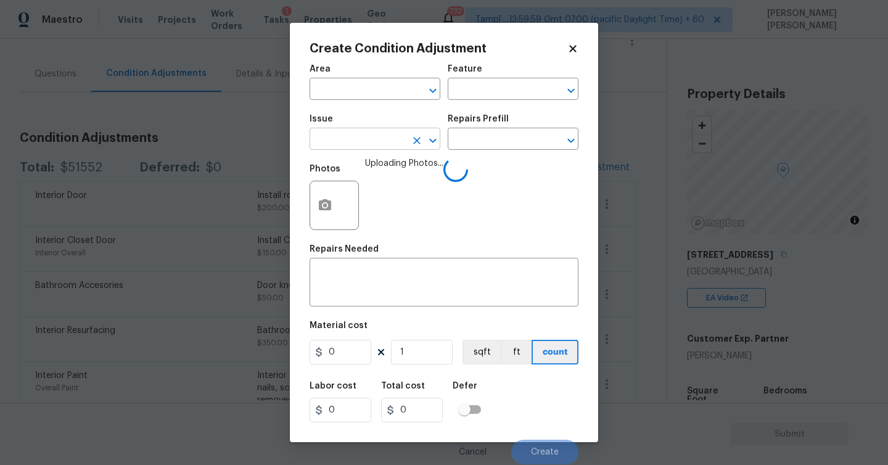
click at [348, 144] on input "text" at bounding box center [357, 140] width 96 height 19
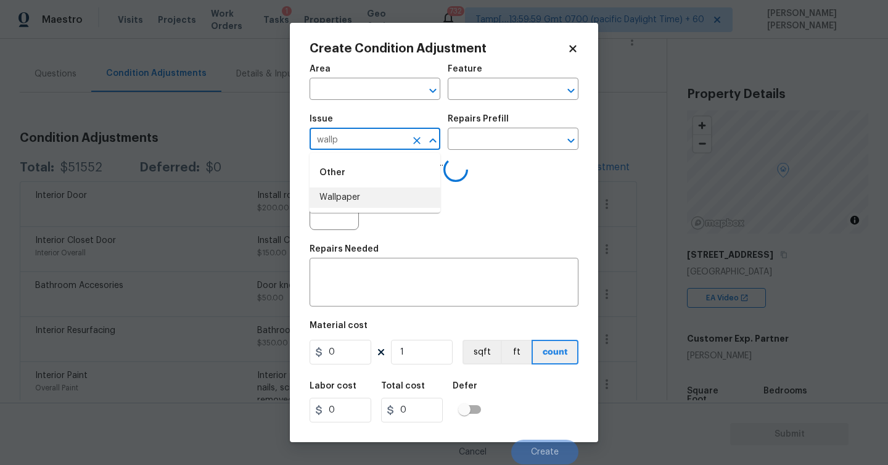
click at [337, 196] on li "Wallpaper" at bounding box center [374, 197] width 131 height 20
type input "Wallpaper"
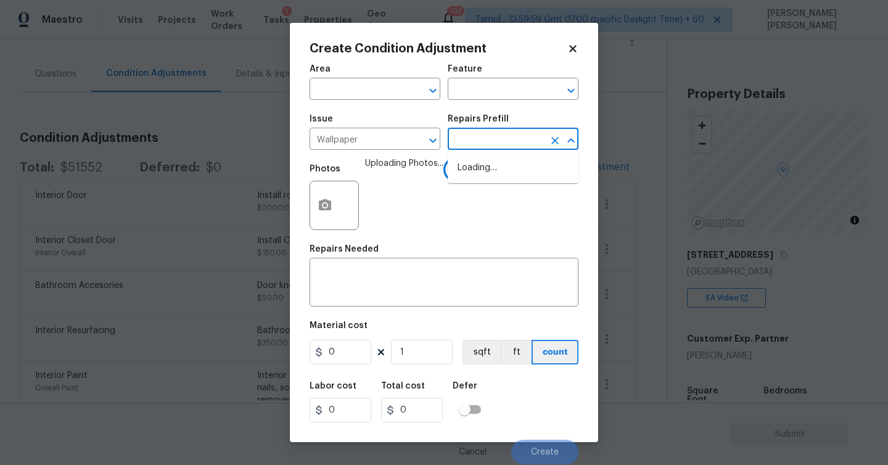
click at [507, 137] on input "text" at bounding box center [496, 140] width 96 height 19
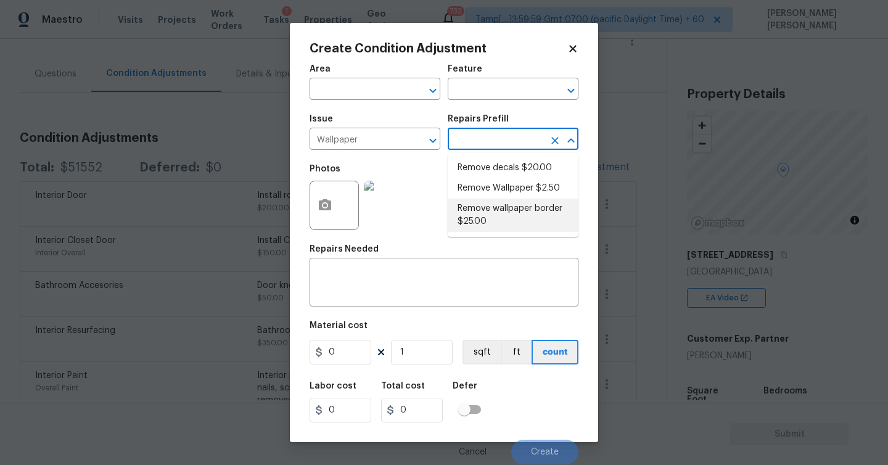
click at [487, 213] on li "Remove wallpaper border $25.00" at bounding box center [513, 214] width 131 height 33
type input "Walls and Ceiling"
type textarea "Remove wallpaper border in rooms/areas identified by HPM, texture to match, and…"
type input "25"
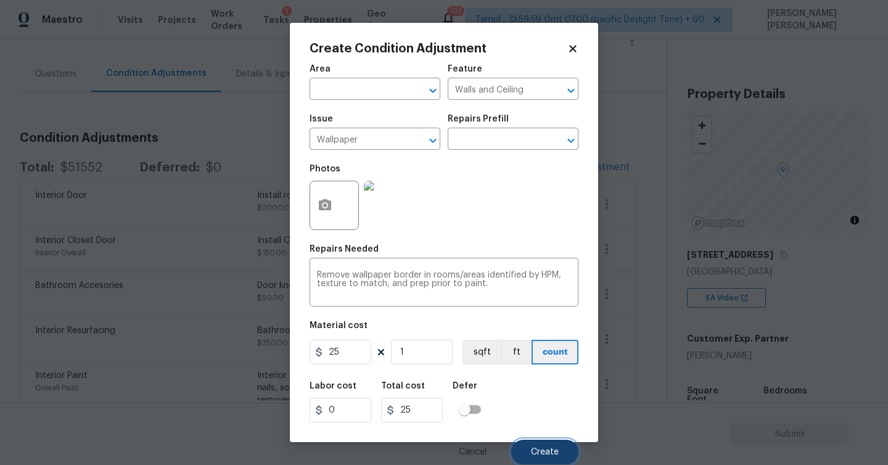
click at [541, 449] on span "Create" at bounding box center [545, 452] width 28 height 9
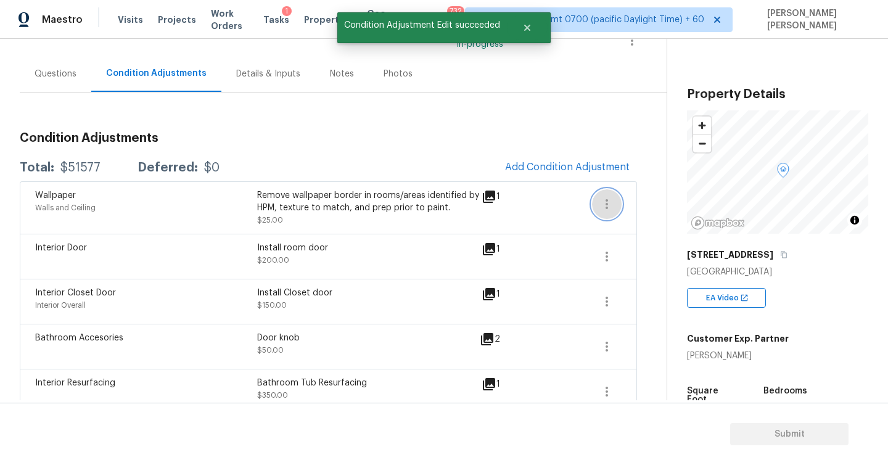
click at [607, 202] on icon "button" at bounding box center [606, 204] width 15 height 15
click at [638, 200] on div "Edit" at bounding box center [677, 201] width 96 height 12
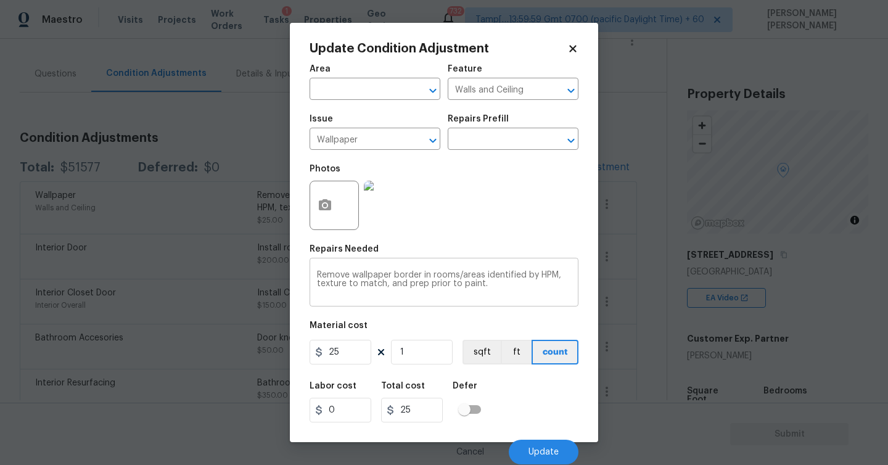
click at [406, 276] on textarea "Remove wallpaper border in rooms/areas identified by HPM, texture to match, and…" at bounding box center [444, 284] width 254 height 26
click at [422, 280] on textarea "Remove wallpaper border in rooms/areas identified by HPM, texture to match, and…" at bounding box center [444, 284] width 254 height 26
drag, startPoint x: 391, startPoint y: 276, endPoint x: 519, endPoint y: 301, distance: 130.6
click at [519, 301] on div "Remove wallpaper border in rooms/areas identified by HPM, texture to match, and…" at bounding box center [443, 284] width 269 height 46
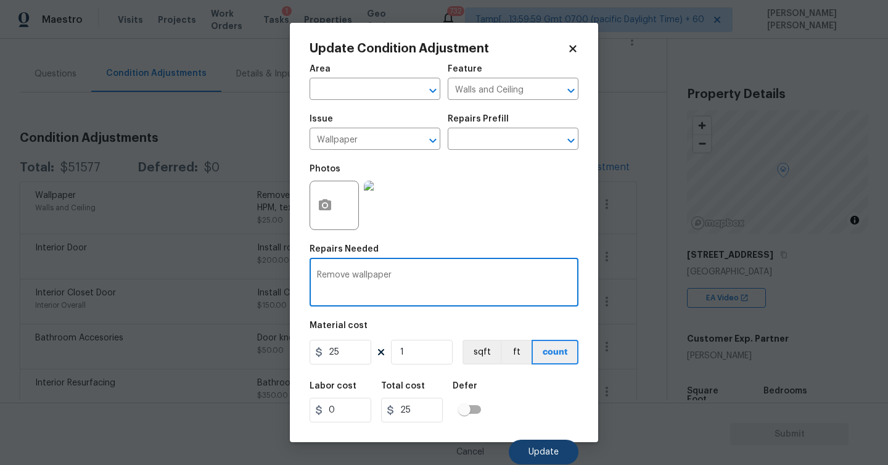
type textarea "Remove wallpaper"
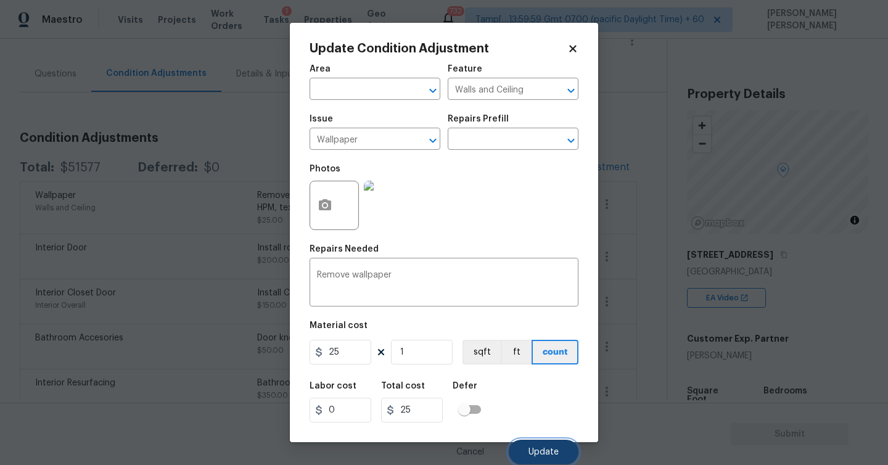
click at [544, 452] on span "Update" at bounding box center [543, 452] width 30 height 9
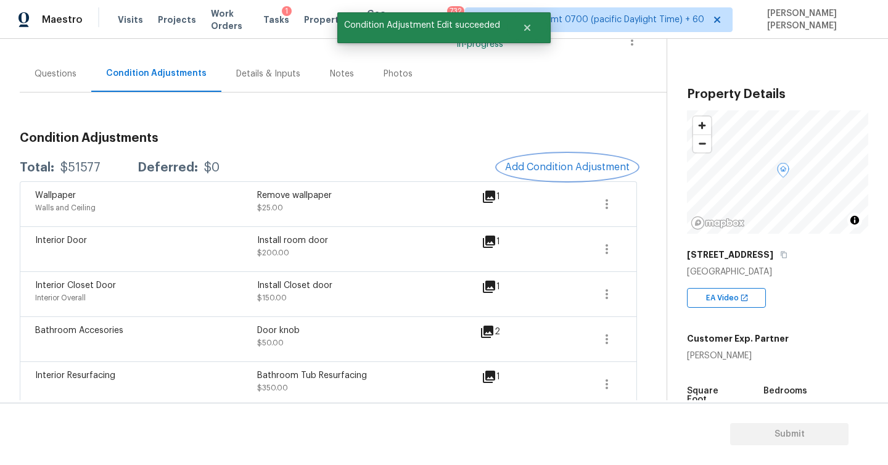
click at [569, 155] on button "Add Condition Adjustment" at bounding box center [566, 167] width 139 height 26
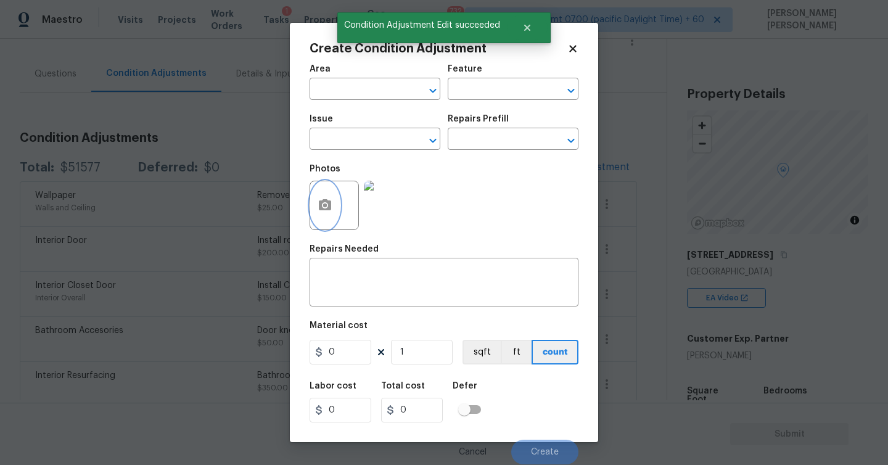
click at [332, 203] on icon "button" at bounding box center [324, 205] width 15 height 15
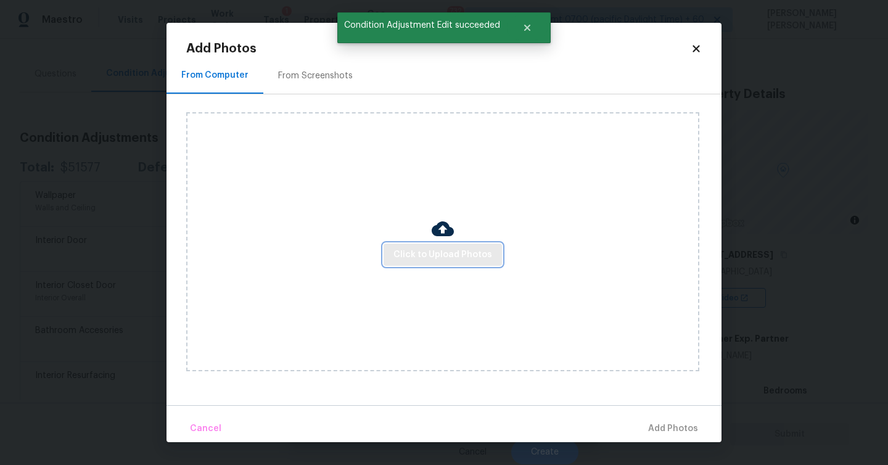
click at [422, 250] on span "Click to Upload Photos" at bounding box center [442, 254] width 99 height 15
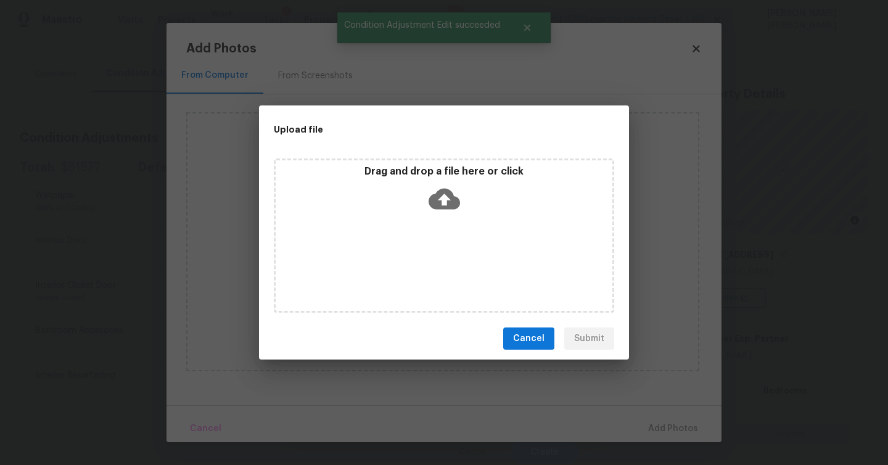
click at [457, 209] on icon at bounding box center [443, 198] width 31 height 31
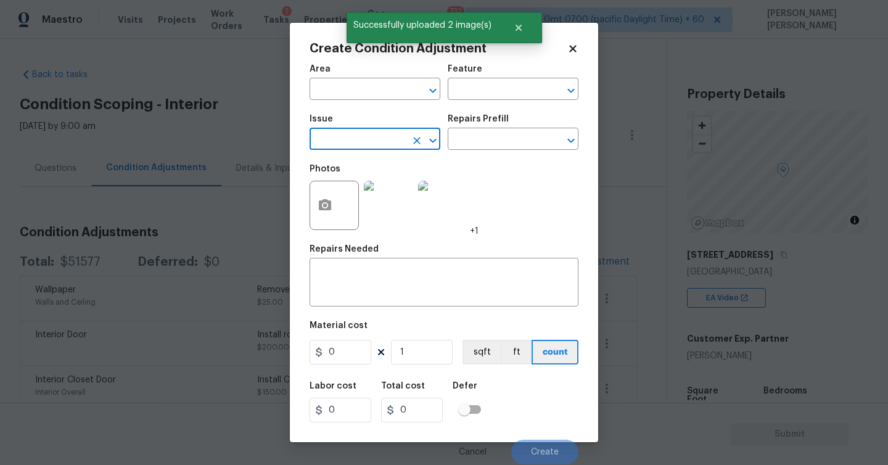
scroll to position [94, 0]
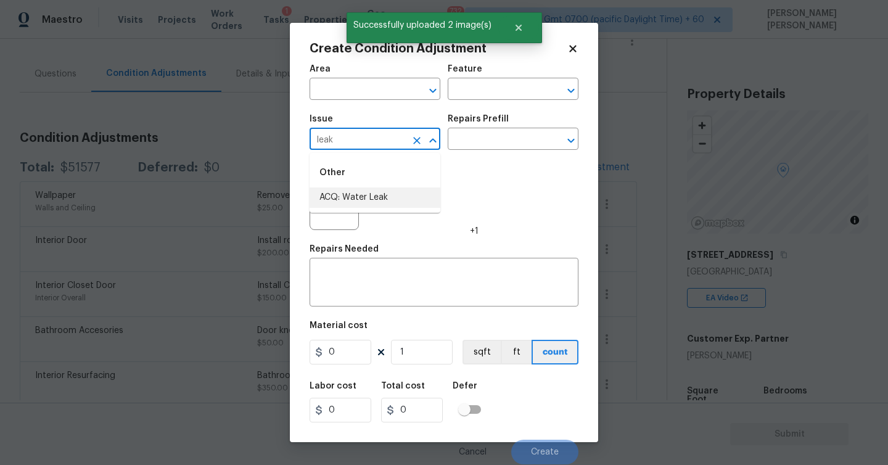
click at [358, 190] on li "ACQ: Water Leak" at bounding box center [374, 197] width 131 height 20
type input "ACQ: Water Leak"
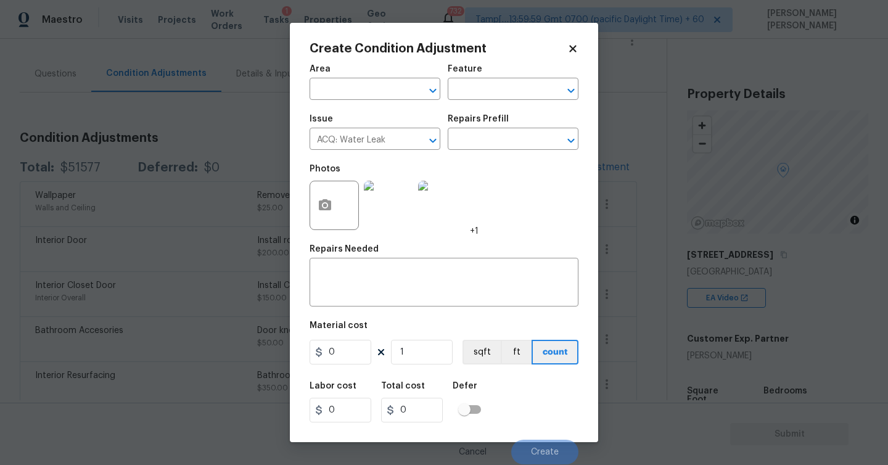
click at [385, 199] on img at bounding box center [388, 205] width 49 height 49
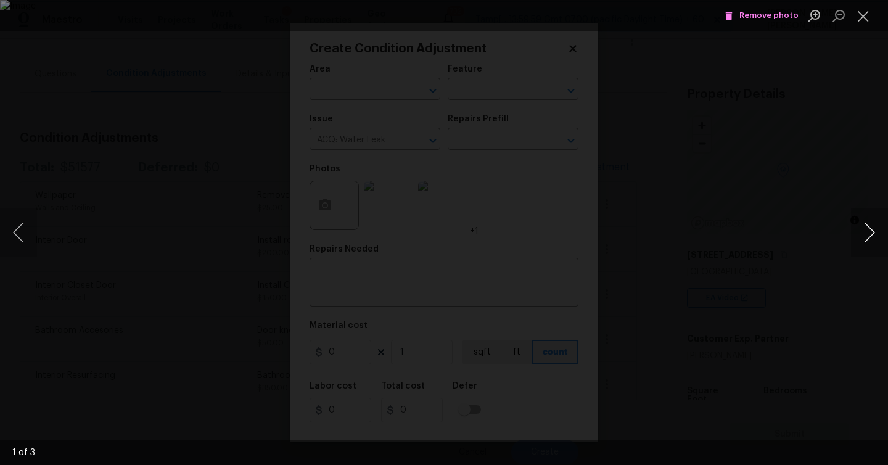
click at [870, 234] on button "Next image" at bounding box center [869, 232] width 37 height 49
click at [14, 234] on button "Previous image" at bounding box center [18, 232] width 37 height 49
click at [872, 231] on button "Next image" at bounding box center [869, 232] width 37 height 49
click at [866, 16] on button "Close lightbox" at bounding box center [863, 16] width 25 height 22
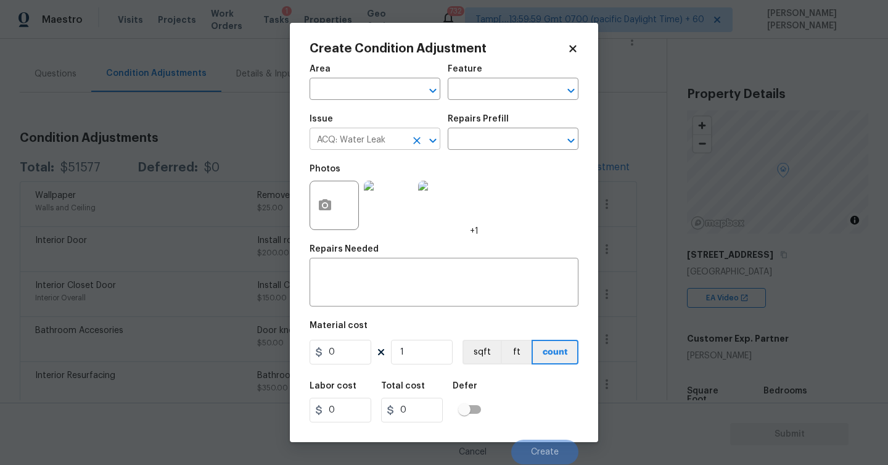
click at [393, 136] on input "ACQ: Water Leak" at bounding box center [357, 140] width 96 height 19
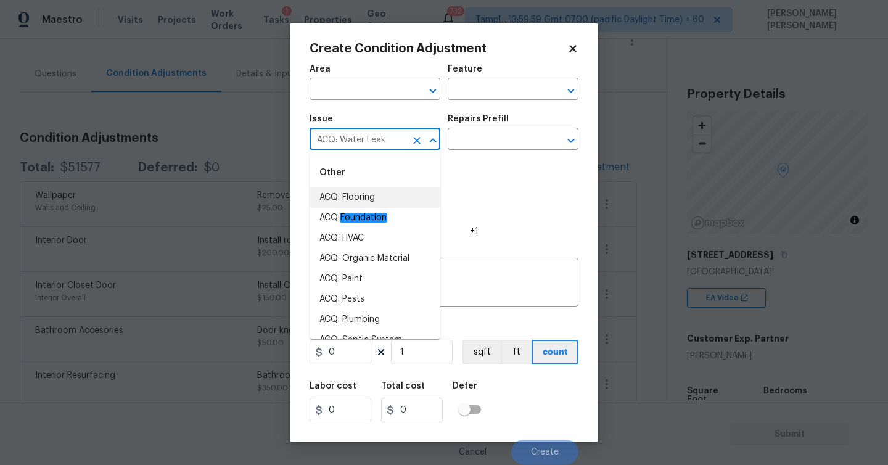
click at [419, 141] on icon "Clear" at bounding box center [417, 140] width 12 height 12
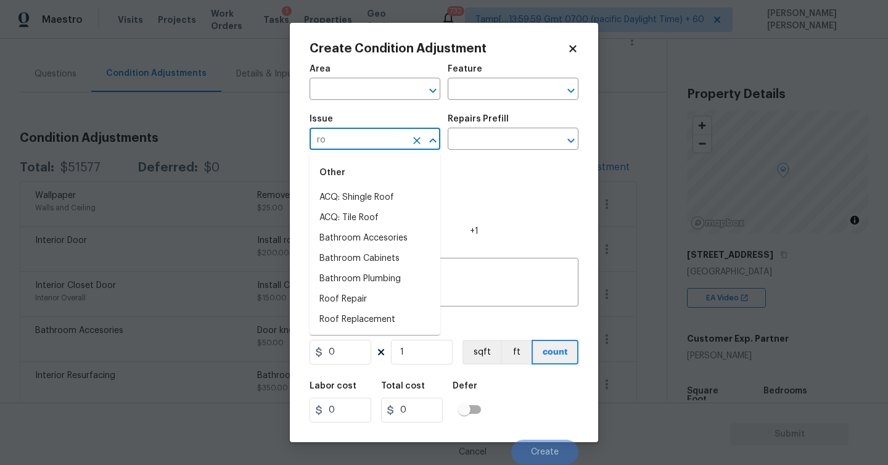
type input "r"
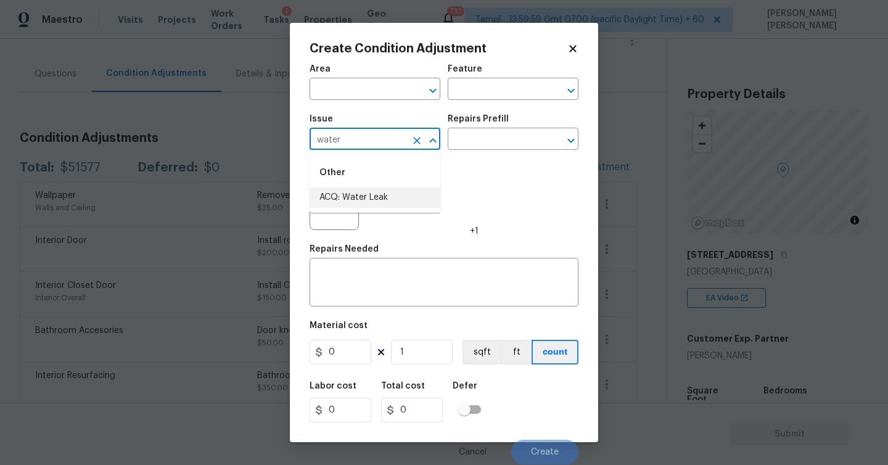
click at [392, 198] on li "ACQ: Water Leak" at bounding box center [374, 197] width 131 height 20
type input "ACQ: Water Leak"
click at [476, 141] on input "text" at bounding box center [496, 140] width 96 height 19
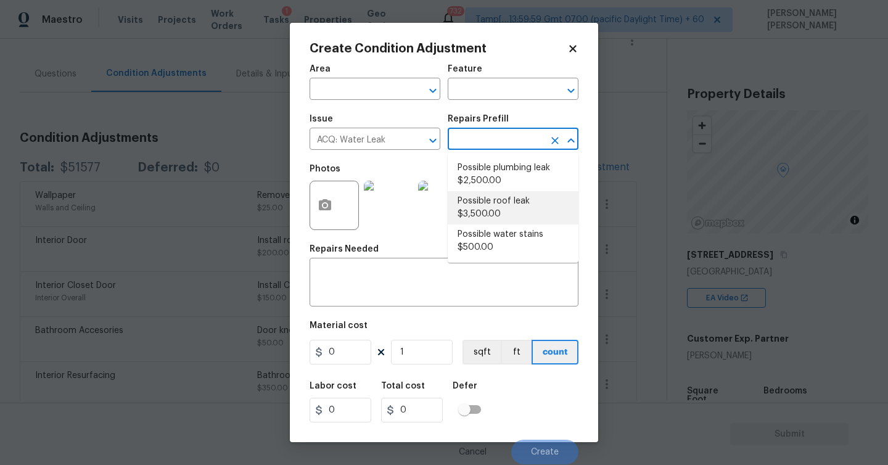
click at [508, 205] on li "Possible roof leak $3,500.00" at bounding box center [513, 207] width 131 height 33
type input "Acquisition"
type input "3500"
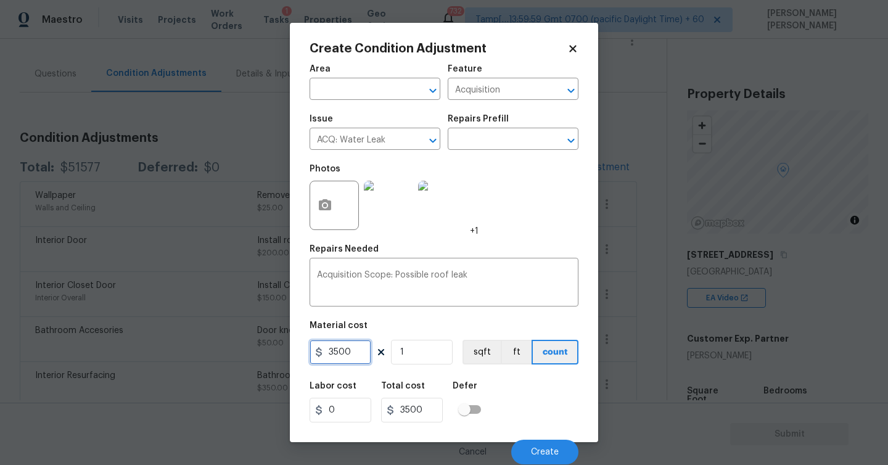
click at [335, 344] on input "3500" at bounding box center [340, 352] width 62 height 25
type input "2500"
click at [550, 450] on span "Create" at bounding box center [545, 452] width 28 height 9
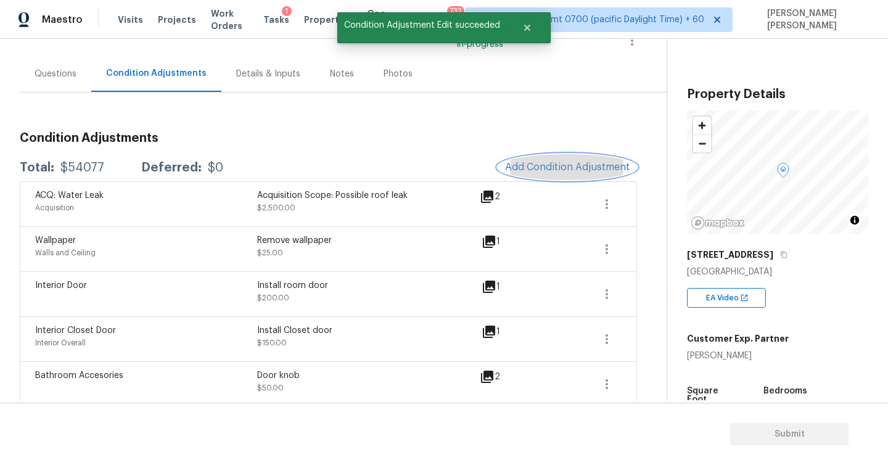
click at [528, 162] on span "Add Condition Adjustment" at bounding box center [567, 167] width 125 height 11
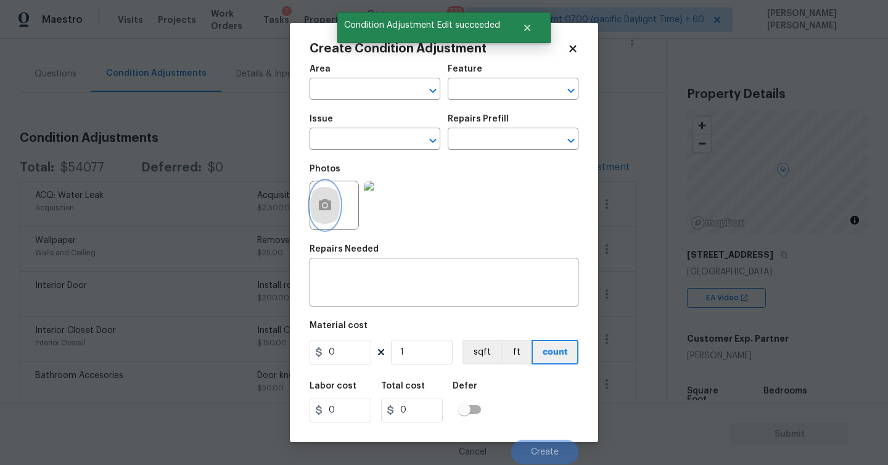
click at [331, 197] on button "button" at bounding box center [325, 205] width 30 height 48
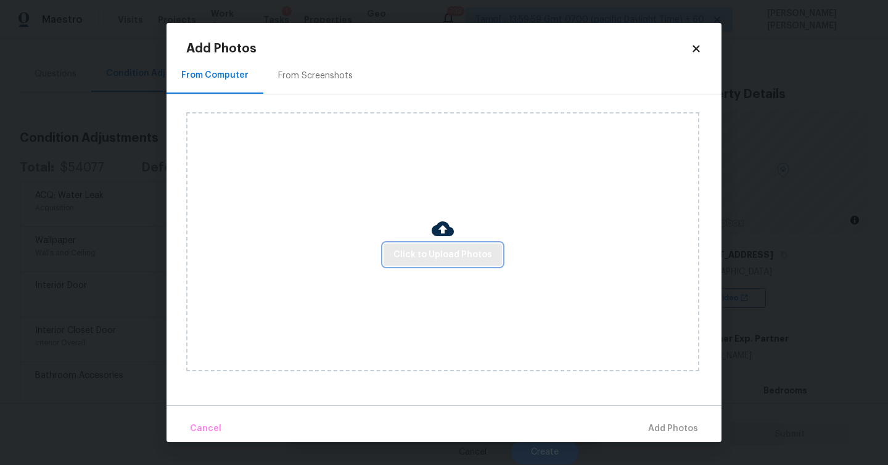
click at [438, 256] on span "Click to Upload Photos" at bounding box center [442, 254] width 99 height 15
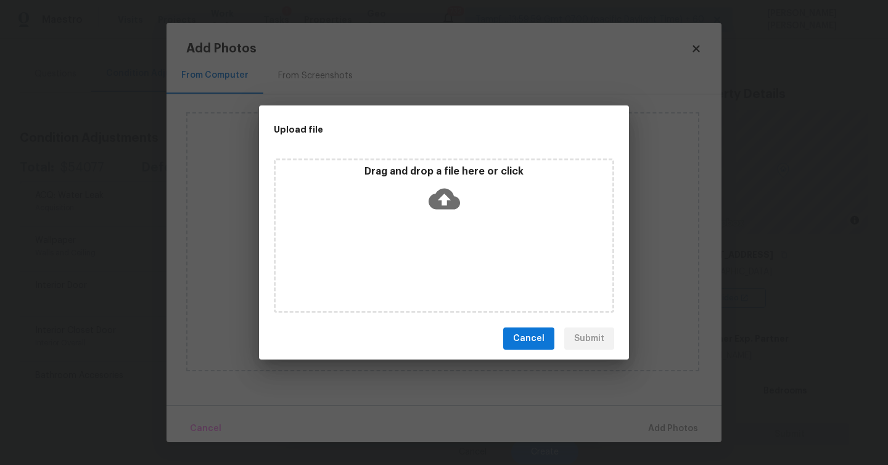
click at [436, 202] on icon at bounding box center [443, 199] width 31 height 21
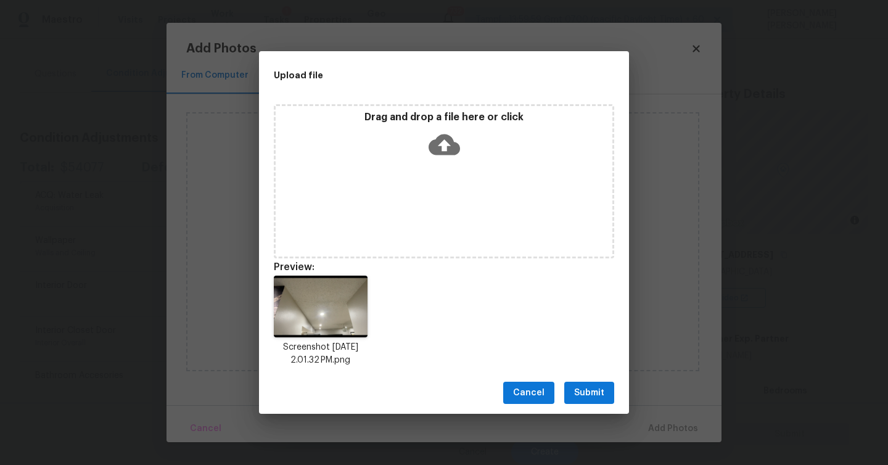
click at [591, 393] on span "Submit" at bounding box center [589, 392] width 30 height 15
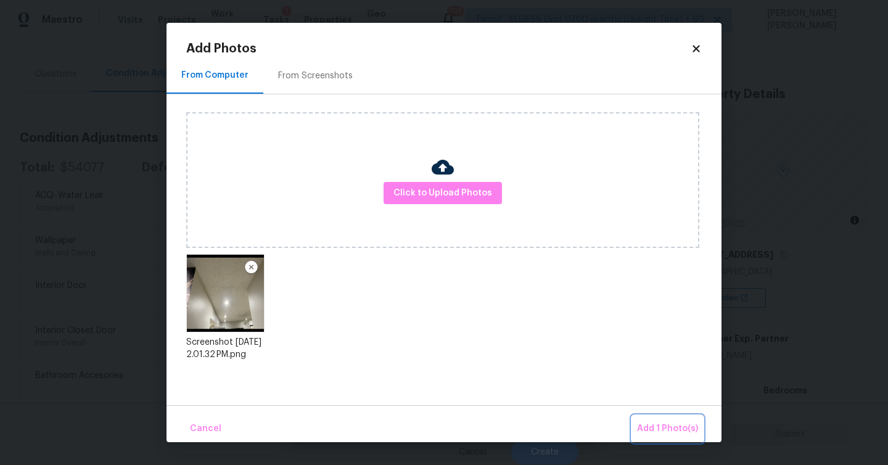
click at [668, 431] on span "Add 1 Photo(s)" at bounding box center [667, 428] width 61 height 15
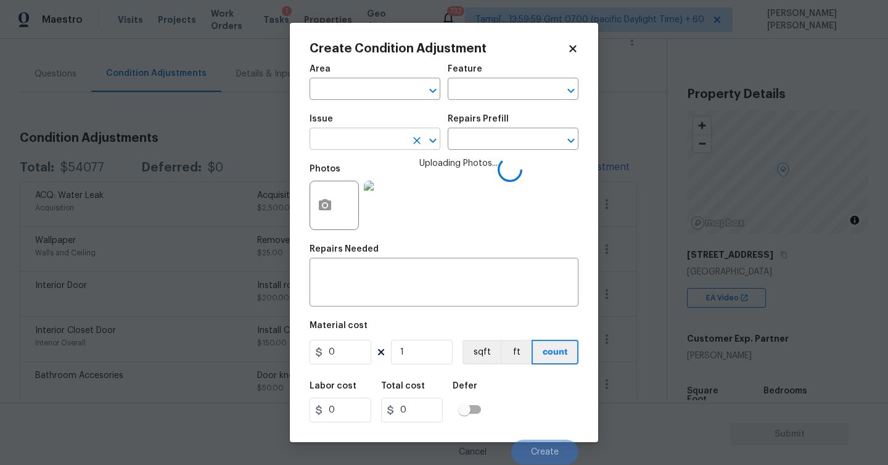
click at [395, 134] on input "text" at bounding box center [357, 140] width 96 height 19
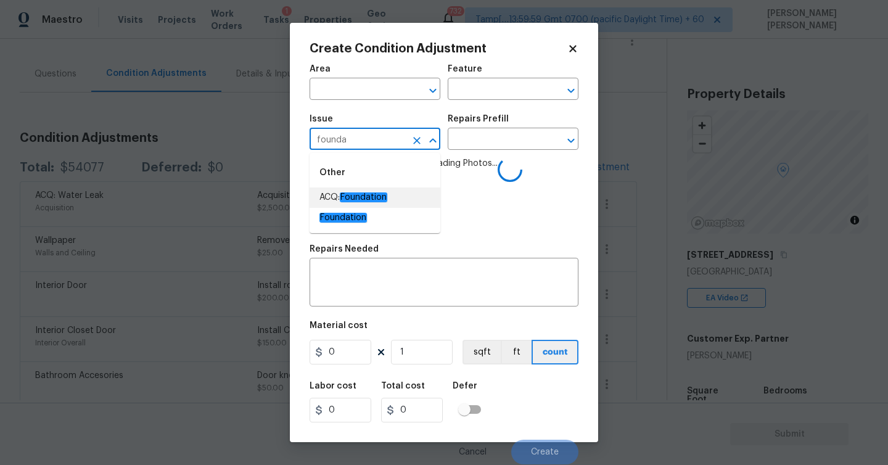
click at [350, 202] on span "ACQ: Foundation" at bounding box center [353, 197] width 68 height 13
type input "ACQ: Foundation"
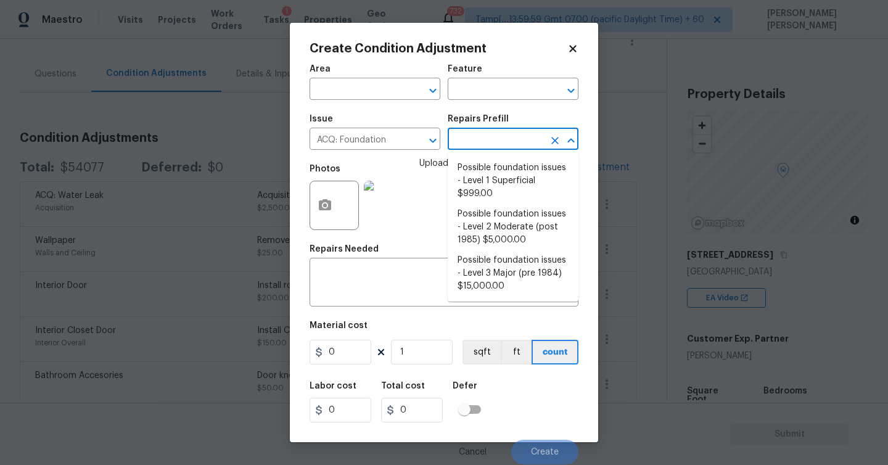
click at [470, 145] on input "text" at bounding box center [496, 140] width 96 height 19
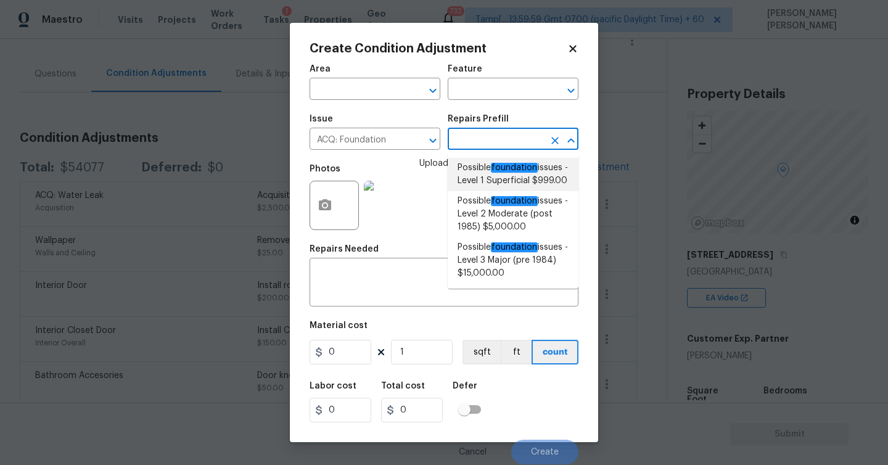
click at [528, 181] on span "Possible foundation issues - Level 1 Superficial $999.00" at bounding box center [512, 175] width 111 height 26
type input "Acquisition"
type textarea "Possible foundation issues - Level 1 - Superficial. Disclaimer: This is NOT a t…"
type input "999"
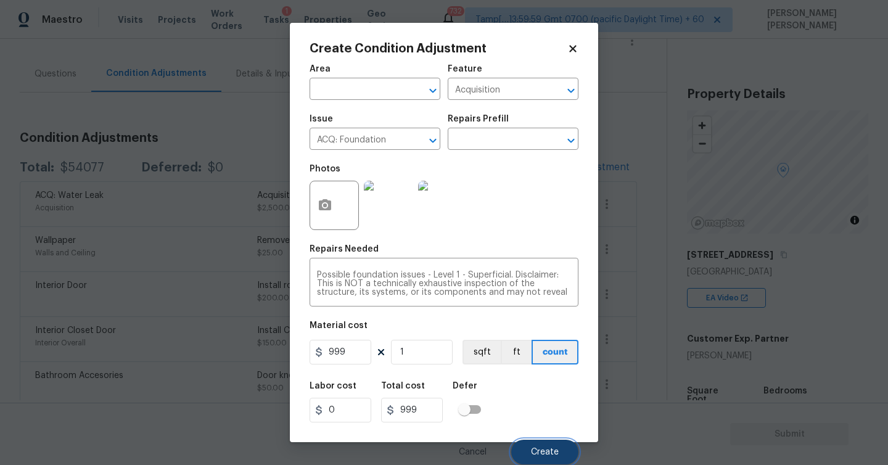
click at [537, 455] on span "Create" at bounding box center [545, 452] width 28 height 9
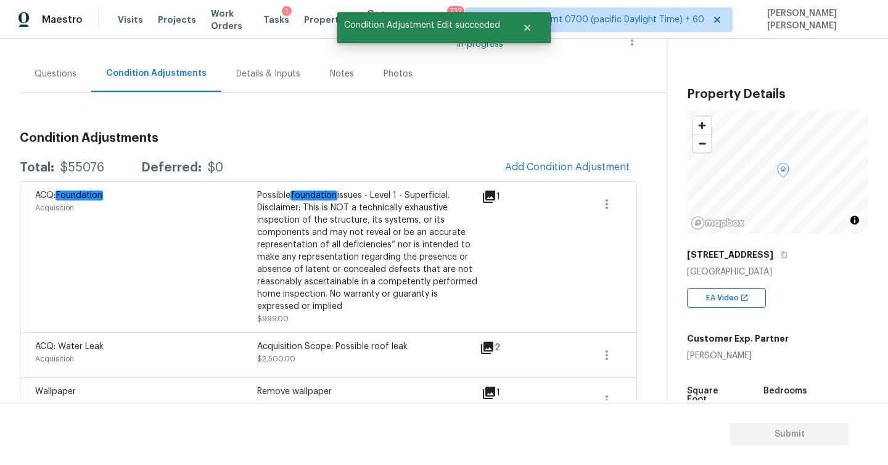
click at [62, 68] on div "Questions" at bounding box center [56, 74] width 42 height 12
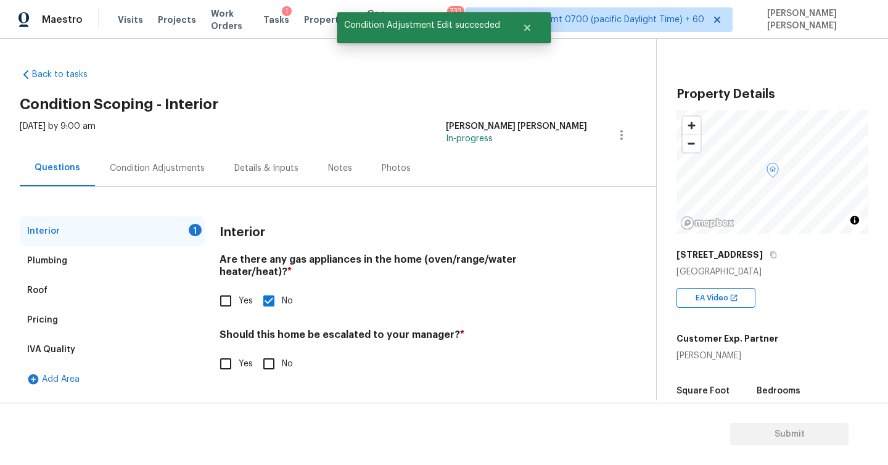
click at [224, 351] on input "Yes" at bounding box center [226, 364] width 26 height 26
checkbox input "true"
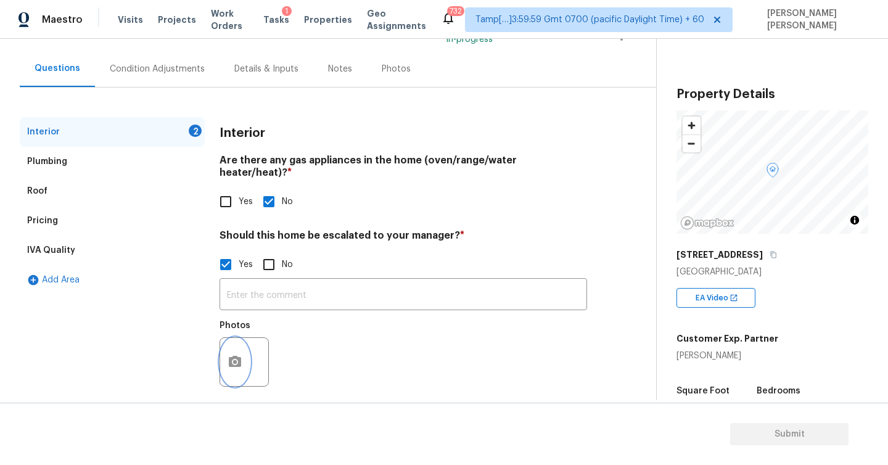
click at [232, 356] on icon "button" at bounding box center [235, 361] width 12 height 11
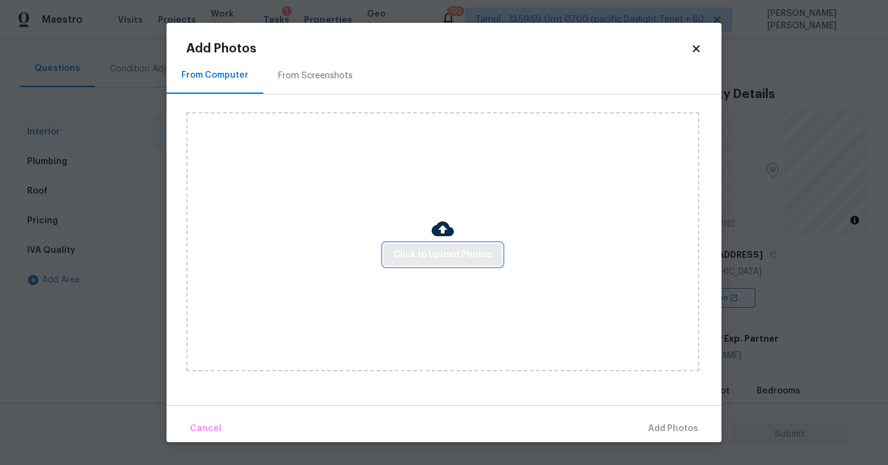
click at [448, 257] on span "Click to Upload Photos" at bounding box center [442, 254] width 99 height 15
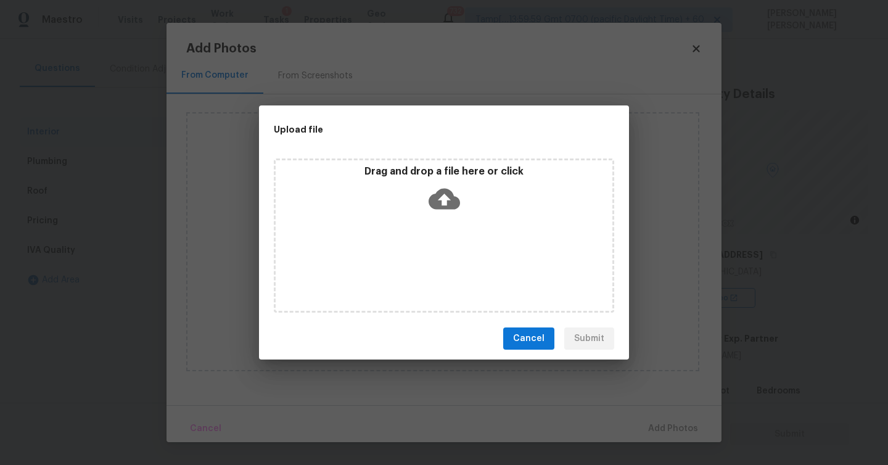
click at [439, 194] on icon at bounding box center [443, 199] width 31 height 21
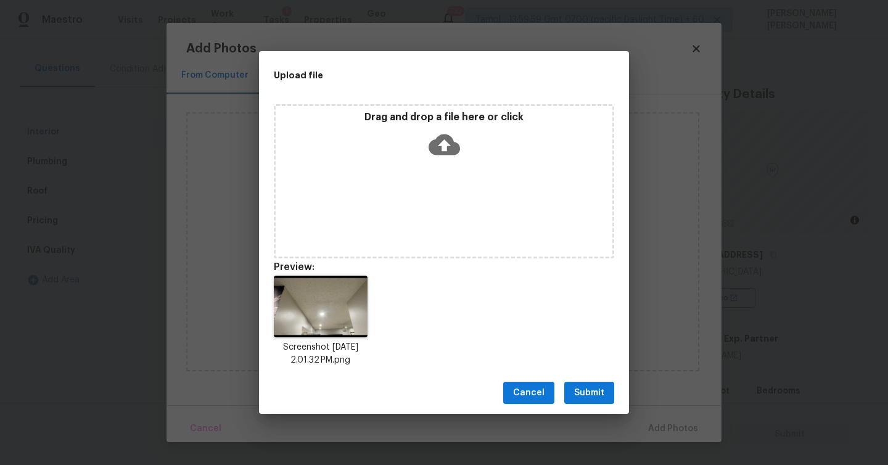
click at [594, 399] on span "Submit" at bounding box center [589, 392] width 30 height 15
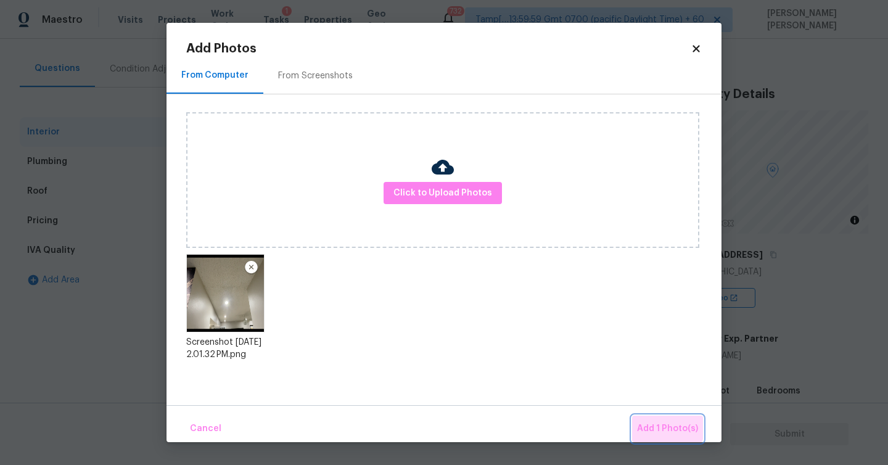
click at [656, 421] on span "Add 1 Photo(s)" at bounding box center [667, 428] width 61 height 15
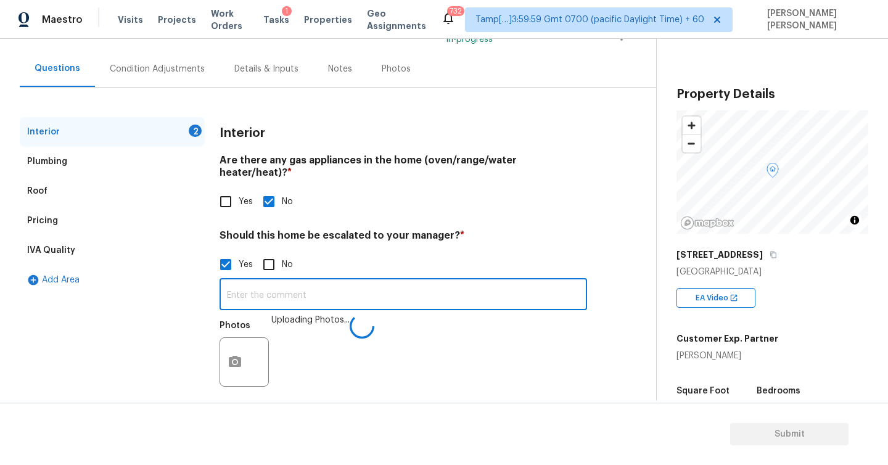
click at [268, 287] on input "text" at bounding box center [402, 295] width 367 height 29
click at [347, 282] on input "text" at bounding box center [402, 295] width 367 height 29
type input "O"
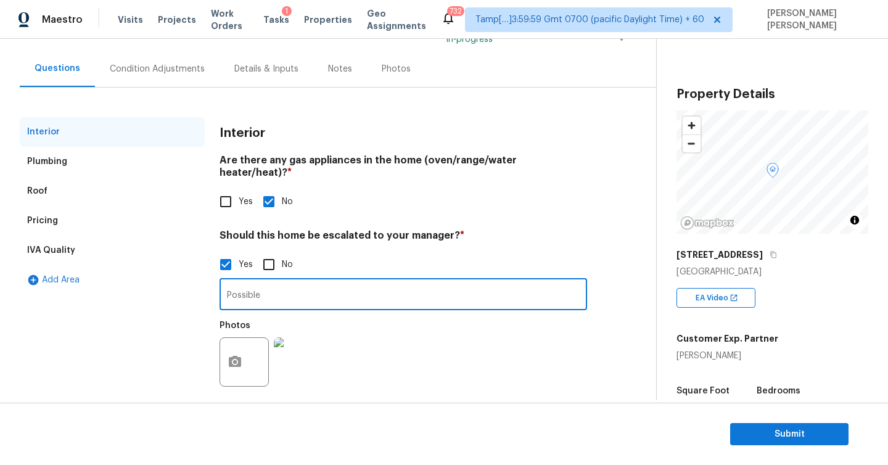
click at [306, 281] on input "Possible" at bounding box center [402, 295] width 367 height 29
paste input "possible foundation present at home timestamp @ 01:00 01:10"
click at [275, 284] on input "Possible possible foundation present at home timestamp @ 01:00 01:10" at bounding box center [402, 295] width 367 height 29
drag, startPoint x: 433, startPoint y: 284, endPoint x: 541, endPoint y: 284, distance: 107.9
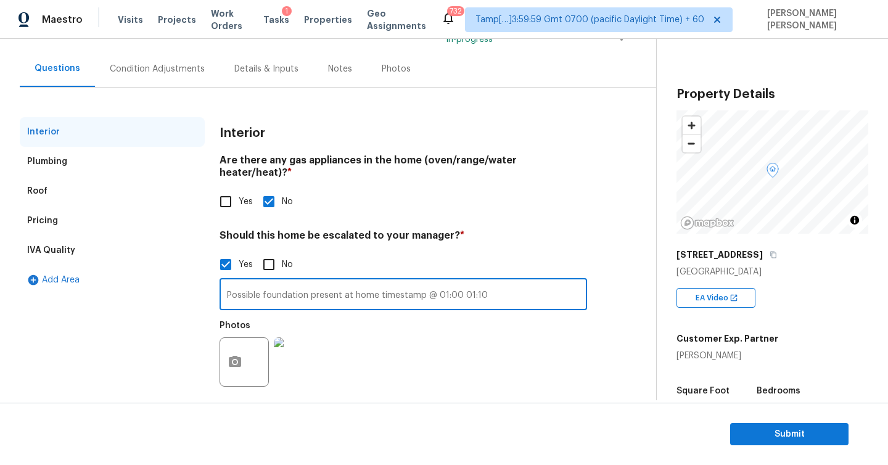
click at [541, 284] on input "Possible foundation present at home timestamp @ 01:00 01:10" at bounding box center [402, 295] width 367 height 29
click at [436, 284] on input "Possible foundation present at home timestamp @ 0.33" at bounding box center [402, 295] width 367 height 29
type input "Possible foundation present at home timestamp @ 00:33"
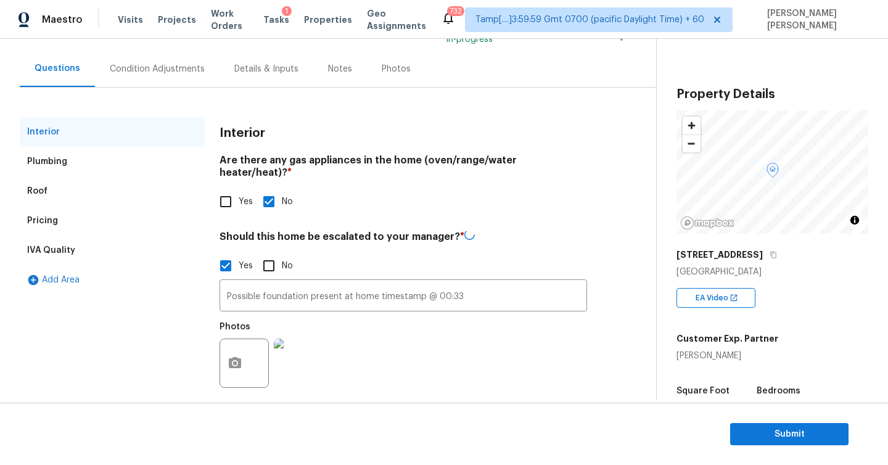
click at [45, 160] on div "Plumbing" at bounding box center [47, 161] width 40 height 12
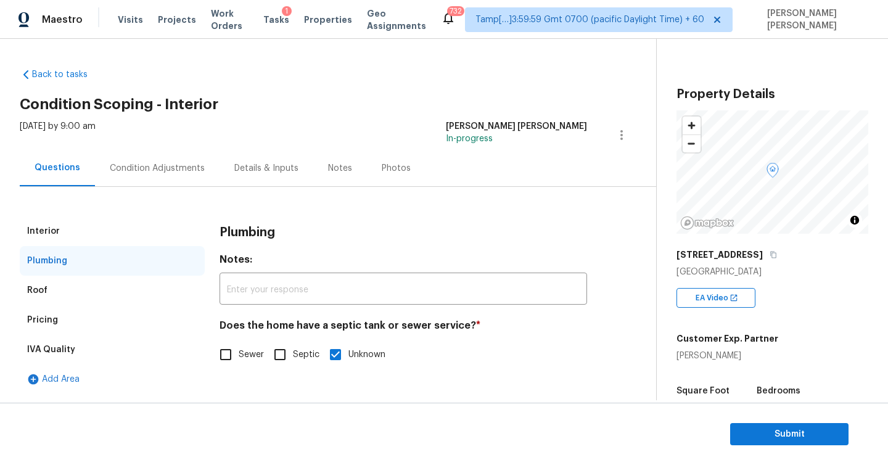
click at [38, 238] on div "Interior" at bounding box center [112, 231] width 185 height 30
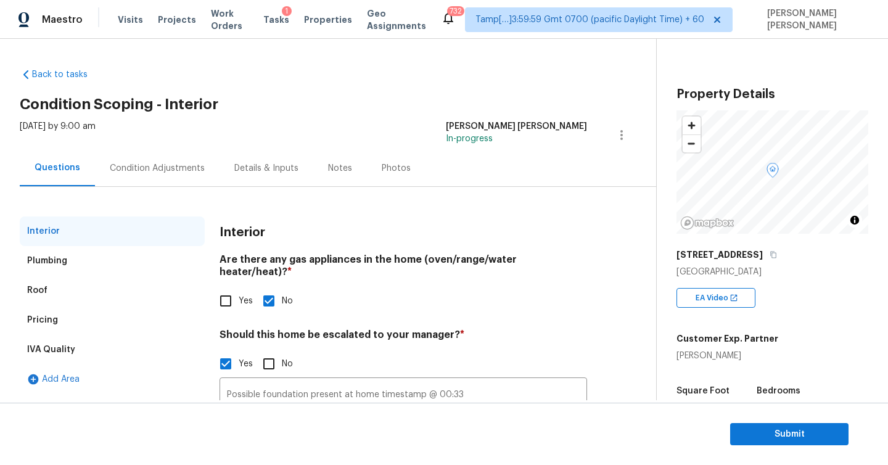
click at [37, 255] on div "Plumbing" at bounding box center [47, 261] width 40 height 12
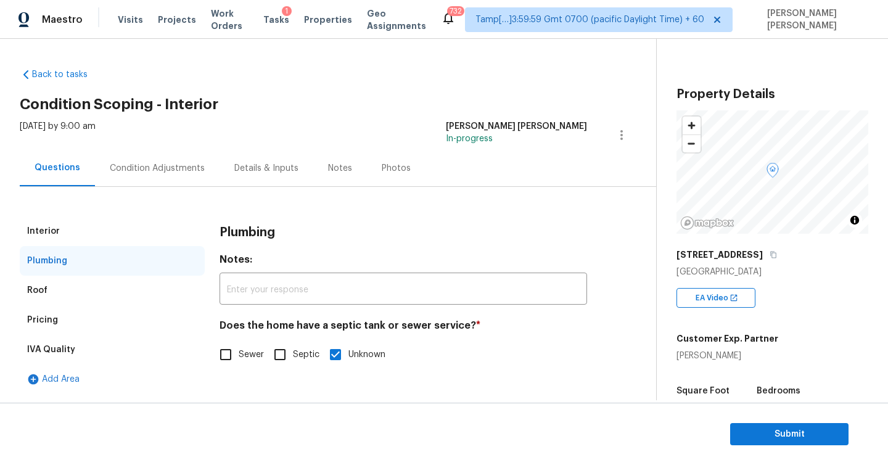
click at [59, 284] on div "Roof" at bounding box center [112, 291] width 185 height 30
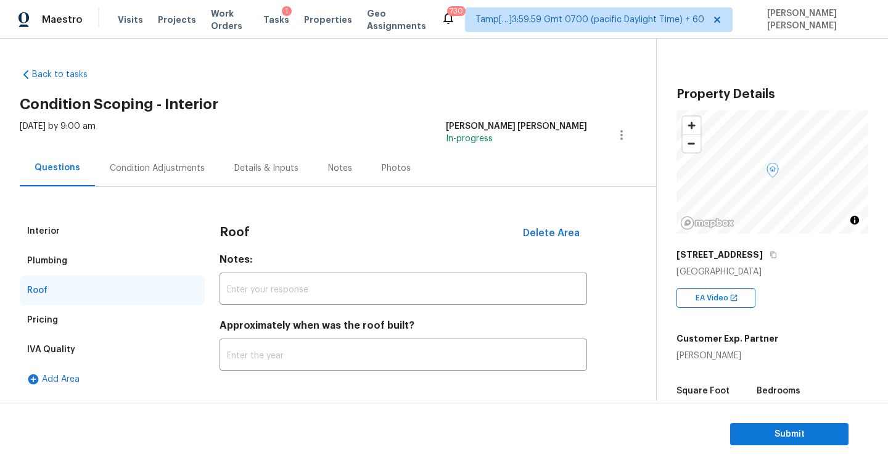
click at [52, 321] on div "Pricing" at bounding box center [42, 320] width 31 height 12
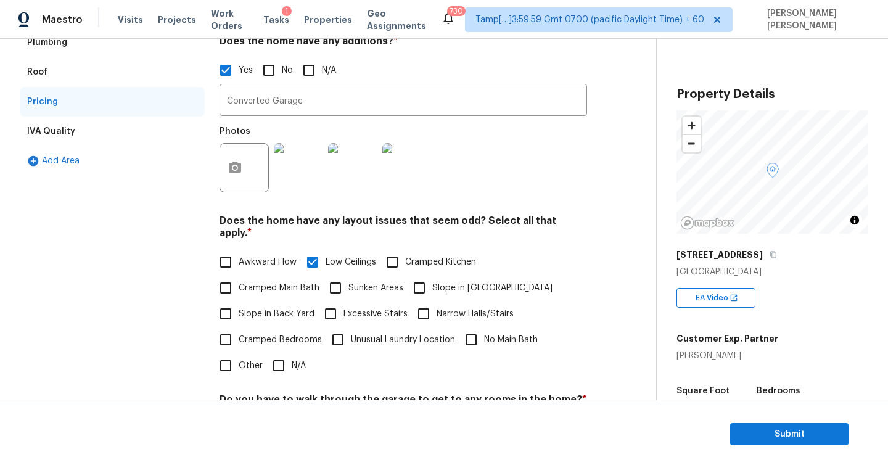
scroll to position [211, 0]
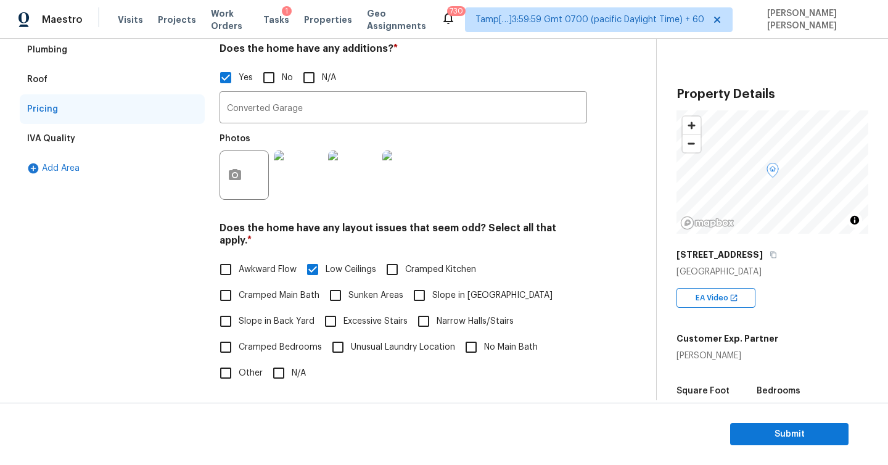
click at [42, 143] on div "IVA Quality" at bounding box center [51, 139] width 48 height 12
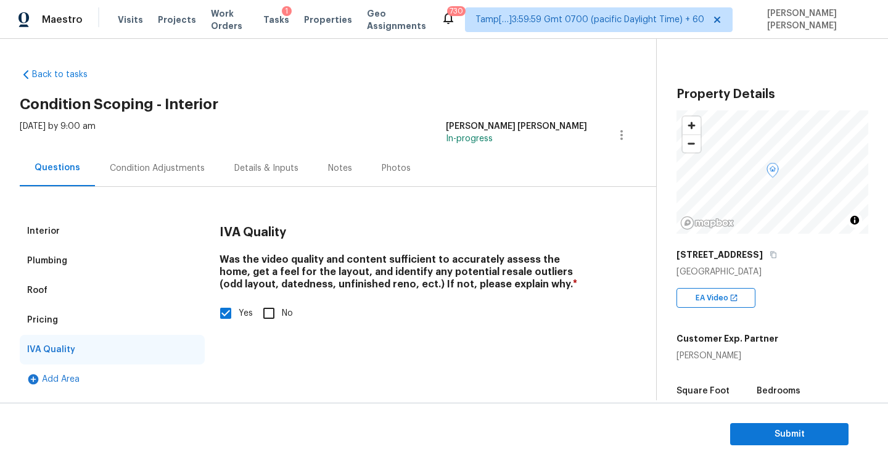
scroll to position [0, 0]
click at [123, 166] on div "Condition Adjustments" at bounding box center [157, 168] width 95 height 12
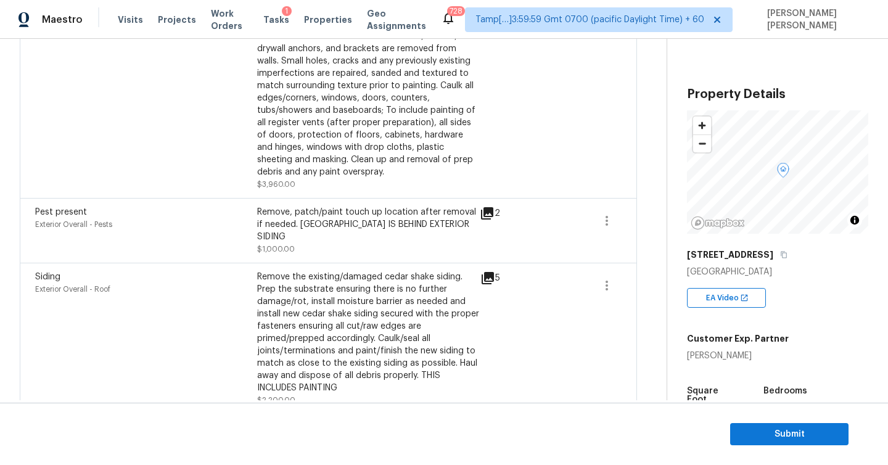
scroll to position [1081, 0]
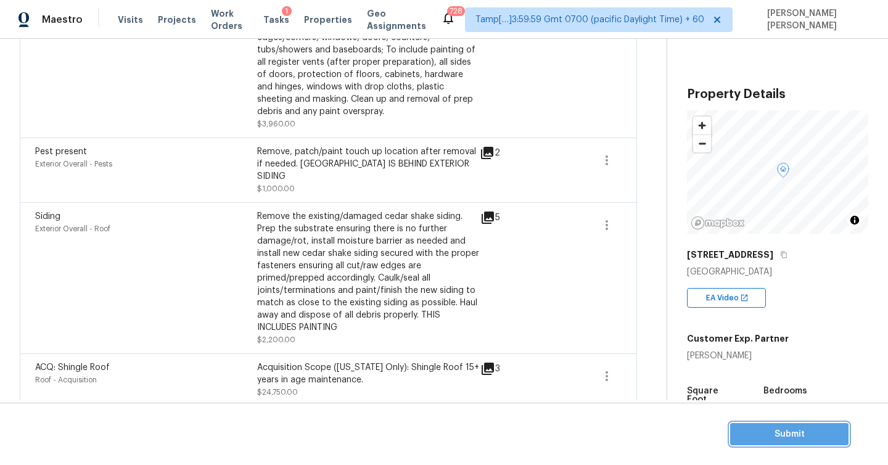
click at [787, 434] on span "Submit" at bounding box center [789, 434] width 99 height 15
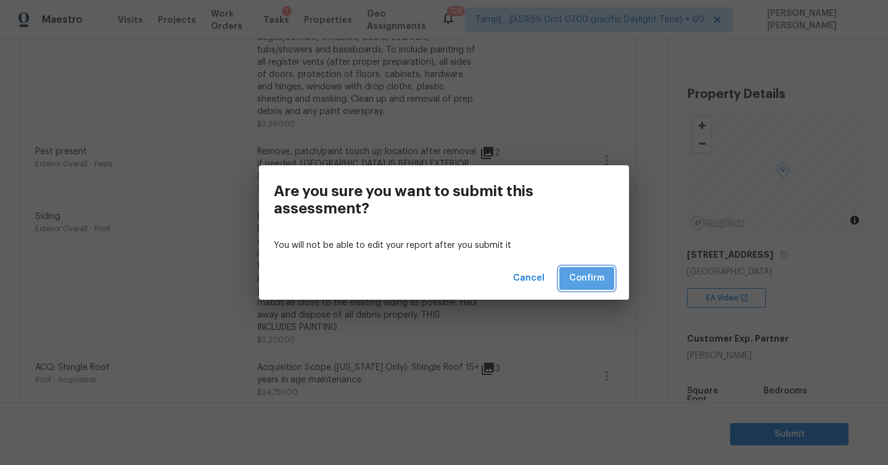
click at [578, 277] on span "Confirm" at bounding box center [586, 278] width 35 height 15
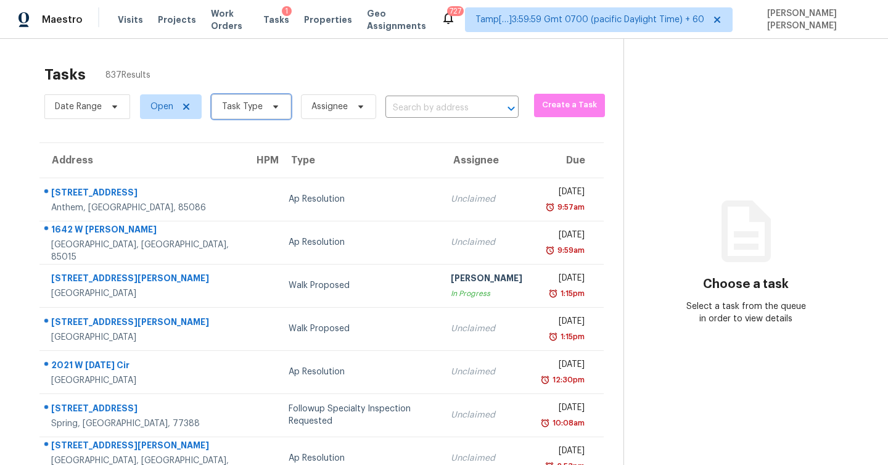
click at [267, 107] on span at bounding box center [274, 107] width 14 height 10
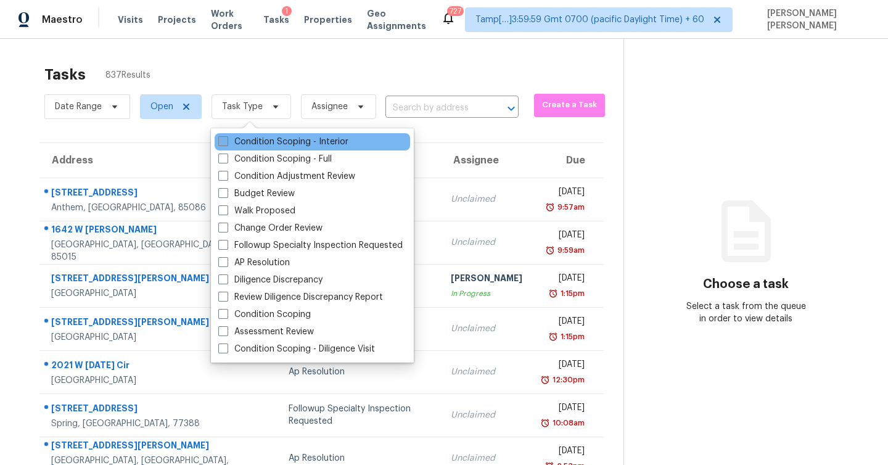
click at [254, 139] on label "Condition Scoping - Interior" at bounding box center [283, 142] width 130 height 12
click at [226, 139] on input "Condition Scoping - Interior" at bounding box center [222, 140] width 8 height 8
checkbox input "true"
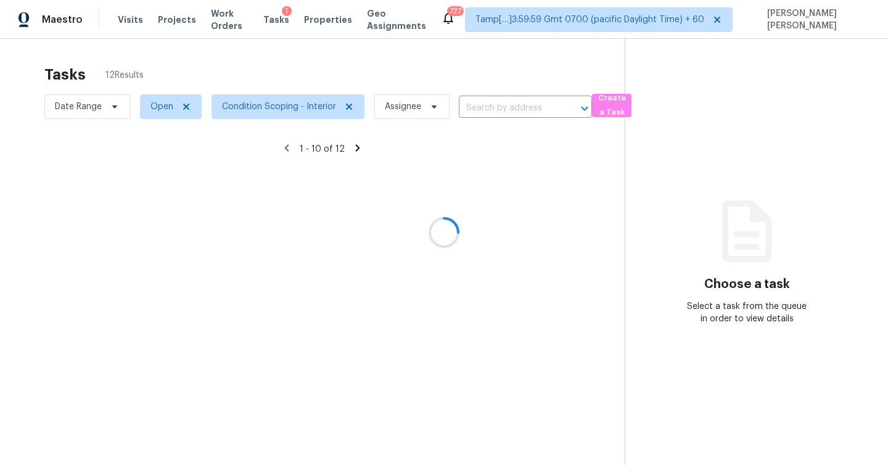
click at [334, 70] on div at bounding box center [444, 232] width 888 height 465
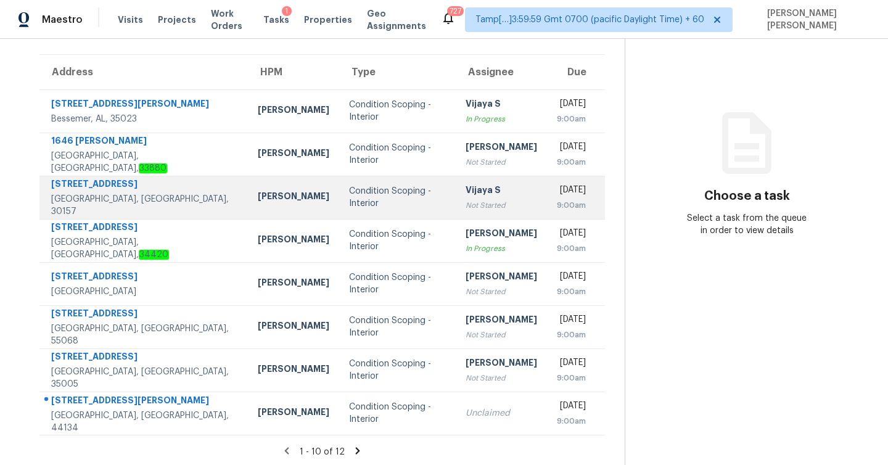
scroll to position [91, 0]
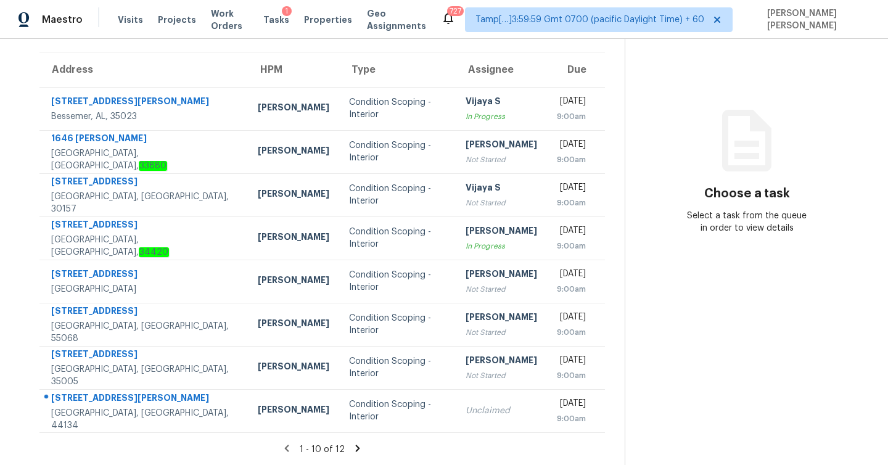
click at [354, 448] on icon at bounding box center [357, 448] width 11 height 11
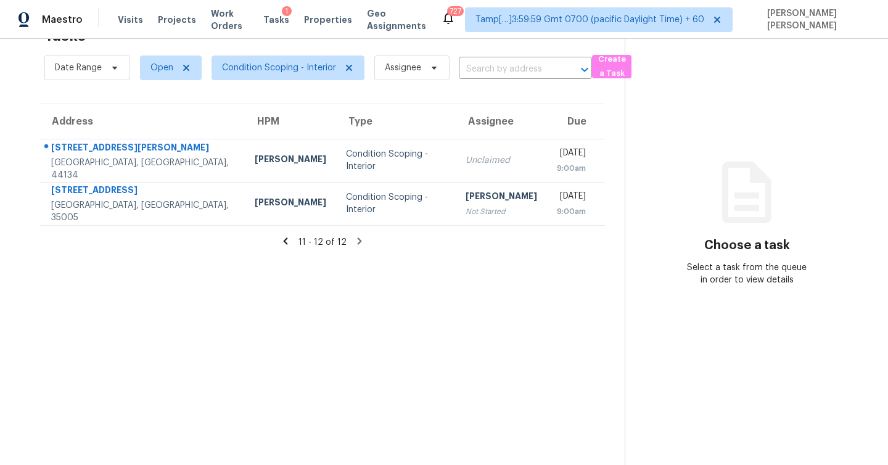
click at [287, 243] on icon at bounding box center [285, 240] width 11 height 11
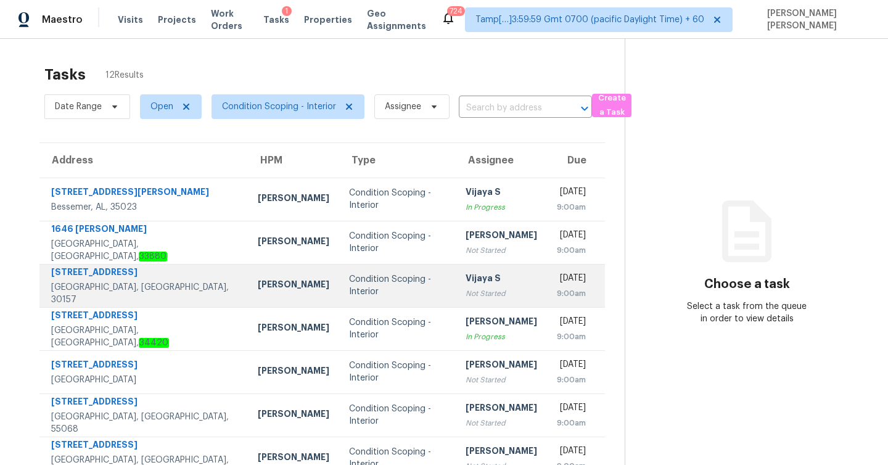
scroll to position [91, 0]
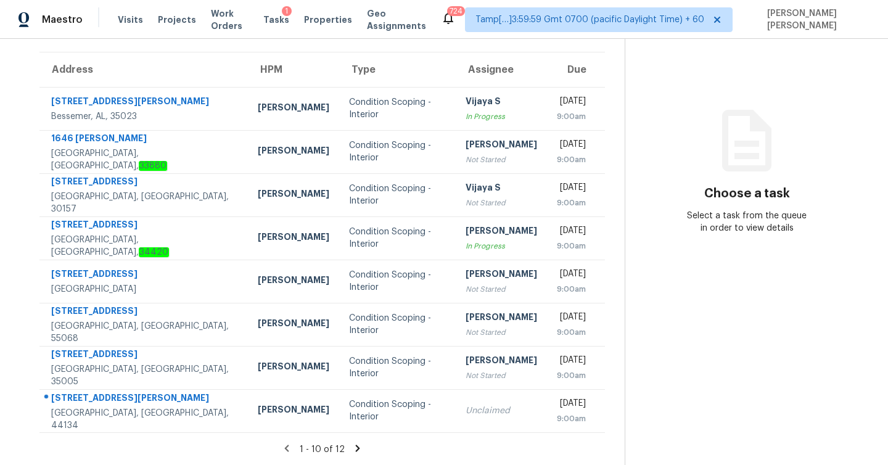
click at [356, 444] on icon at bounding box center [357, 448] width 11 height 11
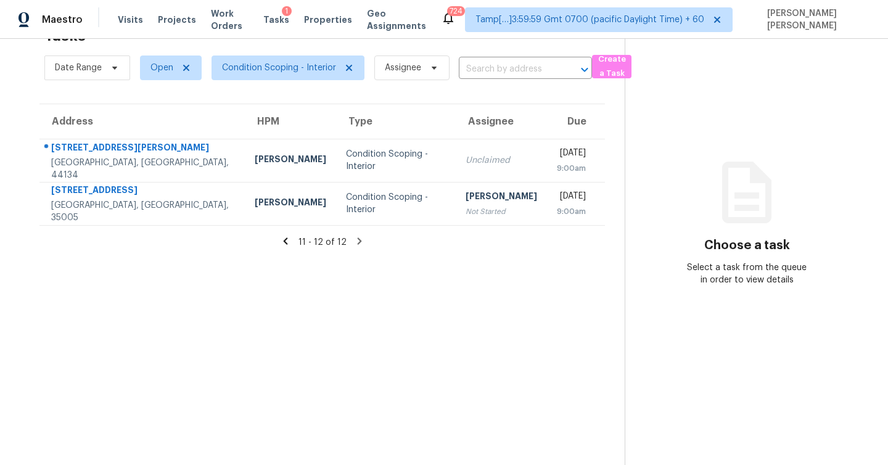
click at [286, 241] on icon at bounding box center [285, 240] width 4 height 7
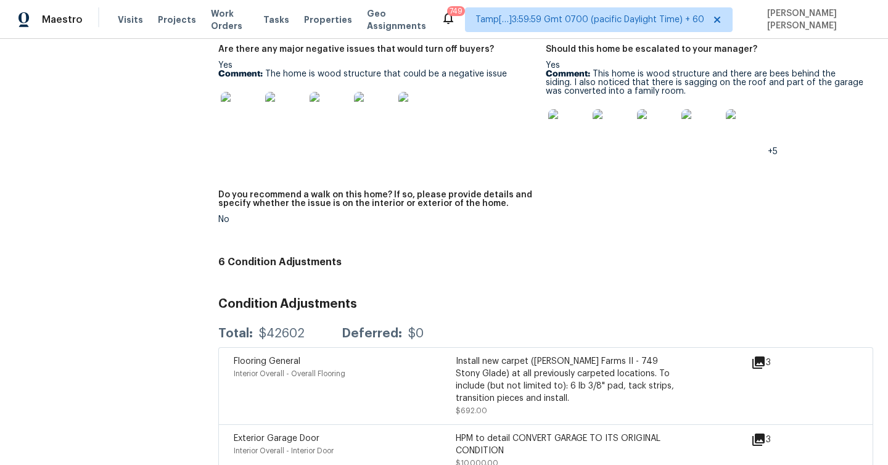
scroll to position [3221, 0]
